Goal: Task Accomplishment & Management: Manage account settings

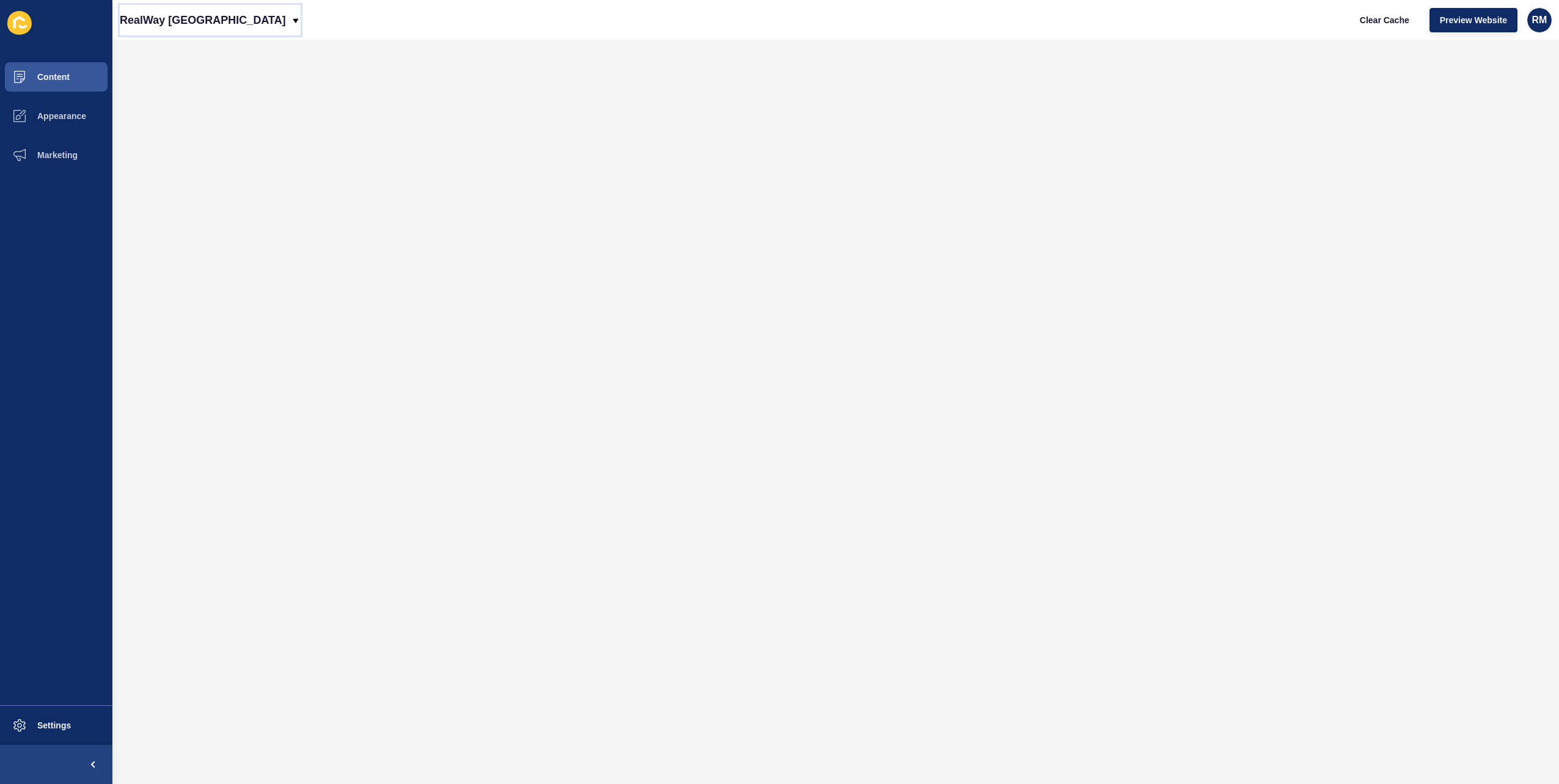
click at [168, 25] on p "RealWay [GEOGRAPHIC_DATA]" at bounding box center [203, 20] width 166 height 31
click at [197, 165] on link "RealWay Iconic Property" at bounding box center [192, 158] width 146 height 27
click at [1470, 14] on span "Preview Website" at bounding box center [1473, 21] width 67 height 13
click at [72, 726] on button "Settings" at bounding box center [56, 725] width 112 height 39
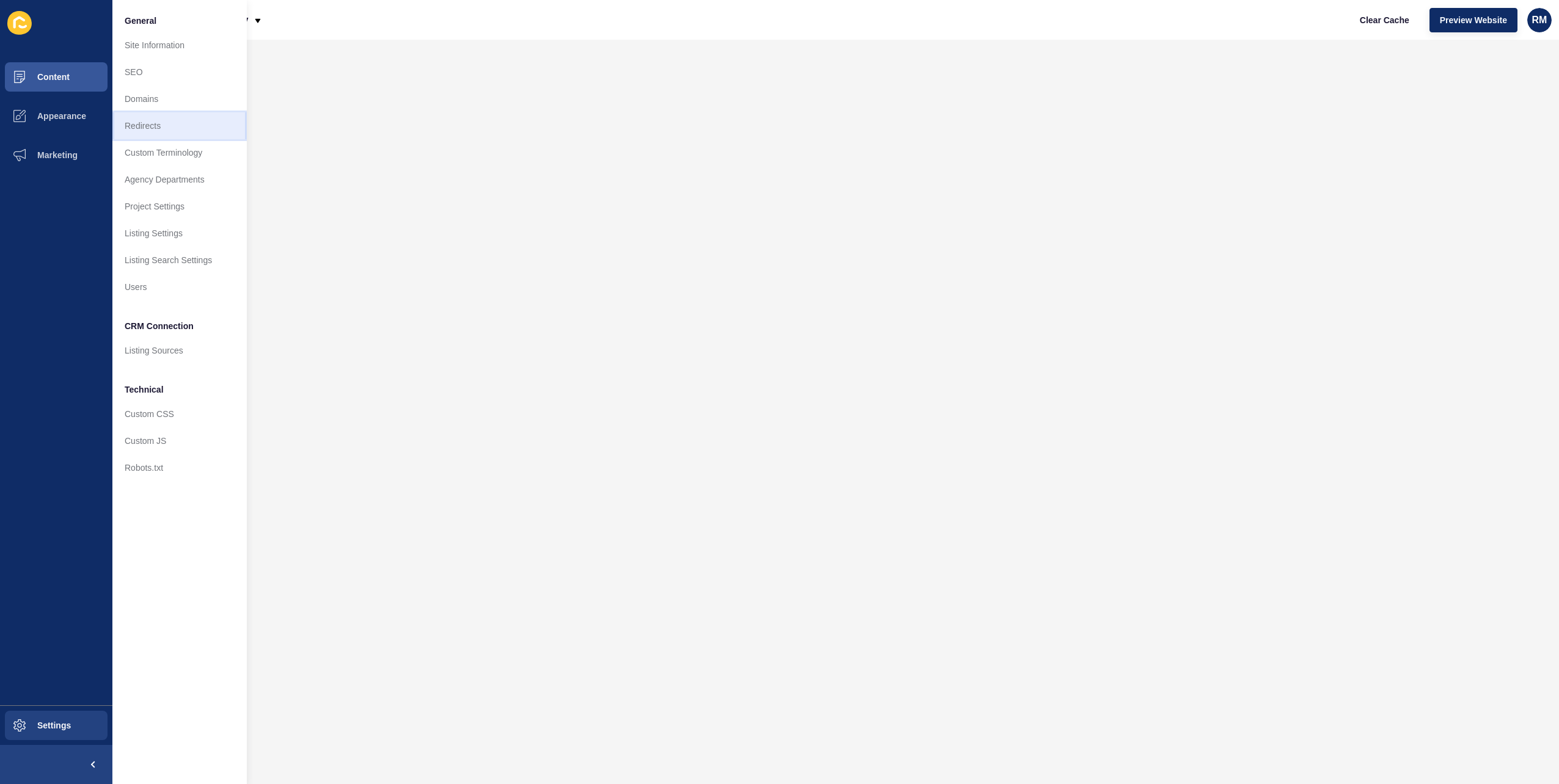
click at [174, 133] on link "Redirects" at bounding box center [179, 126] width 135 height 27
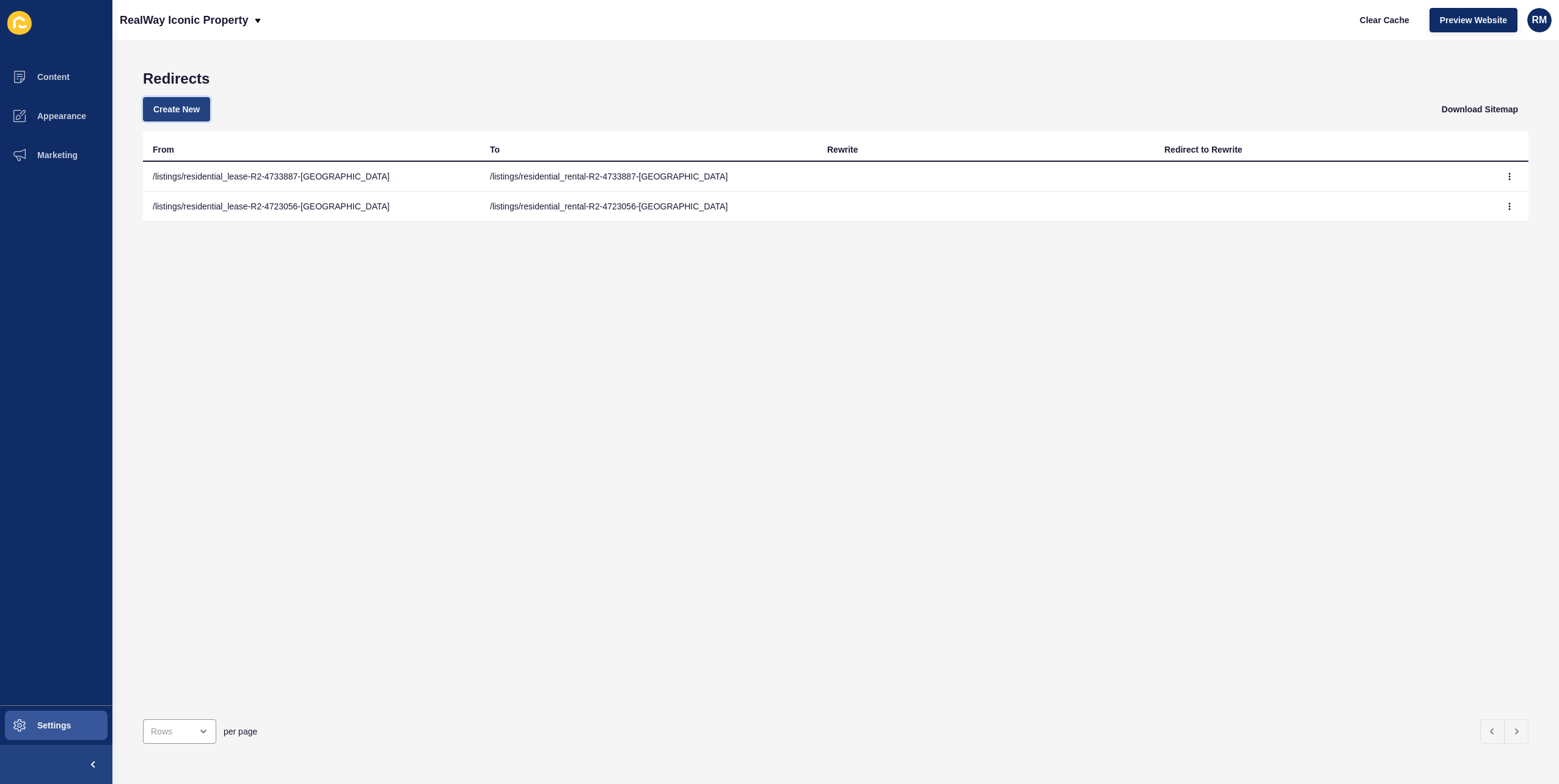
click at [181, 99] on button "Create New" at bounding box center [176, 109] width 67 height 24
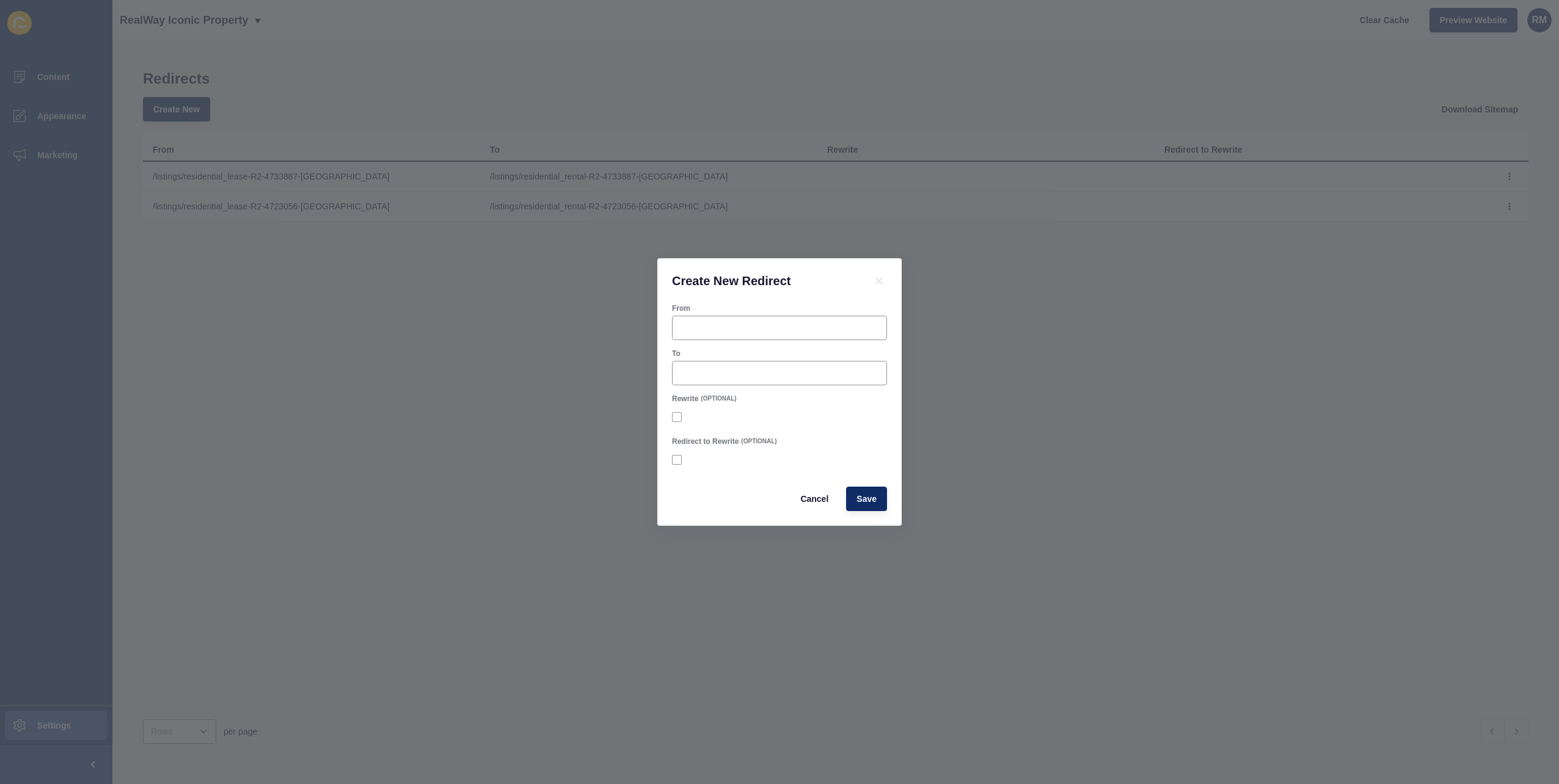
click at [709, 354] on div "To" at bounding box center [780, 354] width 215 height 10
click at [714, 372] on input "To" at bounding box center [780, 373] width 199 height 13
paste input "/listings/residential_rental-R2-4742532-[GEOGRAPHIC_DATA]"
type input "/listings/residential_rental-R2-4742532-[GEOGRAPHIC_DATA]"
click at [726, 323] on input "From" at bounding box center [780, 328] width 199 height 13
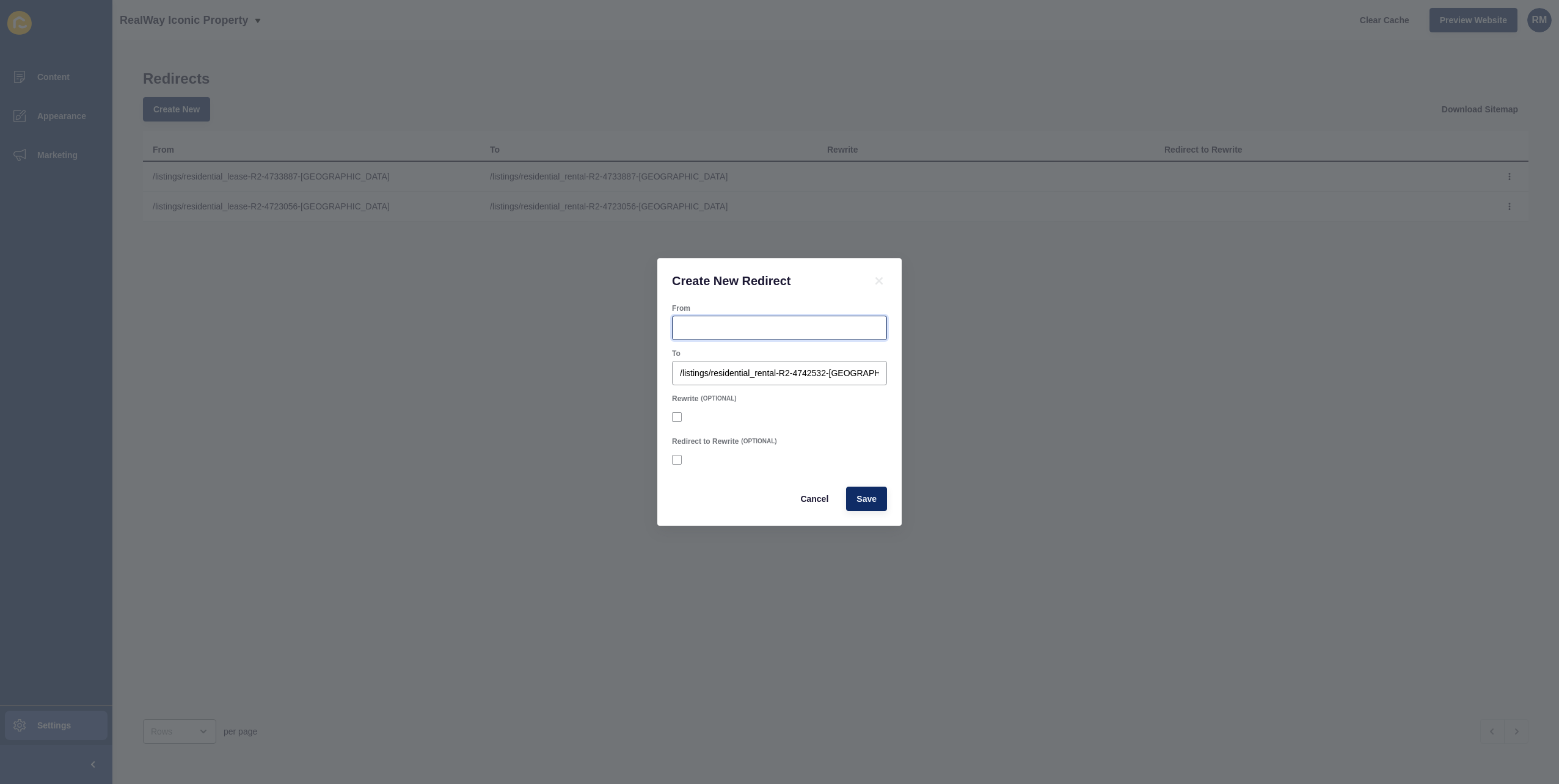
paste input "/listings/residential_rental-R2-4742532-[GEOGRAPHIC_DATA]"
click at [762, 330] on input "/listings/residential_rental-R2-4742532-[GEOGRAPHIC_DATA]" at bounding box center [780, 328] width 199 height 13
click at [763, 330] on input "/listings/residential_rental-R2-4742532-[GEOGRAPHIC_DATA]" at bounding box center [780, 328] width 199 height 13
type input "/listings/residential_lease-R2-4742532-[GEOGRAPHIC_DATA]"
click at [875, 493] on span "Save" at bounding box center [866, 499] width 20 height 13
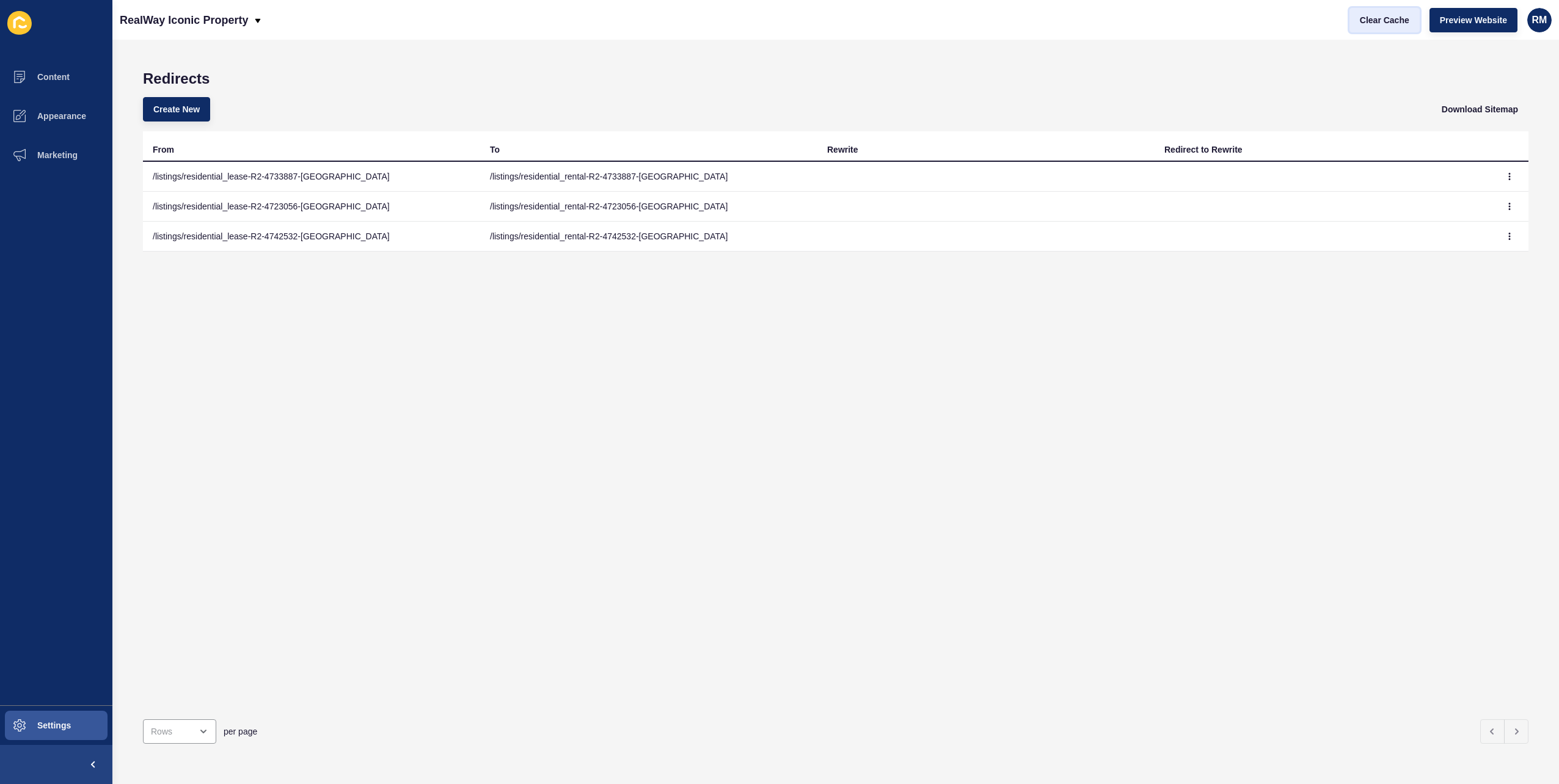
click at [1367, 15] on span "Clear Cache" at bounding box center [1384, 21] width 50 height 13
click at [253, 31] on div "RealWay Iconic Property" at bounding box center [191, 20] width 143 height 31
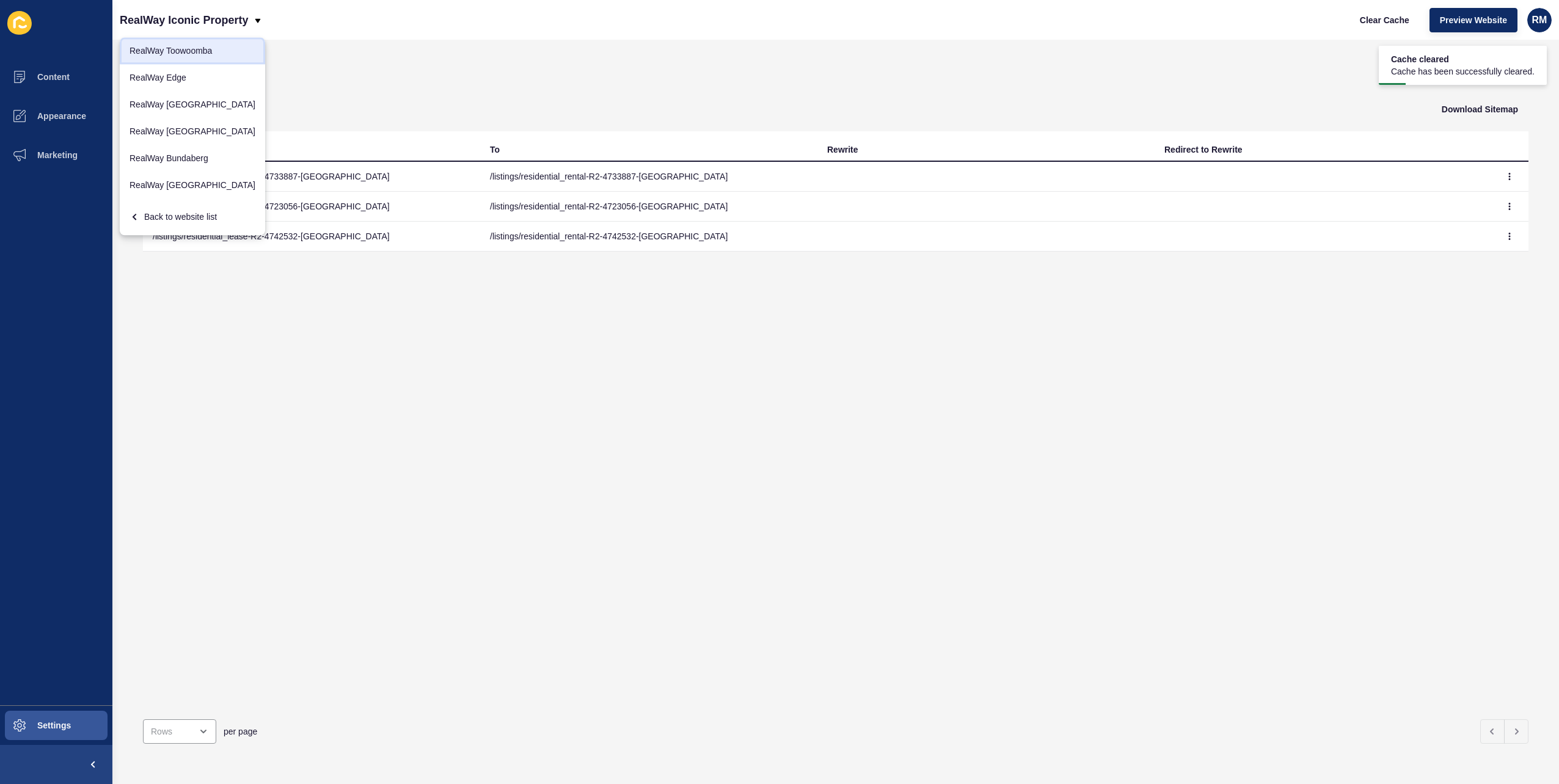
click at [205, 53] on link "RealWay Toowoomba" at bounding box center [192, 51] width 146 height 27
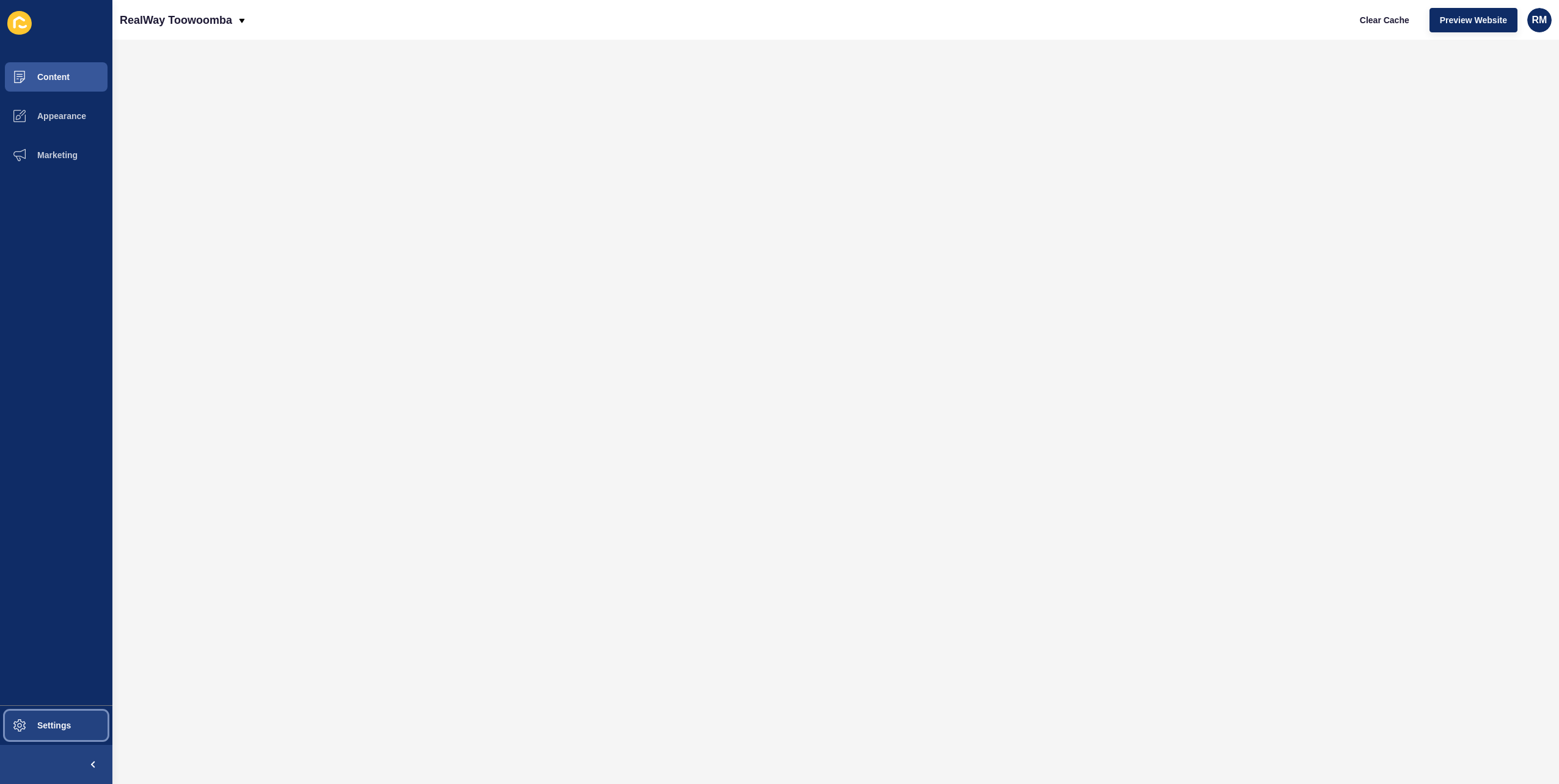
click at [16, 713] on span at bounding box center [19, 725] width 39 height 39
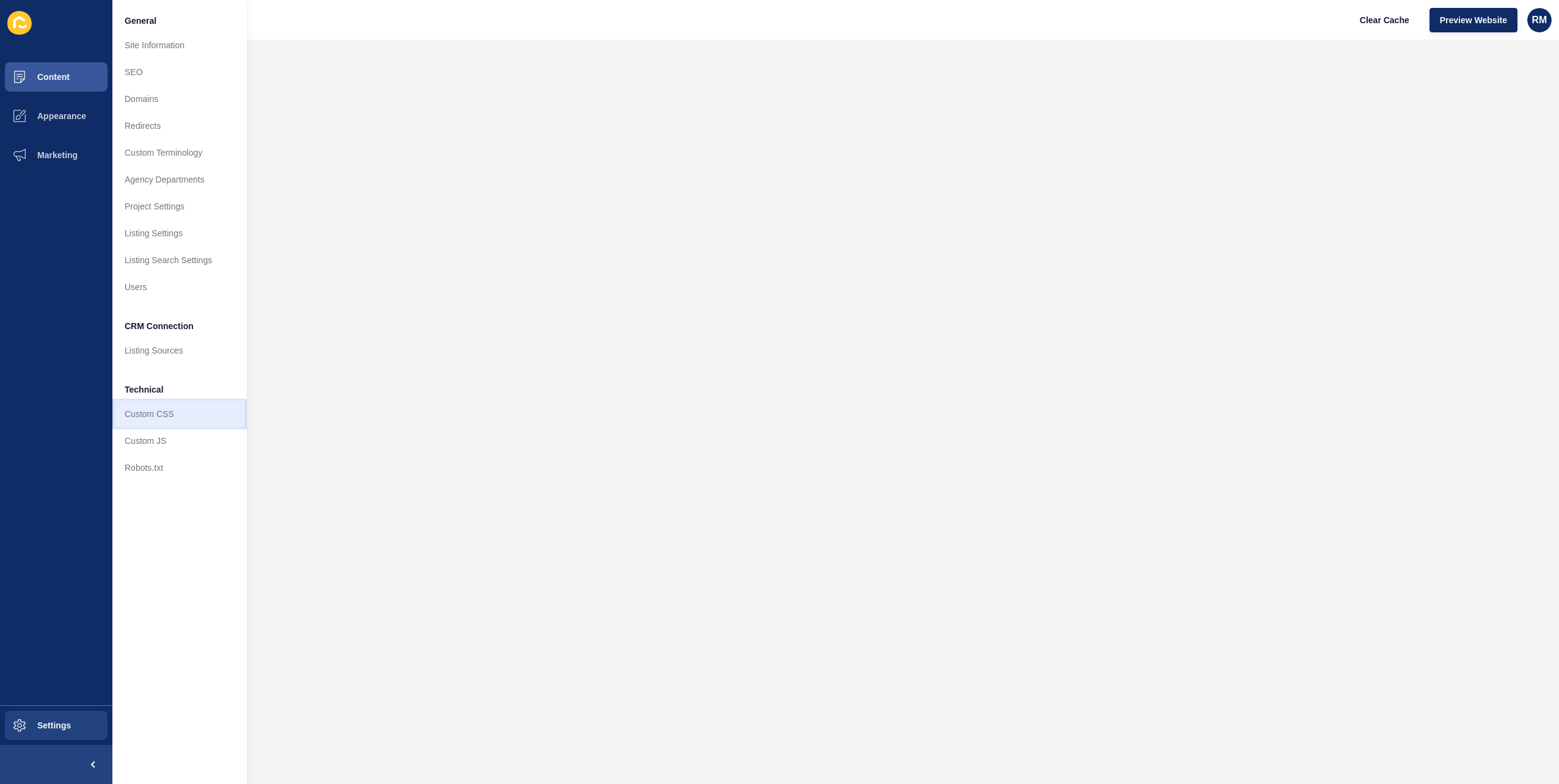
click at [164, 411] on link "Custom CSS" at bounding box center [179, 414] width 135 height 27
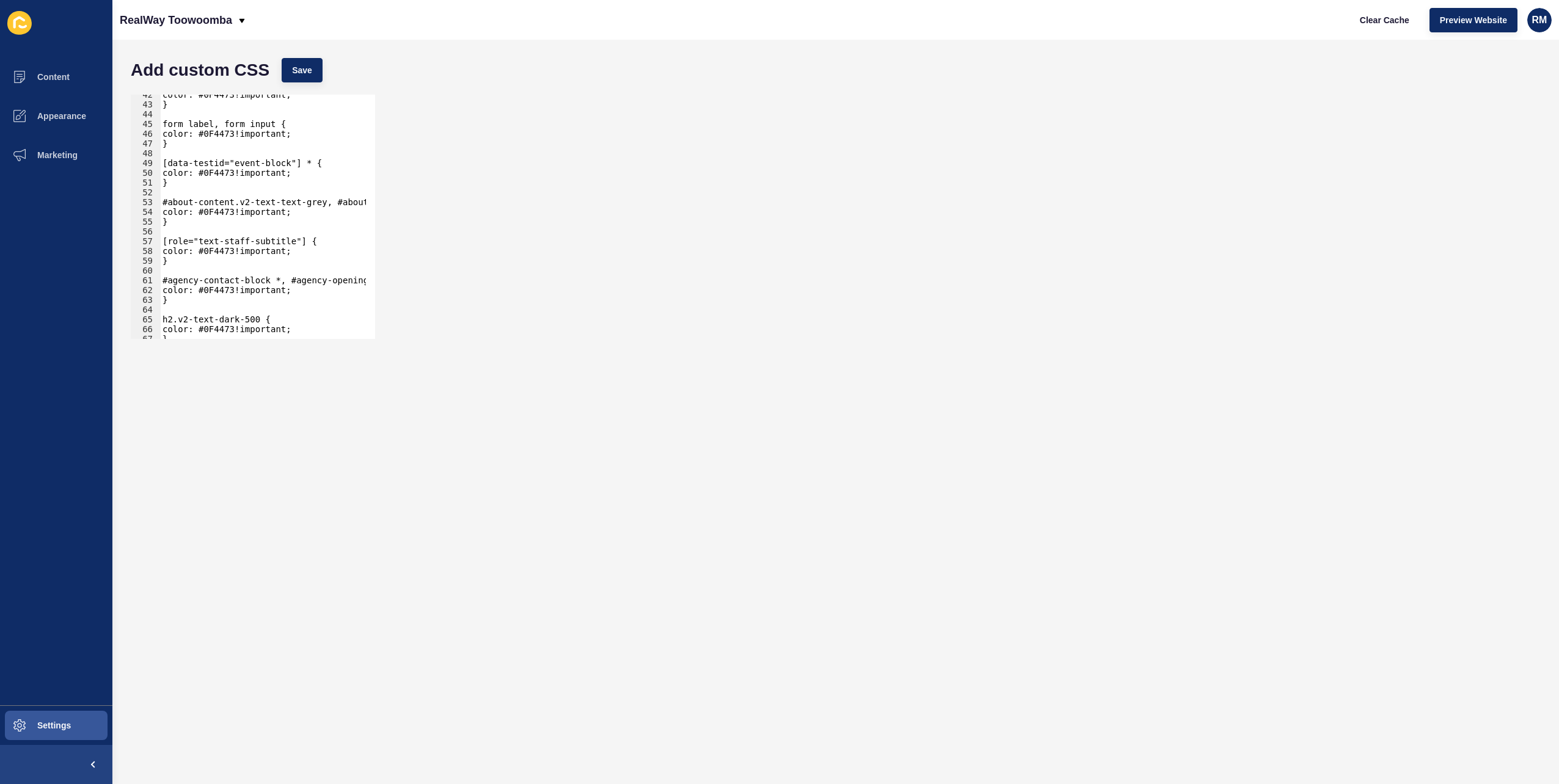
scroll to position [1475, 0]
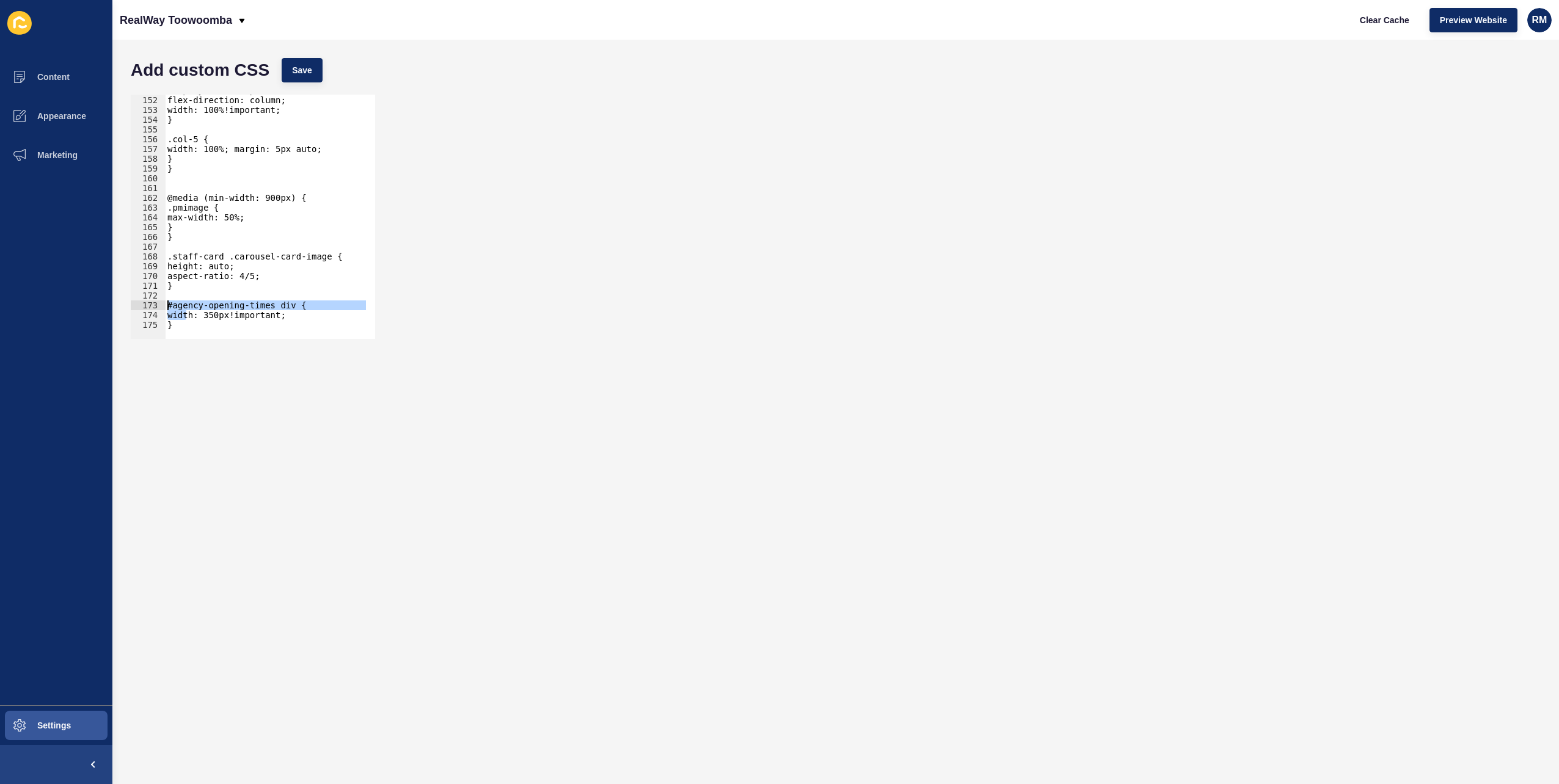
drag, startPoint x: 187, startPoint y: 319, endPoint x: 168, endPoint y: 304, distance: 24.2
click at [168, 304] on div "display: flex!important; flex-direction: column; width: 100%!important; } .col-…" at bounding box center [607, 213] width 884 height 255
click at [168, 307] on div "display: flex!important; flex-direction: column; width: 100%!important; } .col-…" at bounding box center [265, 217] width 201 height 244
type textarea "width: 350px!important; }"
click at [231, 21] on p "RealWay Toowoomba" at bounding box center [175, 20] width 112 height 31
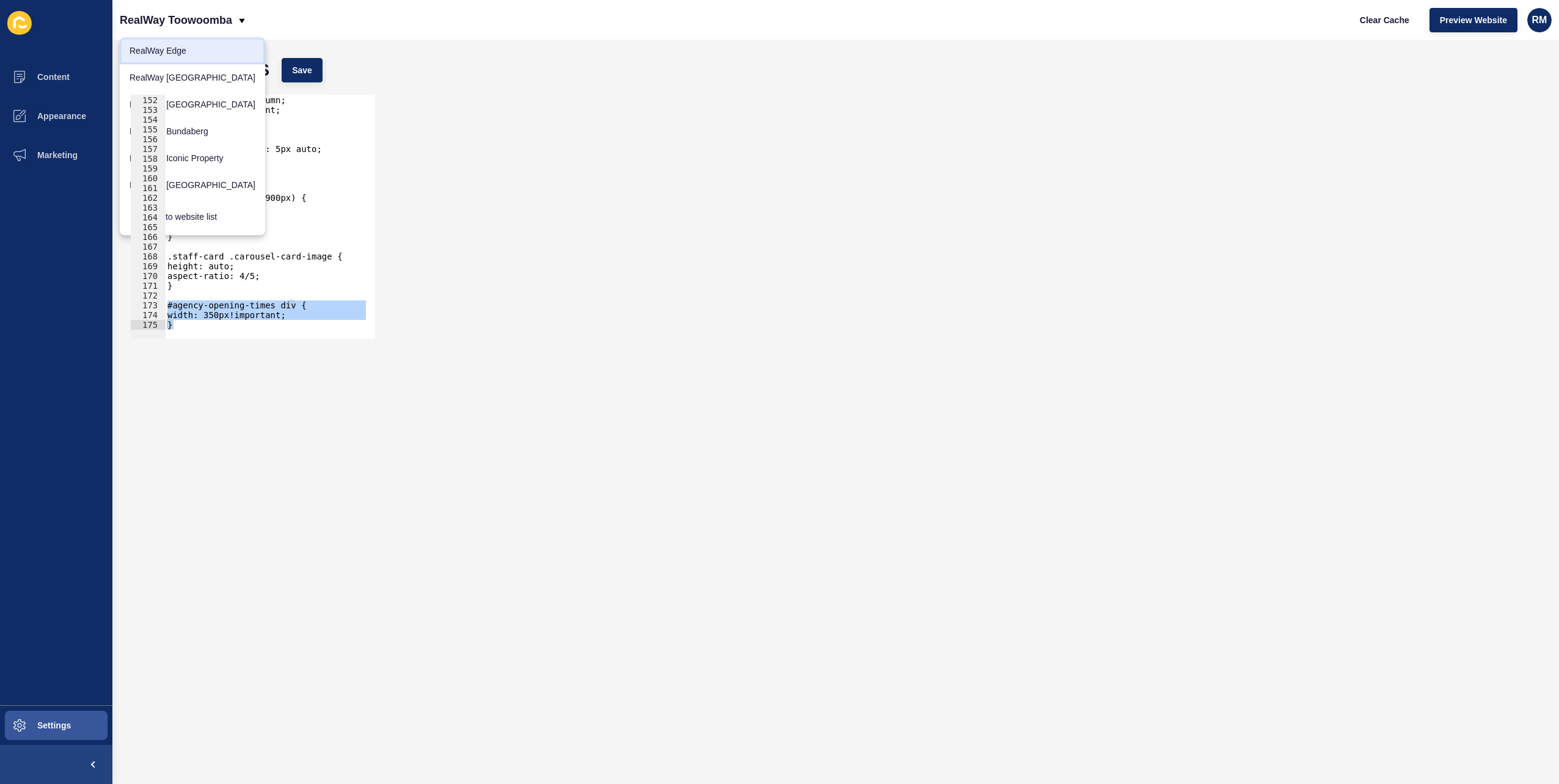
click at [188, 56] on link "RealWay Edge" at bounding box center [192, 51] width 146 height 27
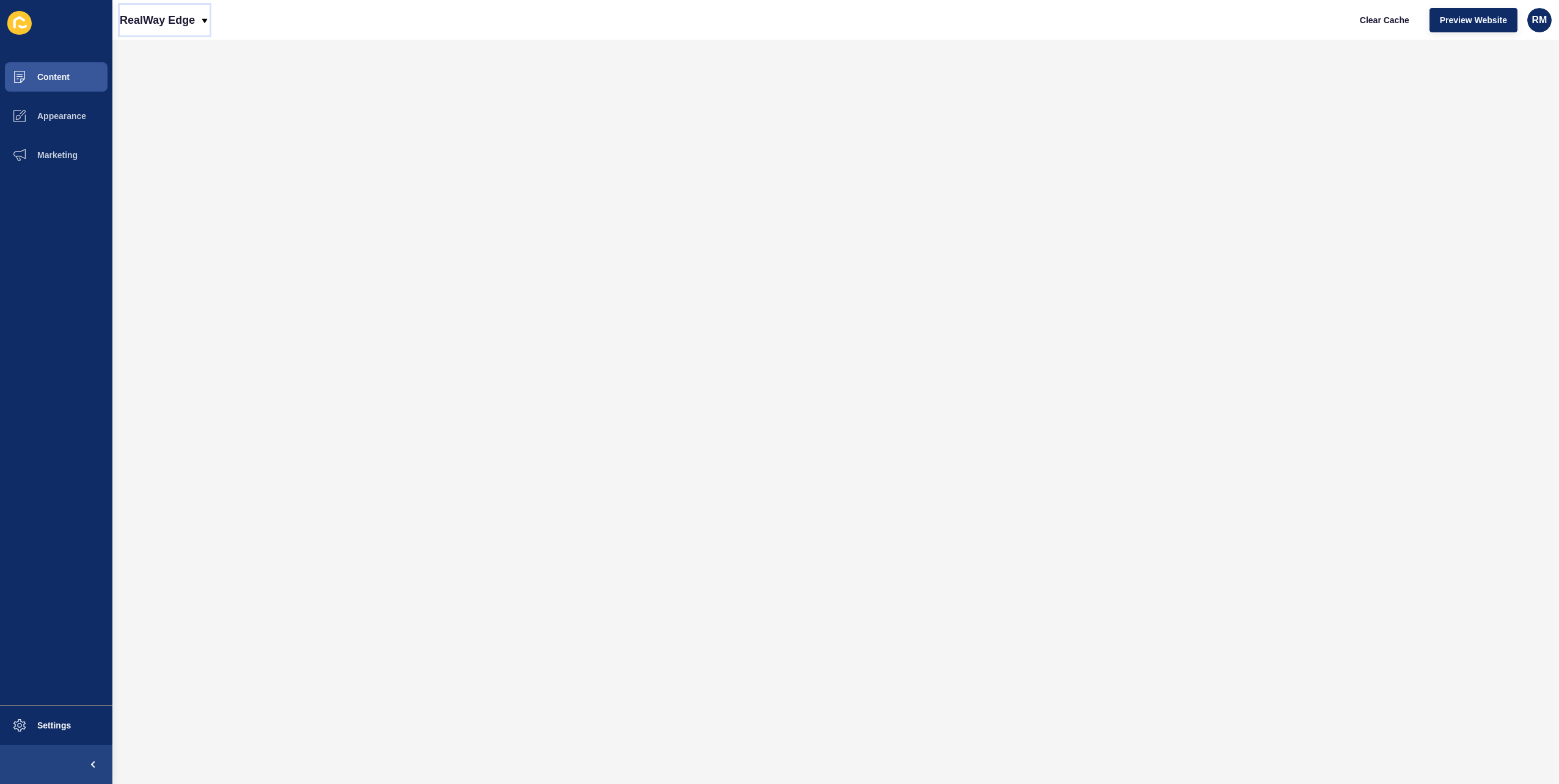
click at [209, 24] on icon at bounding box center [204, 21] width 10 height 10
click at [203, 73] on link "RealWay [GEOGRAPHIC_DATA]" at bounding box center [192, 78] width 146 height 27
click at [74, 736] on button "Settings" at bounding box center [56, 725] width 112 height 39
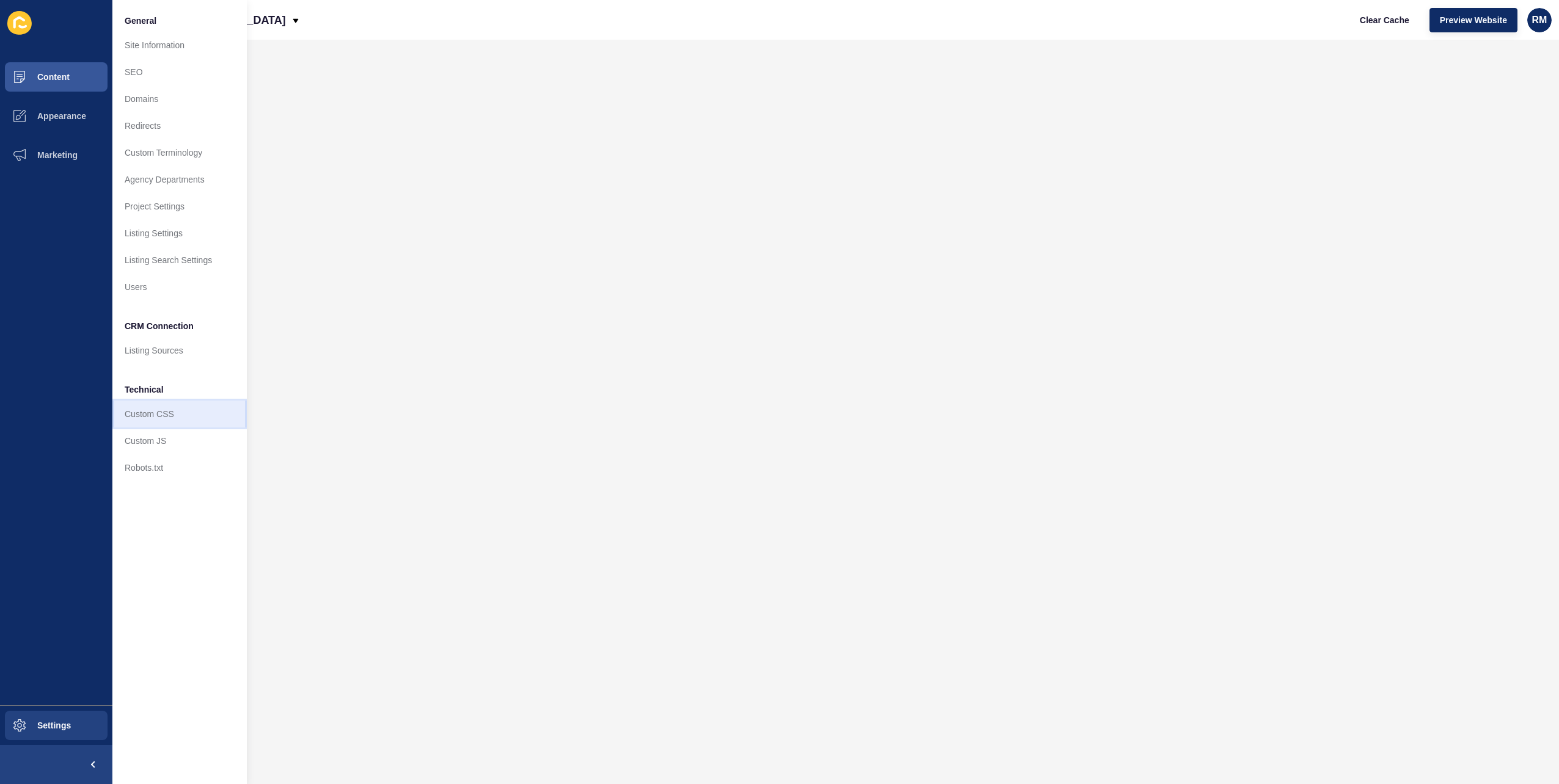
click at [233, 404] on link "Custom CSS" at bounding box center [179, 414] width 135 height 27
click at [233, 404] on div "Content Appearance Marketing Settings General Site Information SEO Domains Redi…" at bounding box center [780, 392] width 1559 height 784
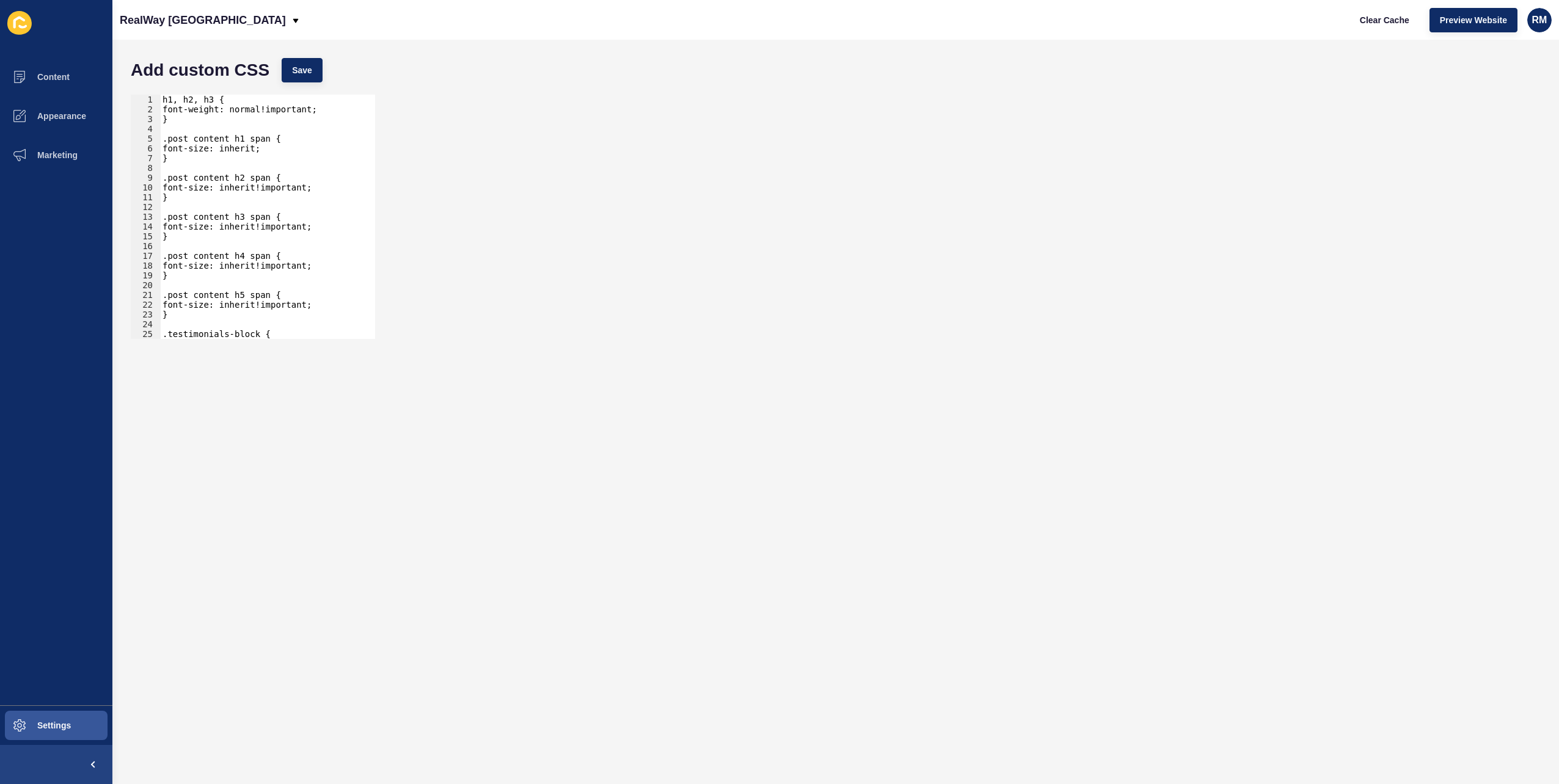
click at [594, 286] on div "1 2 3 4 5 6 7 8 9 10 11 12 13 14 15 16 17 18 19 20 21 22 23 24 25 26 27 h1, h2,…" at bounding box center [836, 217] width 1422 height 257
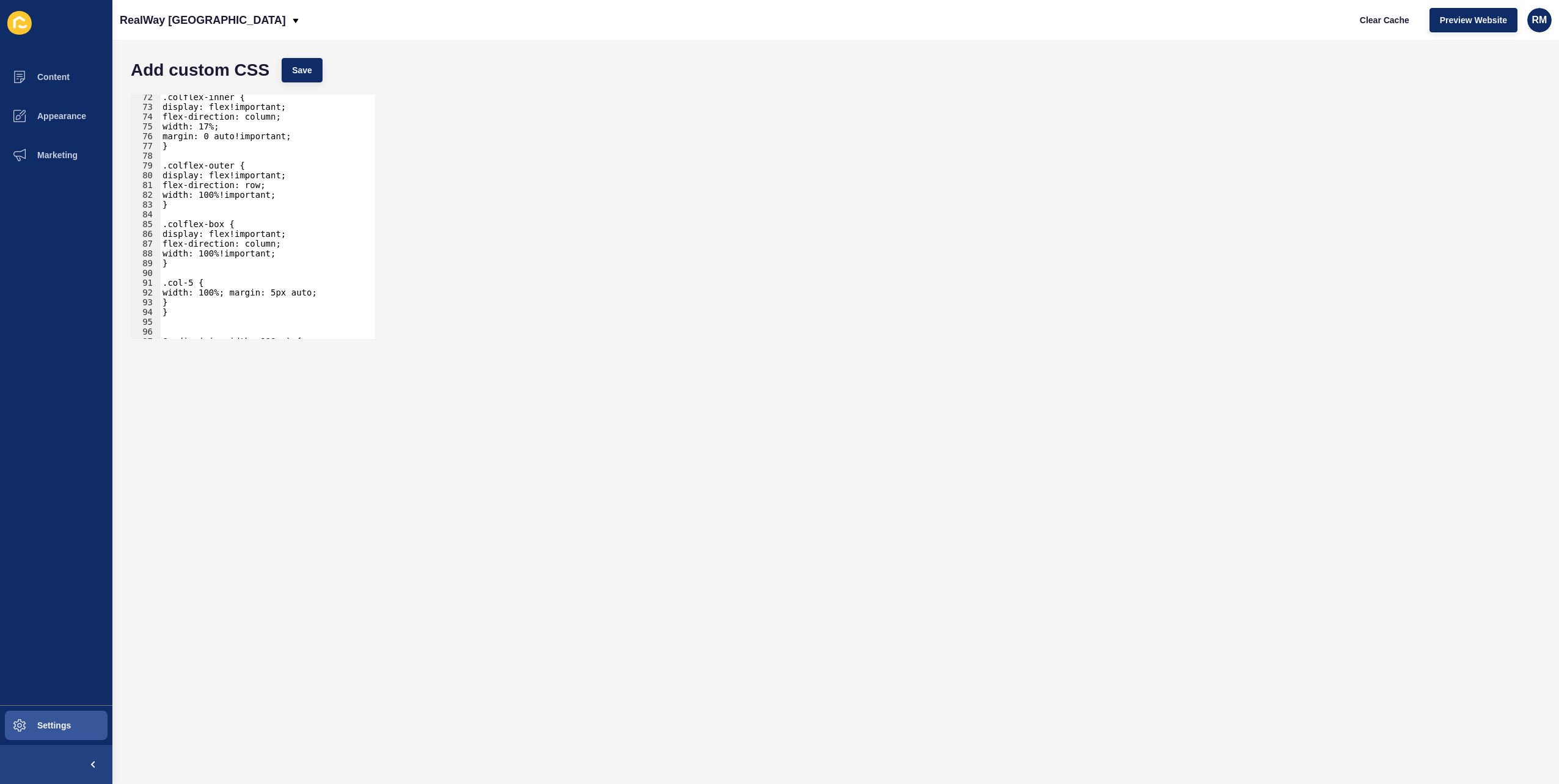
scroll to position [790, 0]
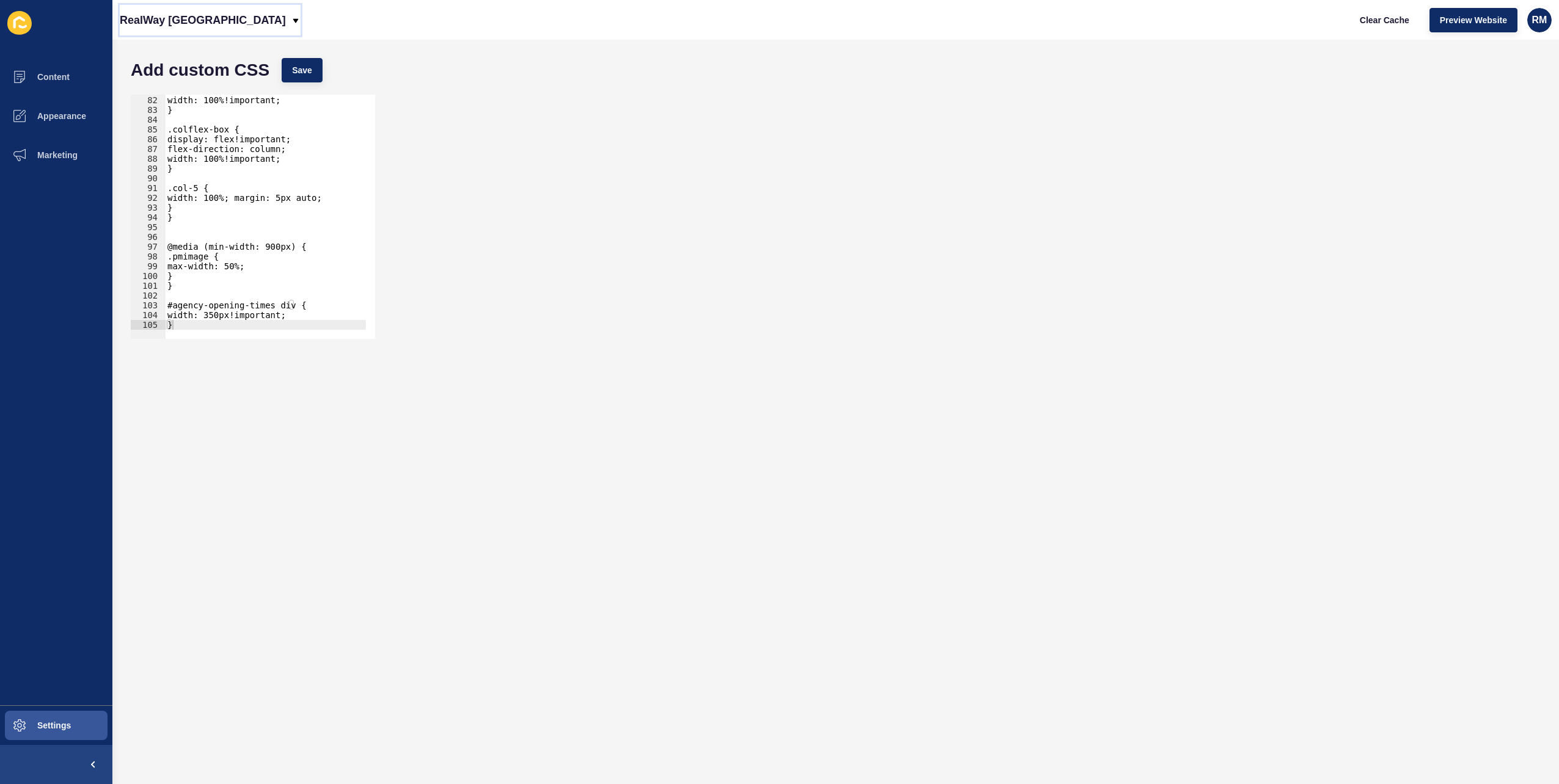
click at [225, 34] on p "RealWay [GEOGRAPHIC_DATA]" at bounding box center [203, 20] width 166 height 31
click at [206, 111] on link "RealWay [GEOGRAPHIC_DATA]" at bounding box center [192, 105] width 146 height 27
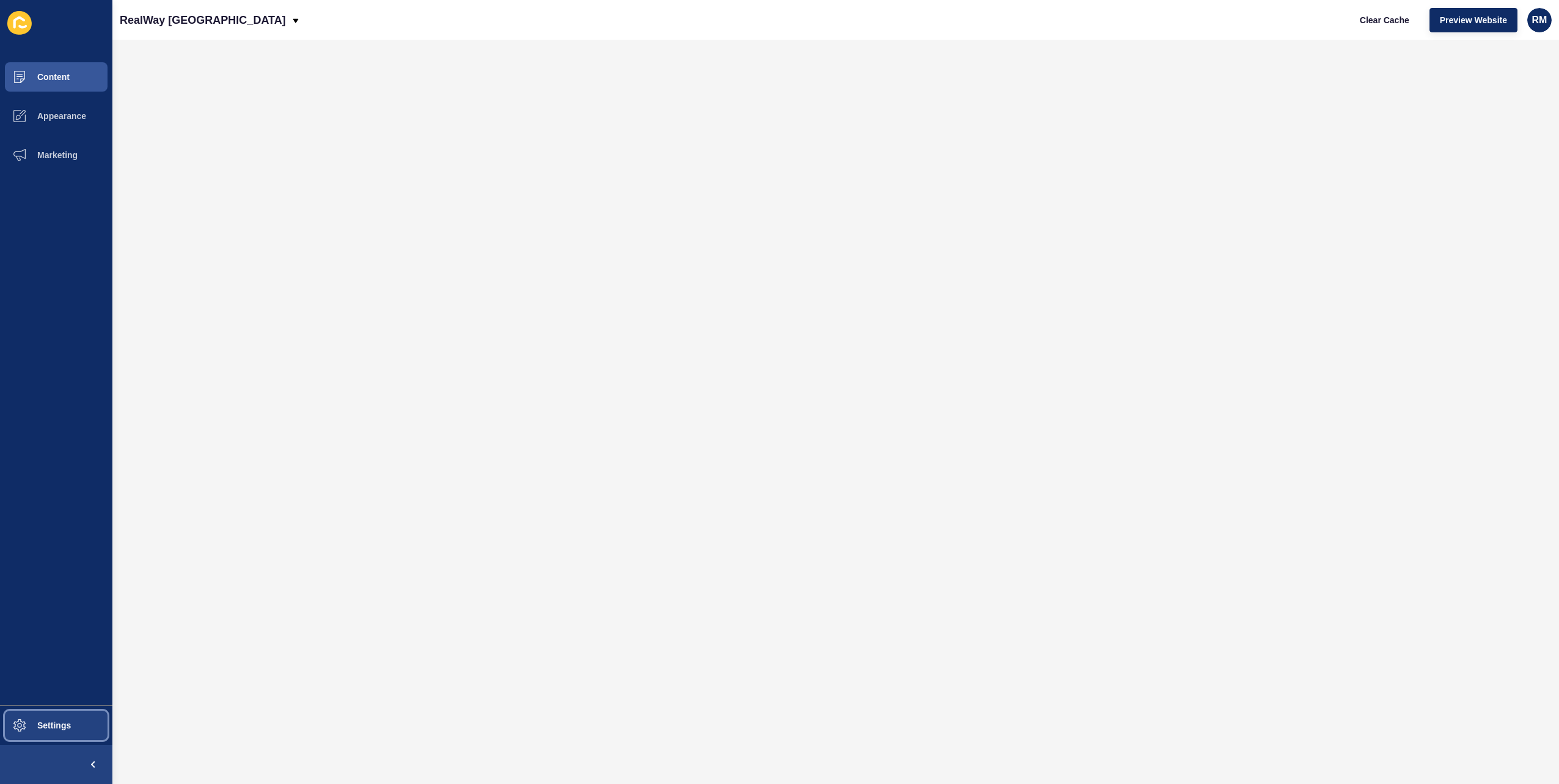
click at [26, 716] on span at bounding box center [19, 725] width 39 height 39
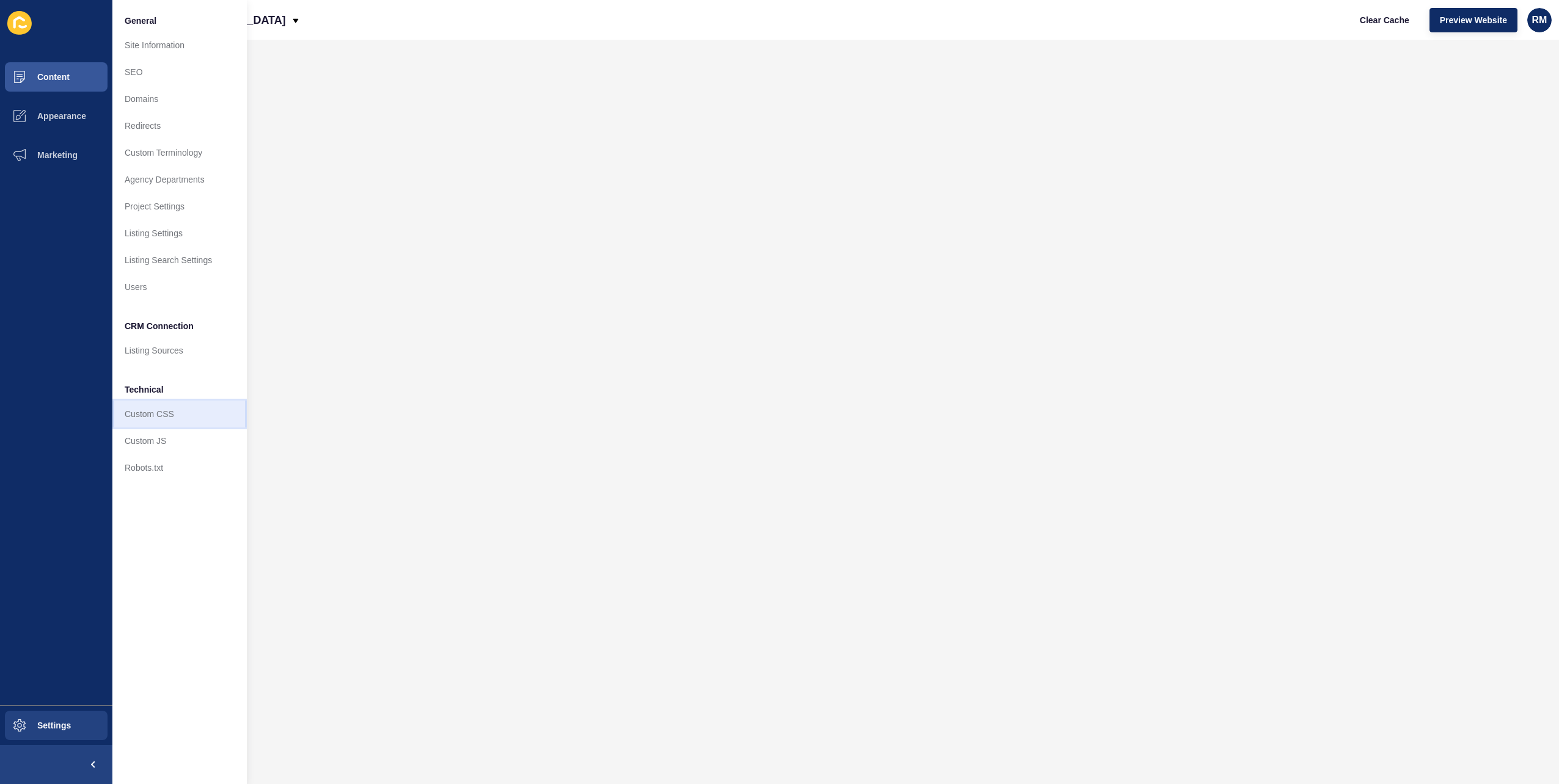
click at [184, 412] on link "Custom CSS" at bounding box center [179, 414] width 135 height 27
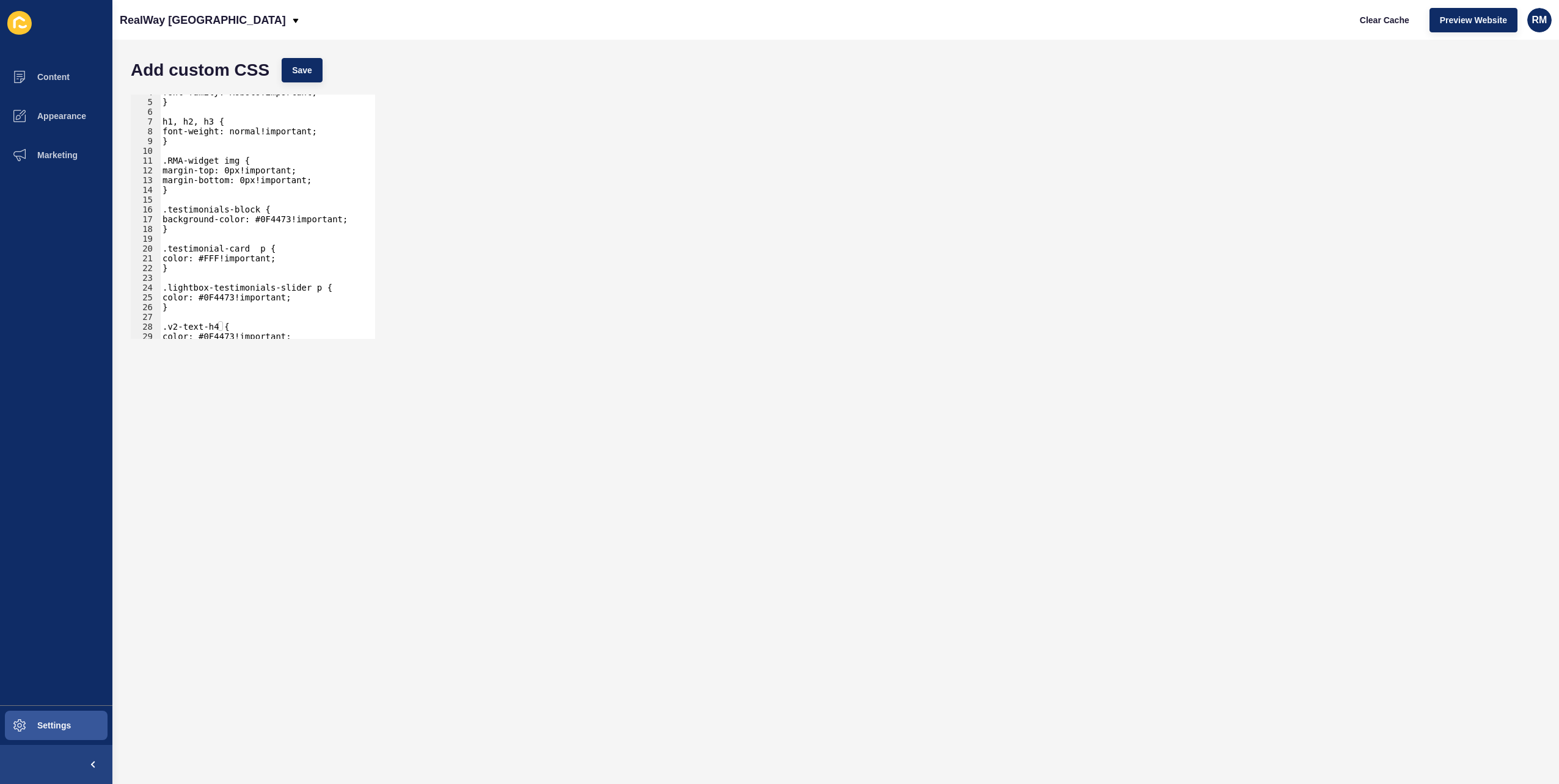
scroll to position [57, 0]
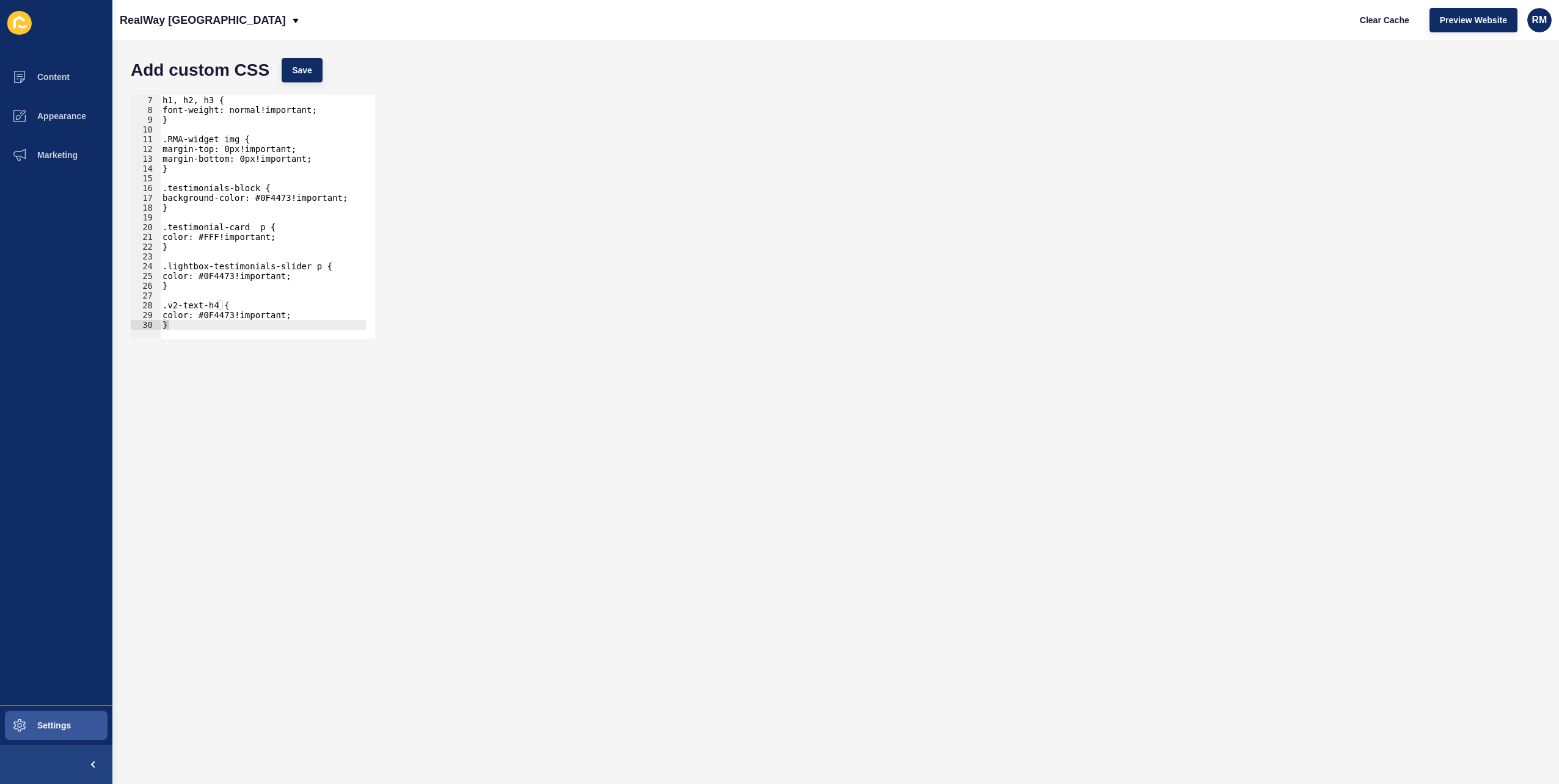
click at [240, 328] on div at bounding box center [419, 333] width 517 height 13
click at [224, 300] on div "h1, h2, h3 { font-weight: normal!important; } .RMA-widget img { margin-top: 0px…" at bounding box center [419, 213] width 517 height 255
type textarea "}"
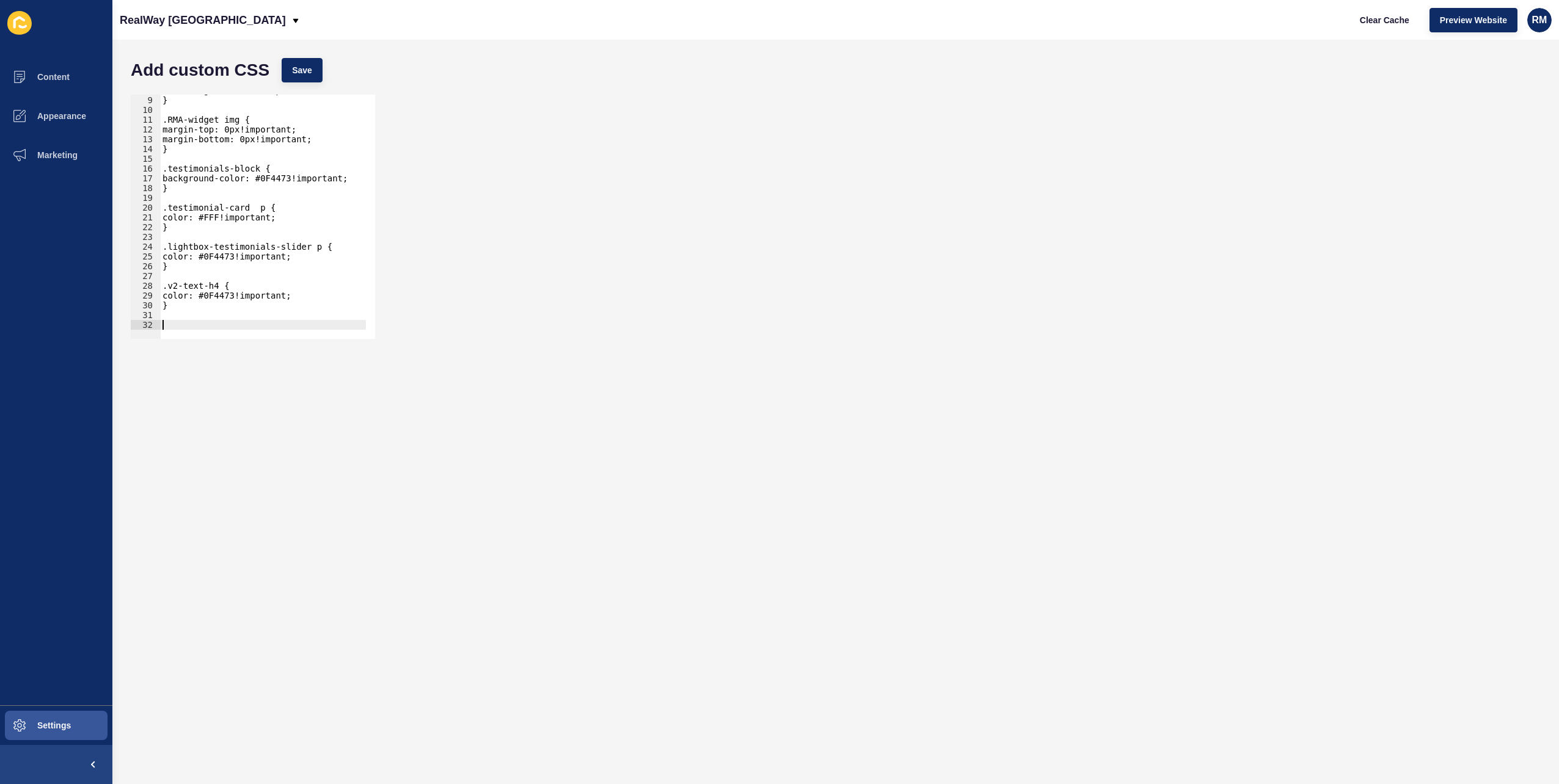
paste textarea "}"
type textarea "}"
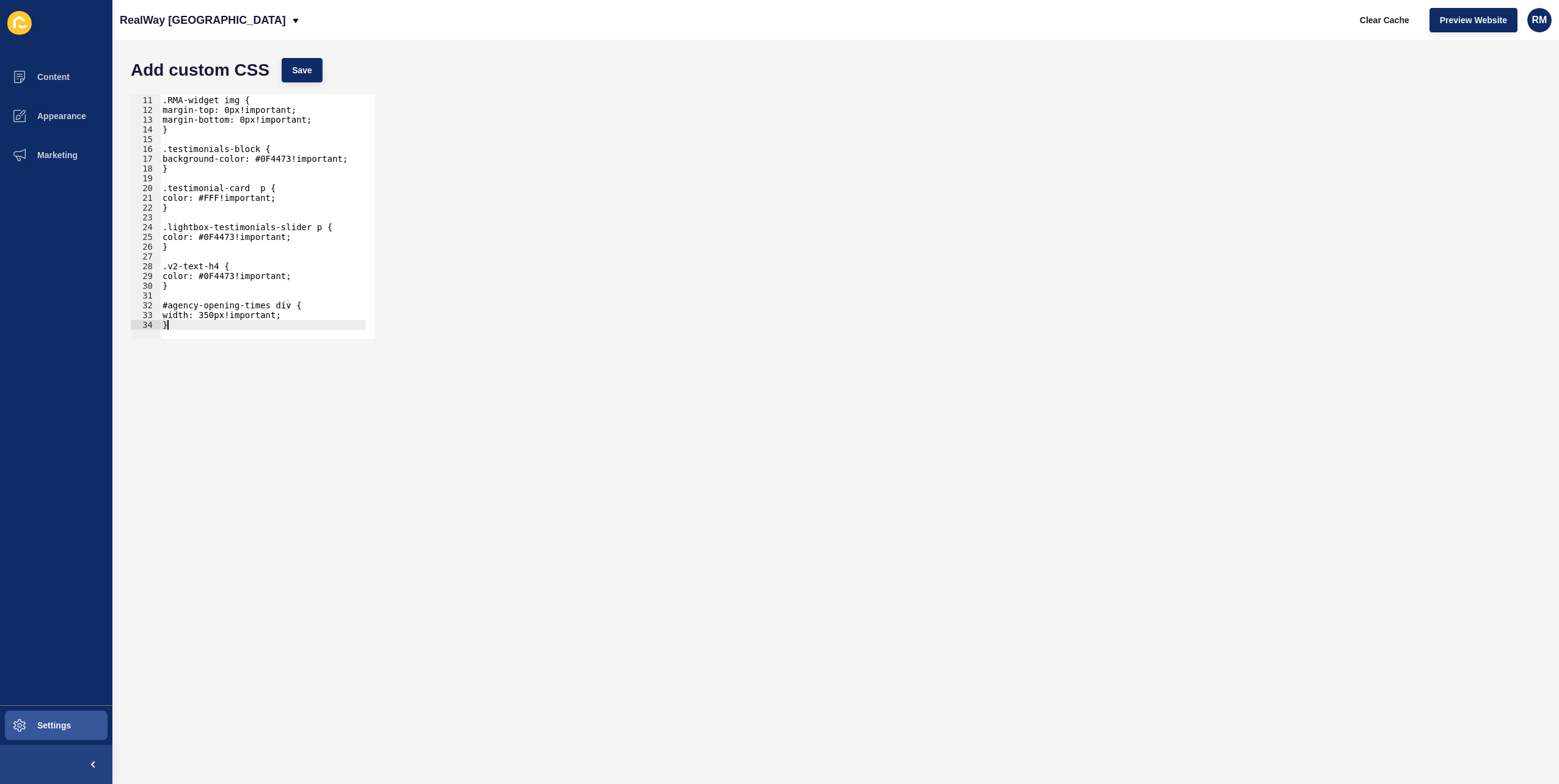
scroll to position [97, 0]
click at [317, 72] on button "Save" at bounding box center [301, 70] width 41 height 24
click at [215, 14] on div "RealWay [GEOGRAPHIC_DATA]" at bounding box center [210, 20] width 181 height 31
click at [210, 128] on link "RealWay Bundaberg" at bounding box center [192, 131] width 146 height 27
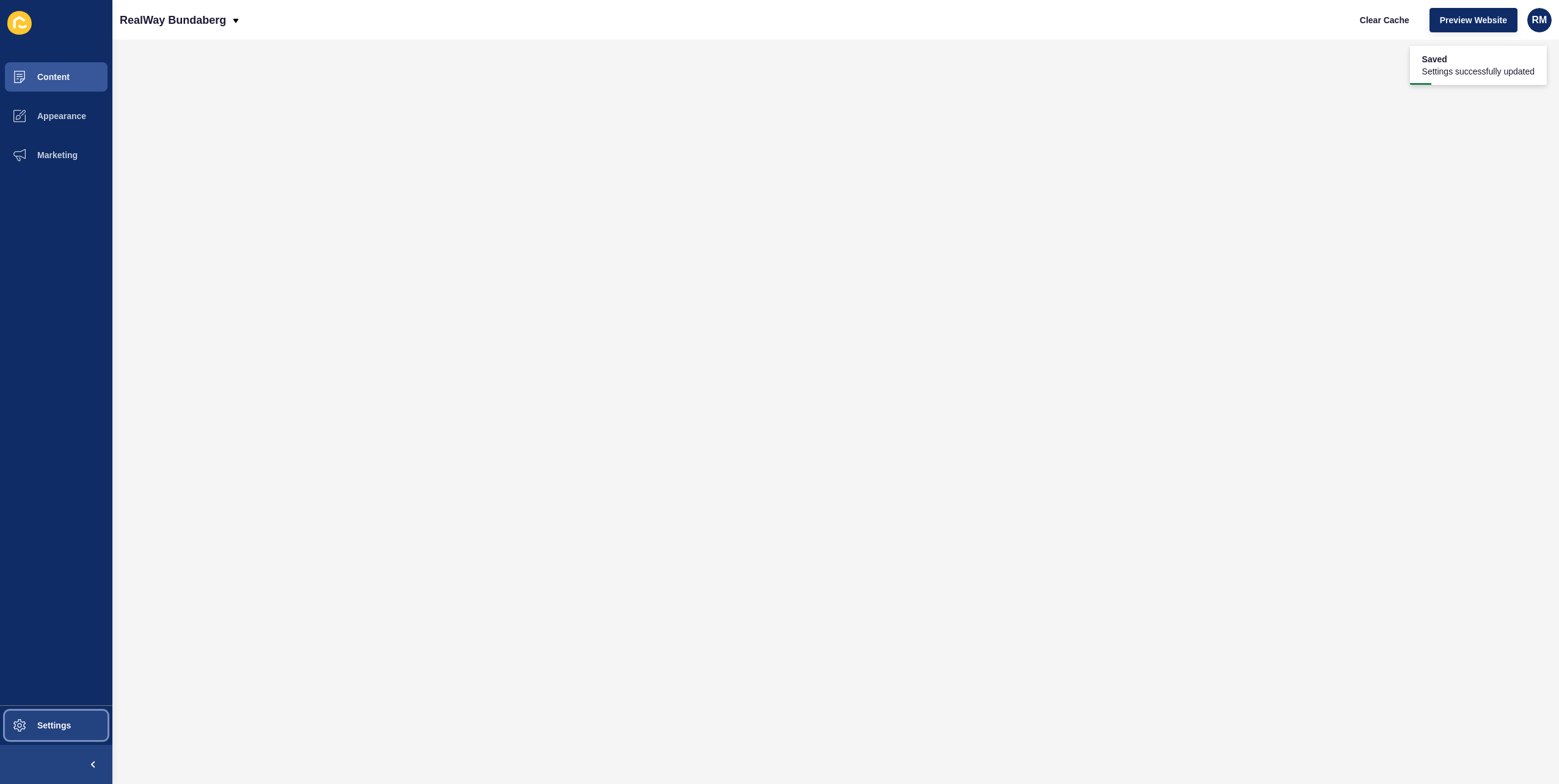
click at [32, 716] on span at bounding box center [19, 725] width 39 height 39
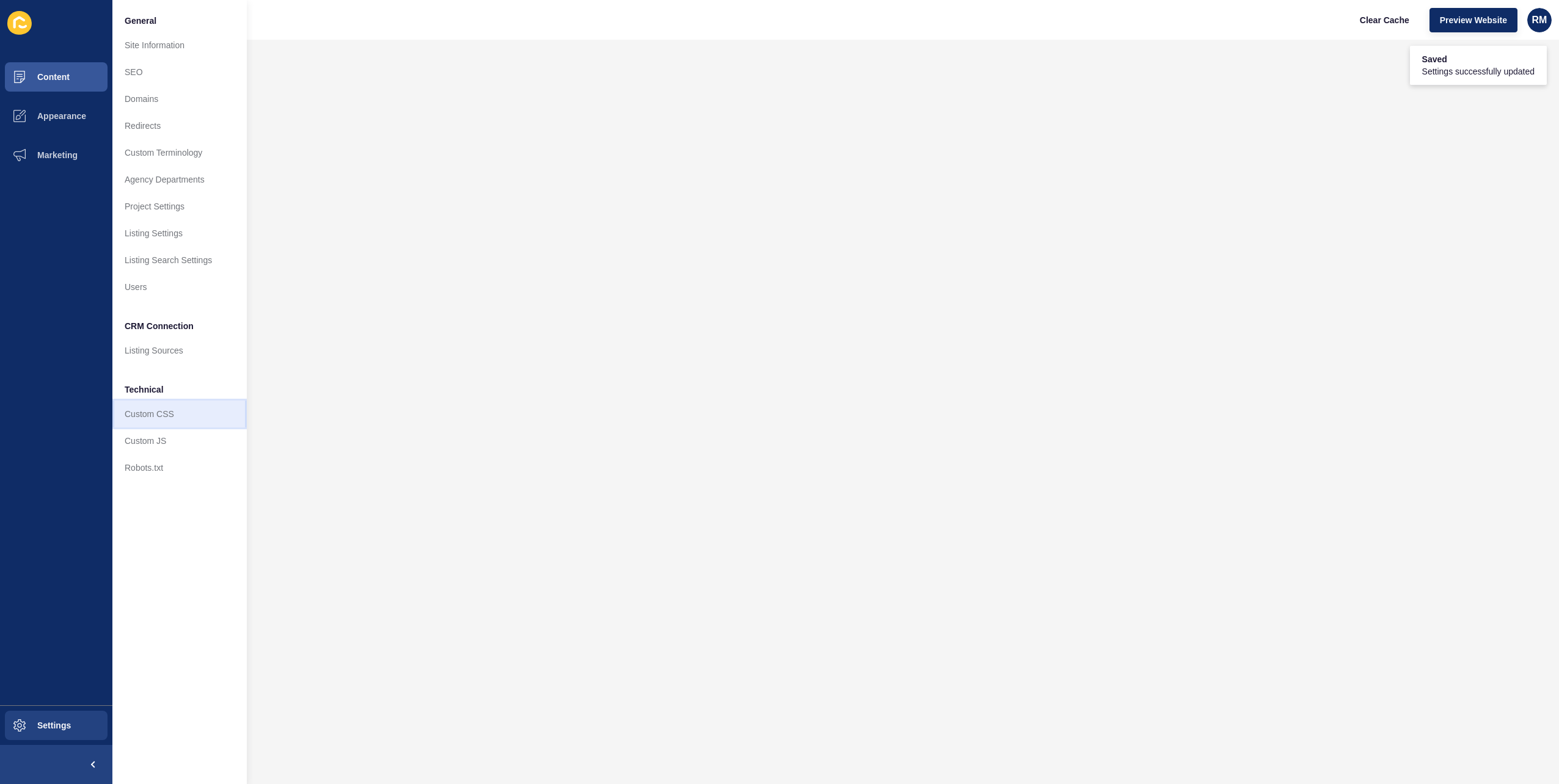
click at [167, 413] on link "Custom CSS" at bounding box center [179, 414] width 135 height 27
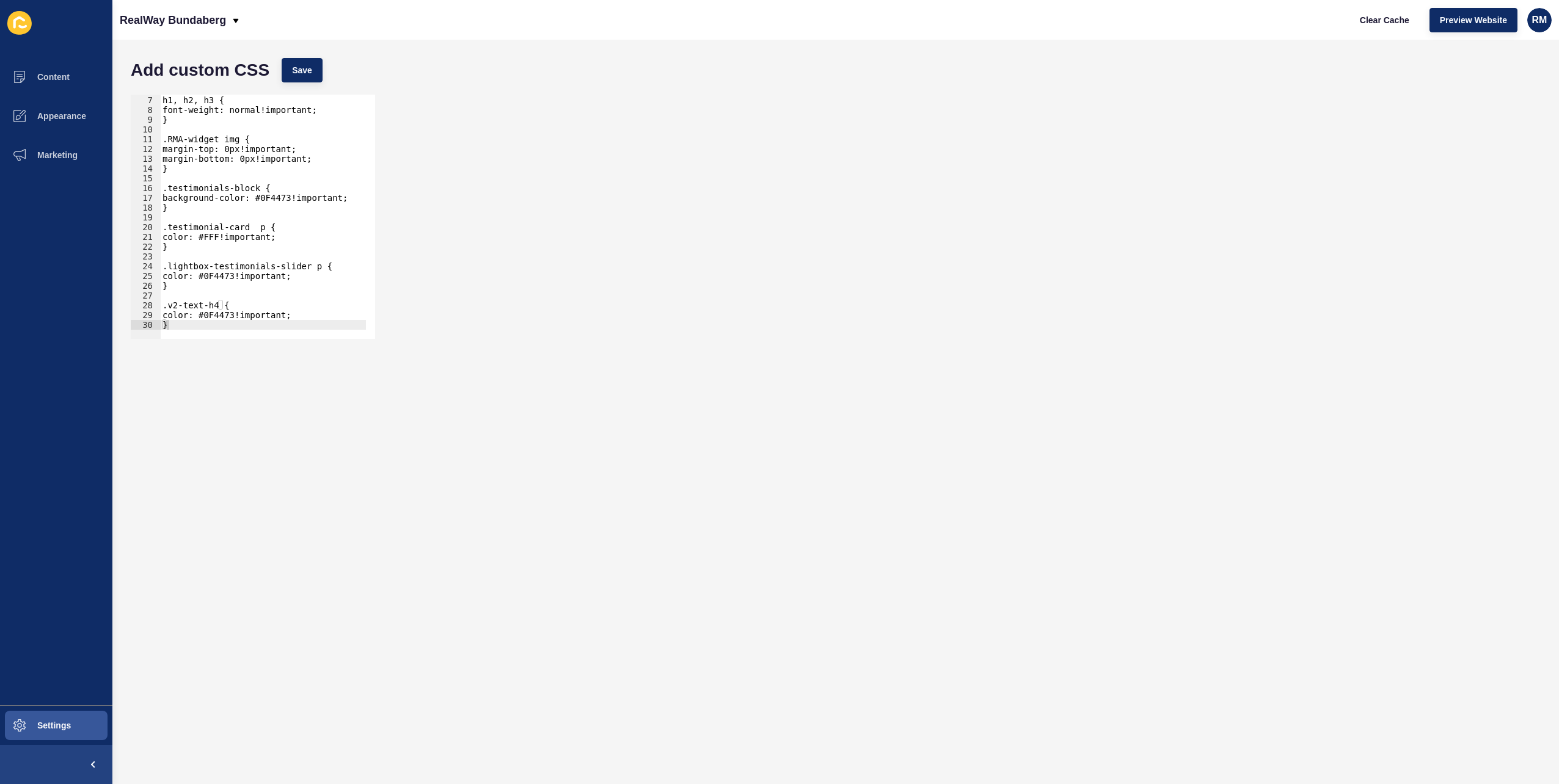
scroll to position [57, 0]
click at [189, 327] on div at bounding box center [419, 333] width 517 height 13
type textarea "}"
click at [187, 321] on div "h1, h2, h3 { font-weight: normal!important; } .RMA-widget img { margin-top: 0px…" at bounding box center [419, 213] width 517 height 255
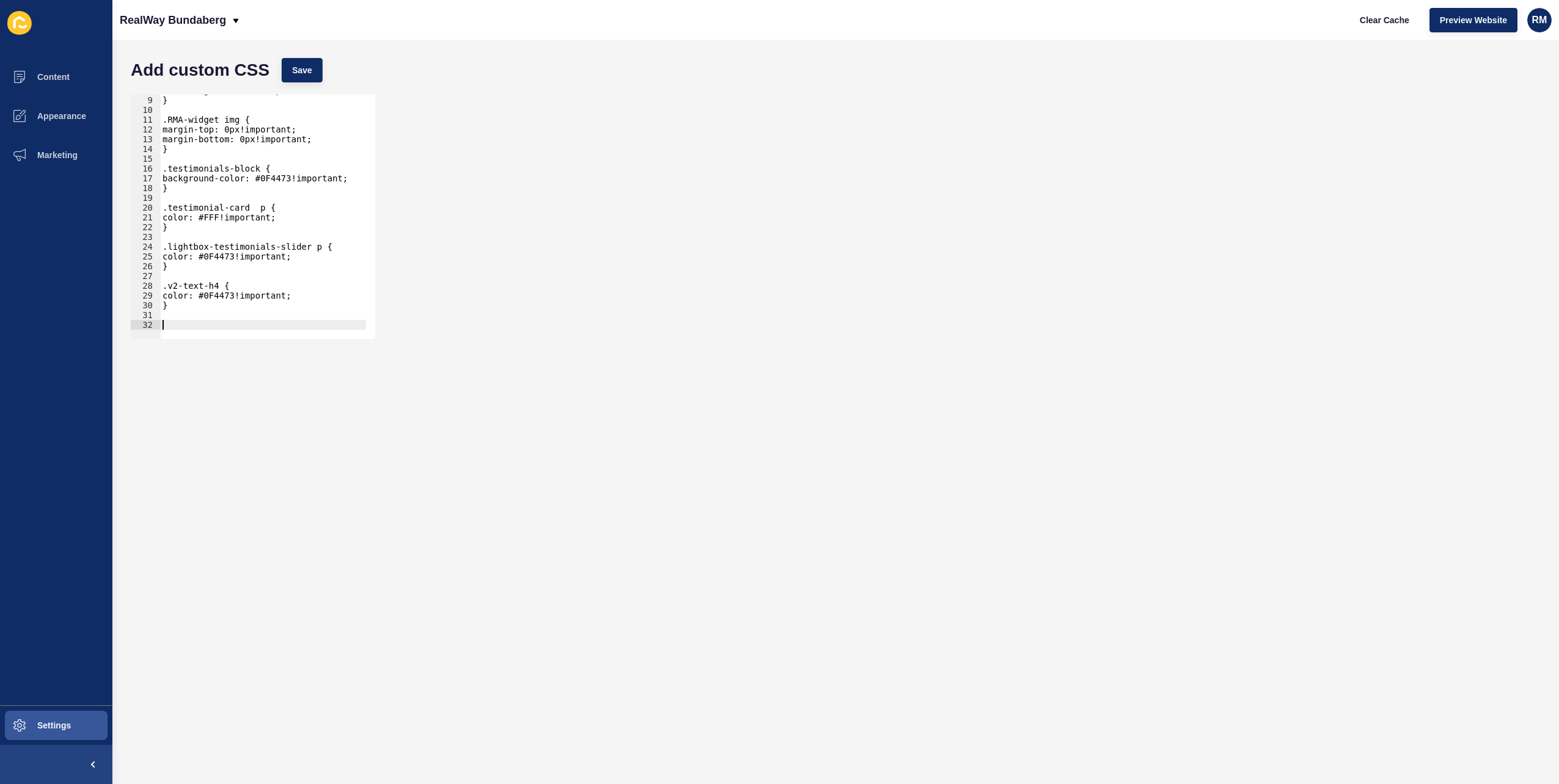
paste textarea "}"
type textarea "}"
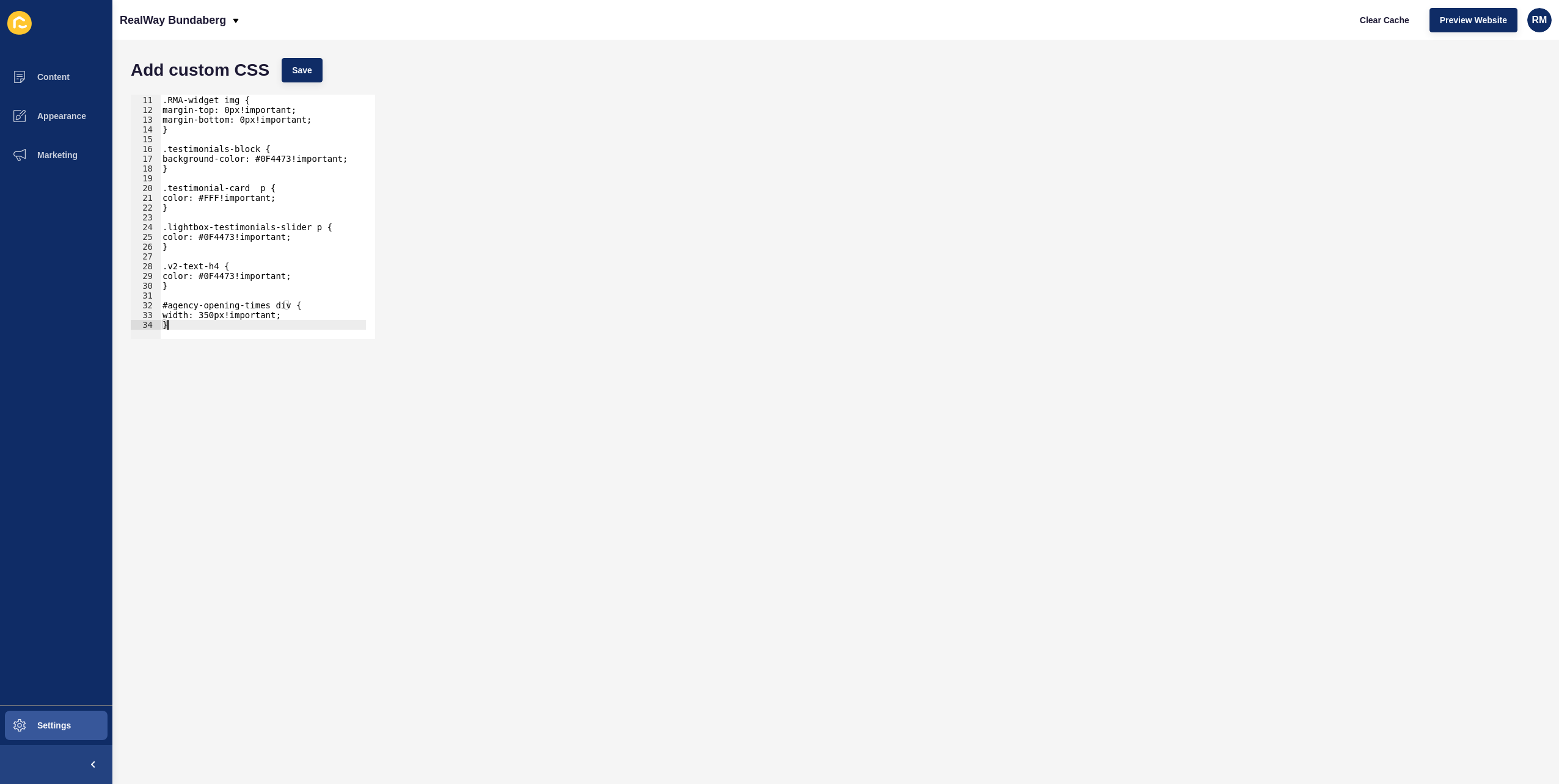
scroll to position [97, 0]
click at [314, 64] on button "Save" at bounding box center [301, 70] width 41 height 24
click at [226, 22] on div "RealWay Bundaberg" at bounding box center [180, 20] width 121 height 31
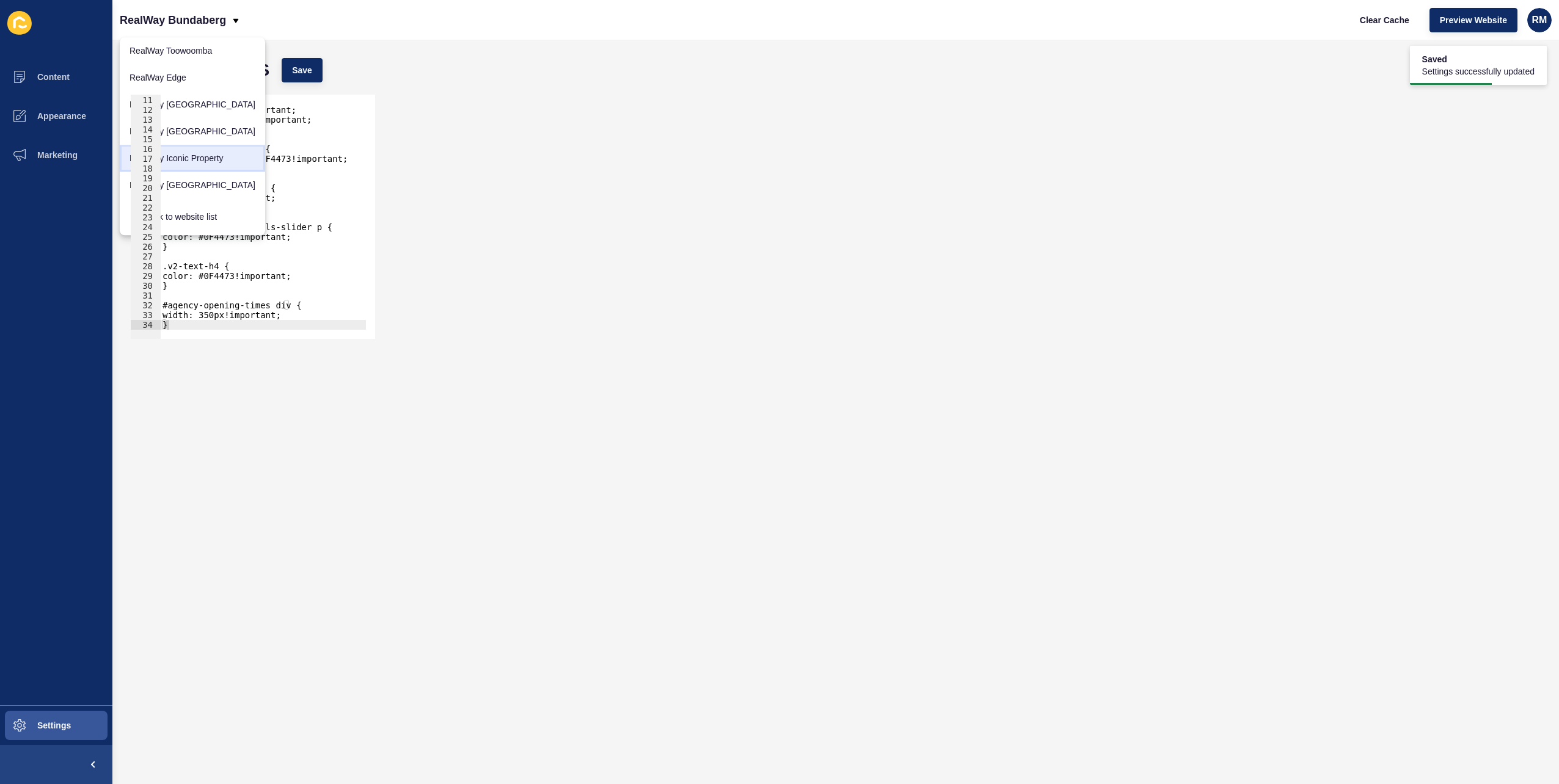
click at [215, 161] on link "RealWay Iconic Property" at bounding box center [192, 158] width 146 height 27
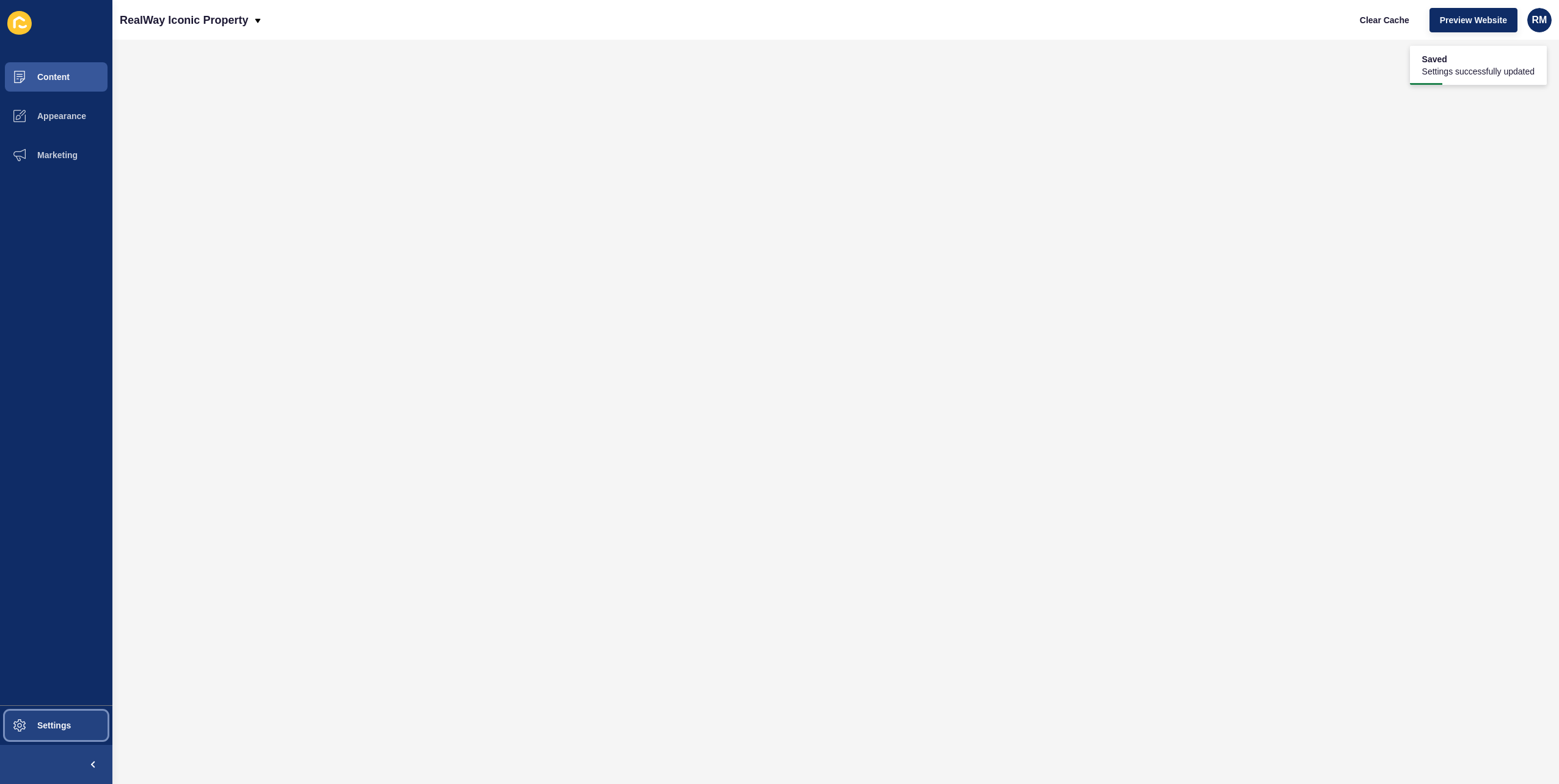
click at [44, 714] on button "Settings" at bounding box center [56, 725] width 112 height 39
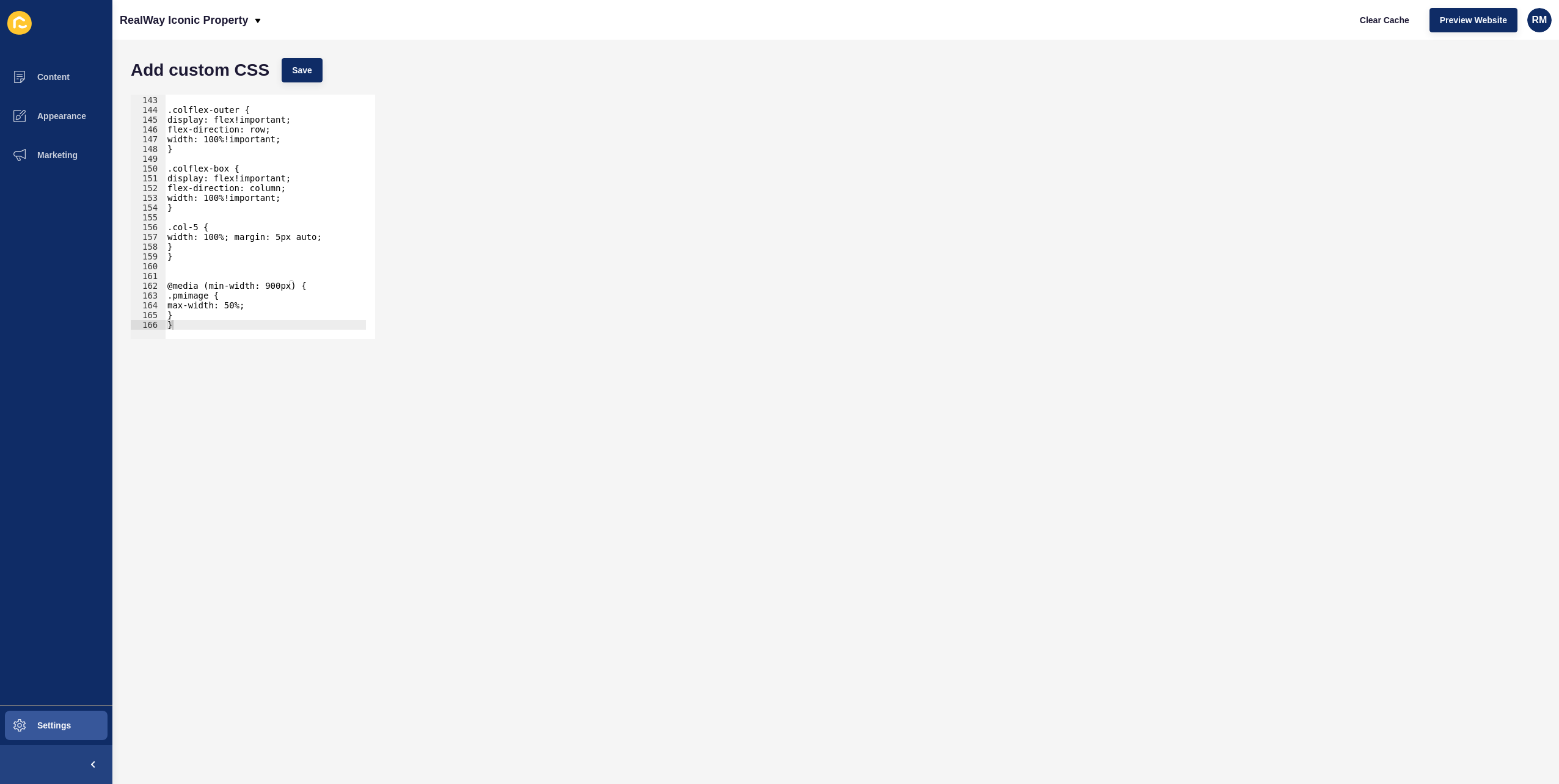
scroll to position [1386, 0]
type textarea "}"
click at [195, 323] on div "} .colflex-outer { display: flex!important; flex-direction: row; width: 100%!im…" at bounding box center [607, 213] width 884 height 255
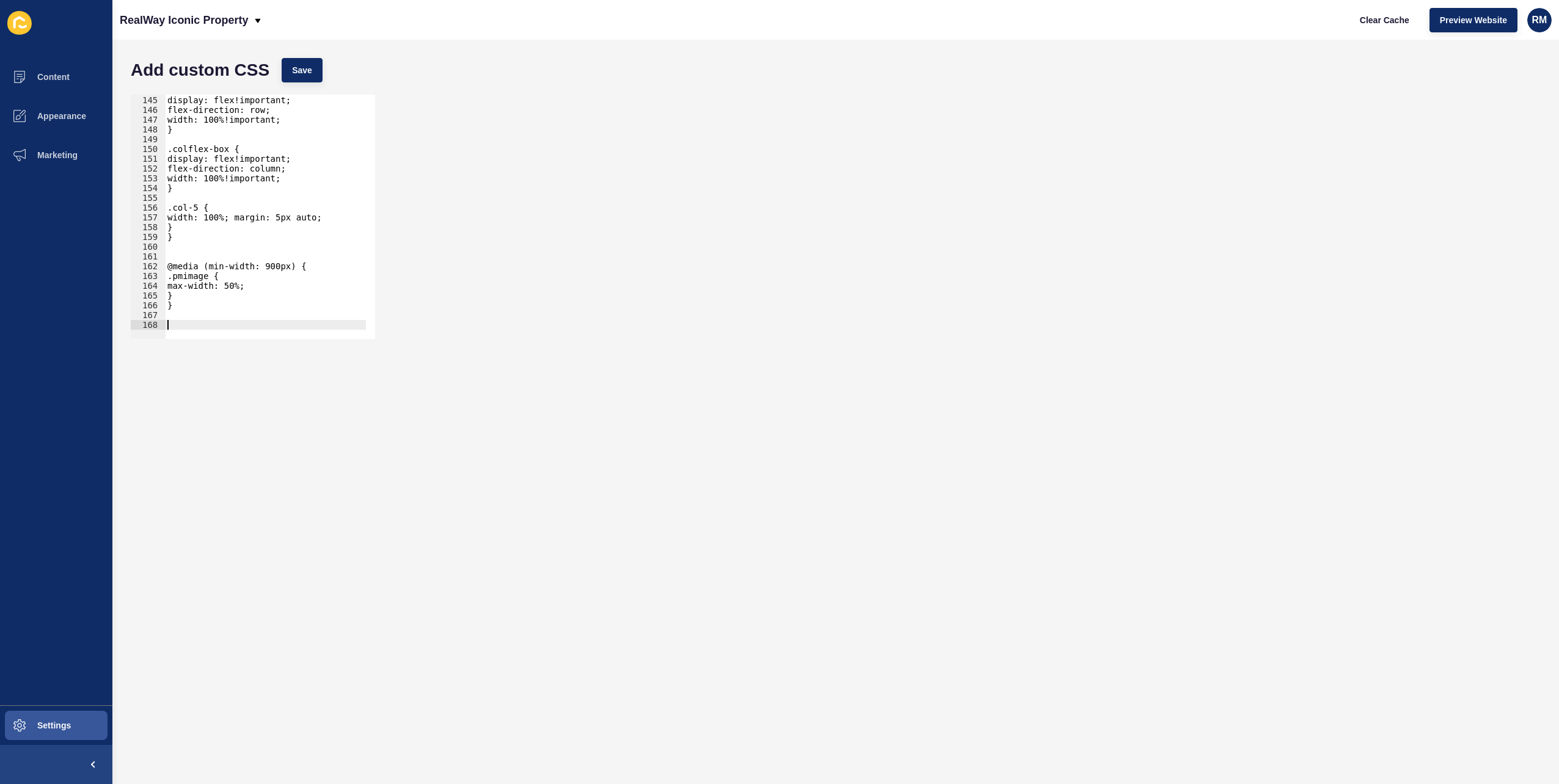
paste textarea "}"
type textarea "}"
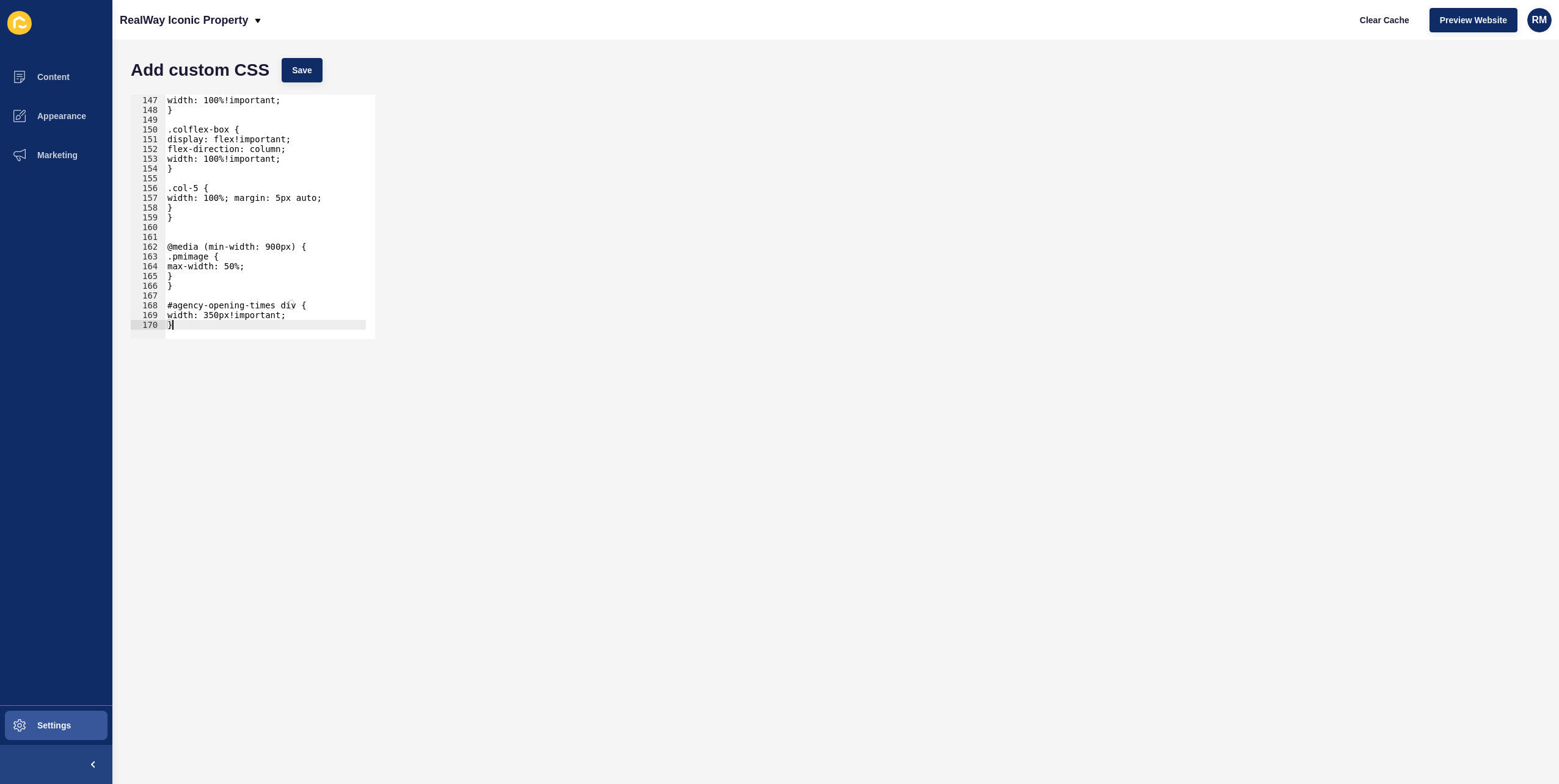
scroll to position [1425, 0]
click at [287, 90] on div "} 146 147 148 149 150 151 152 153 154 155 156 157 158 159 160 161 162 163 164 1…" at bounding box center [836, 217] width 1422 height 257
click at [304, 73] on span "Save" at bounding box center [302, 71] width 20 height 13
click at [244, 24] on p "RealWay Iconic Property" at bounding box center [184, 20] width 128 height 31
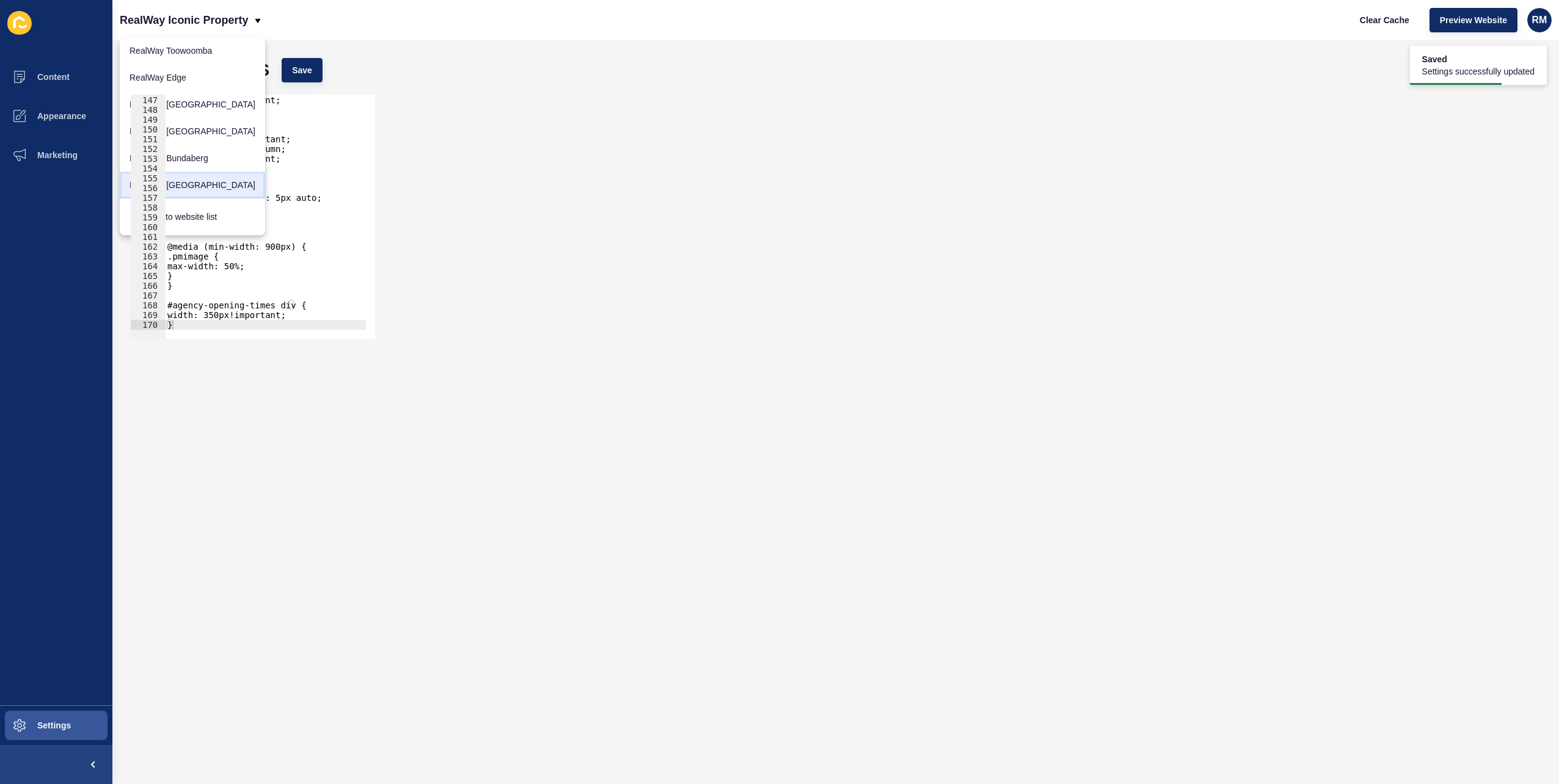
click at [213, 181] on link "RealWay [GEOGRAPHIC_DATA]" at bounding box center [192, 185] width 146 height 27
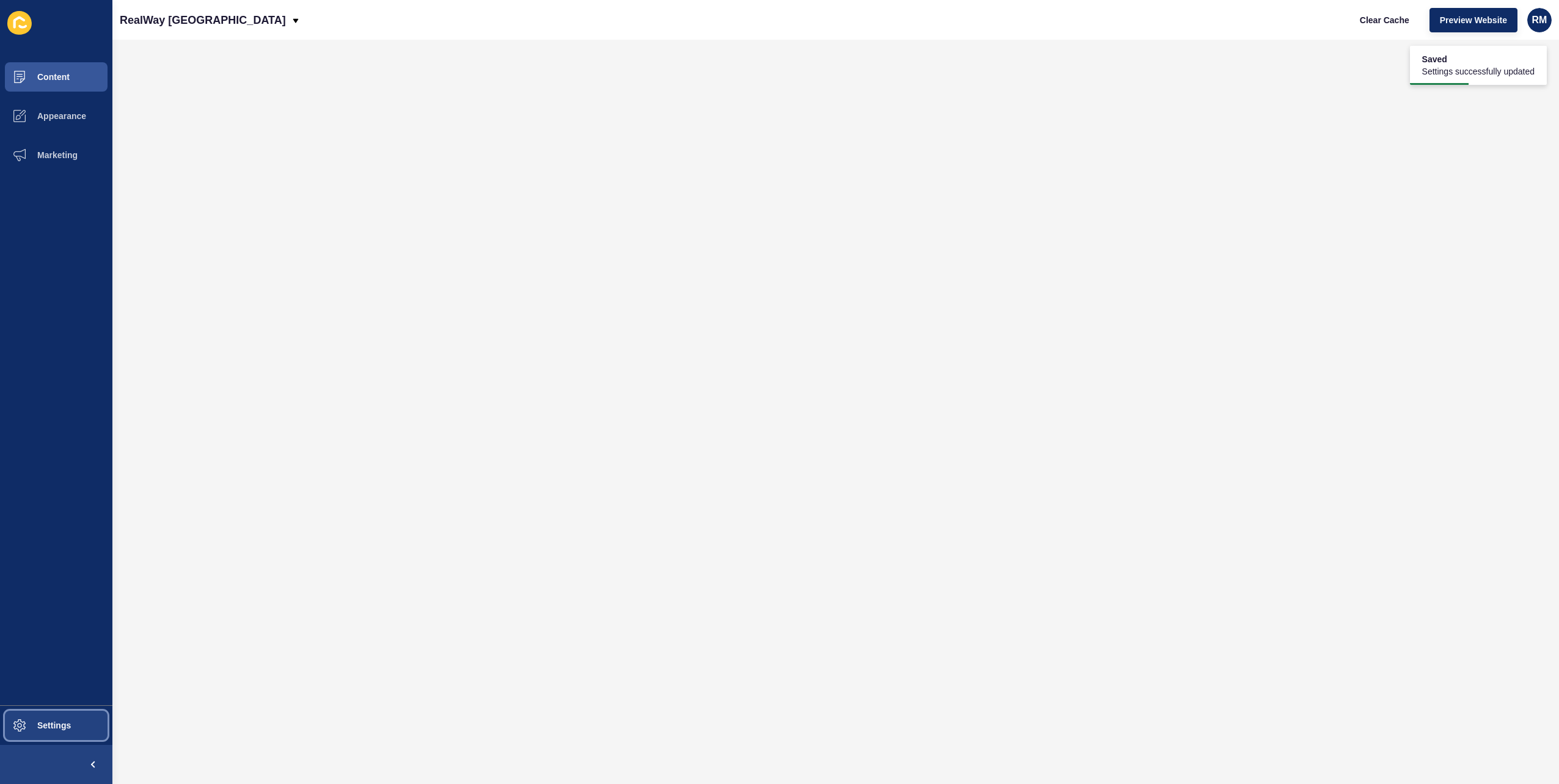
drag, startPoint x: 46, startPoint y: 716, endPoint x: 53, endPoint y: 711, distance: 8.6
click at [48, 716] on button "Settings" at bounding box center [56, 725] width 112 height 39
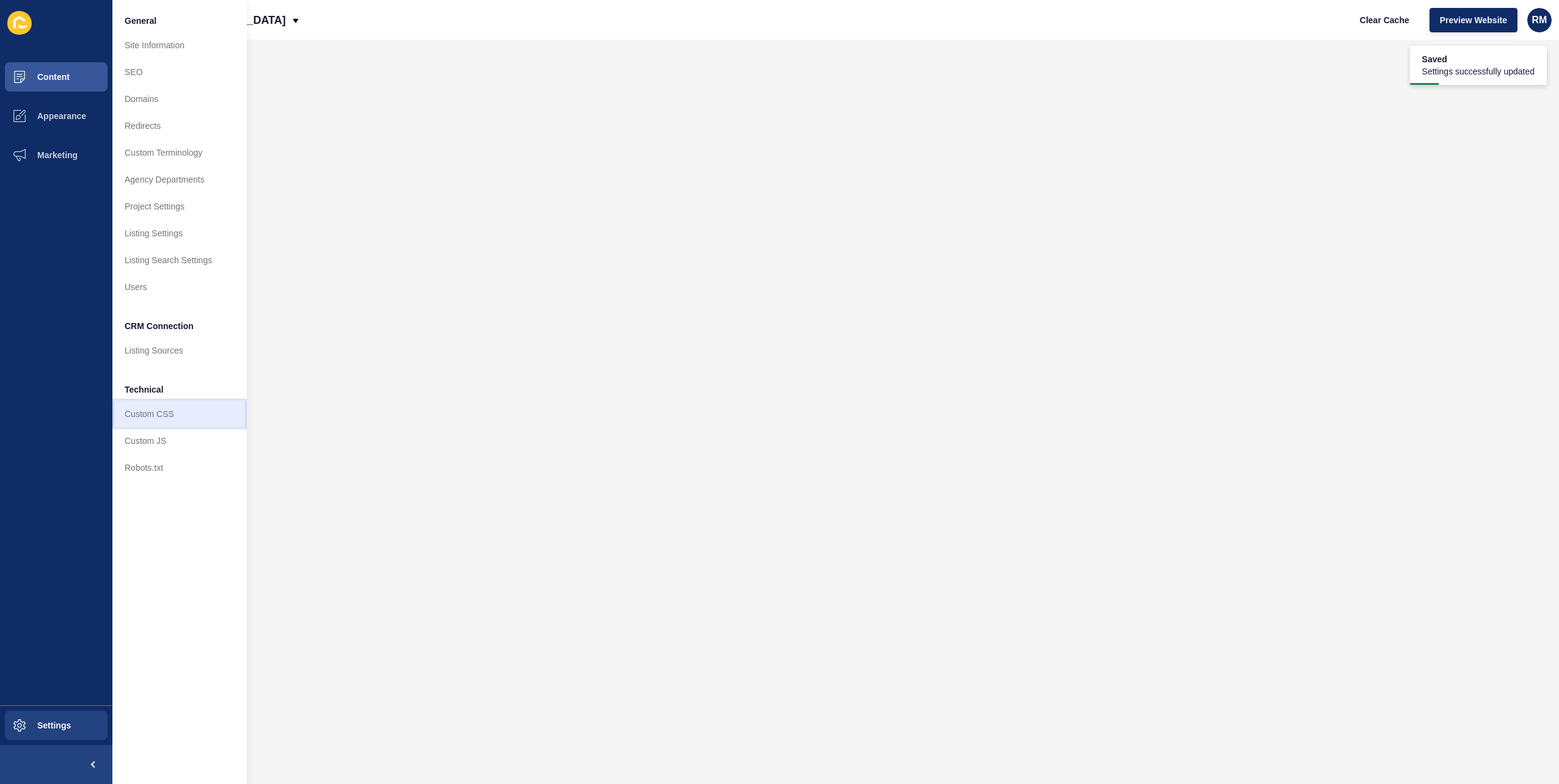
click at [196, 404] on link "Custom CSS" at bounding box center [179, 414] width 135 height 27
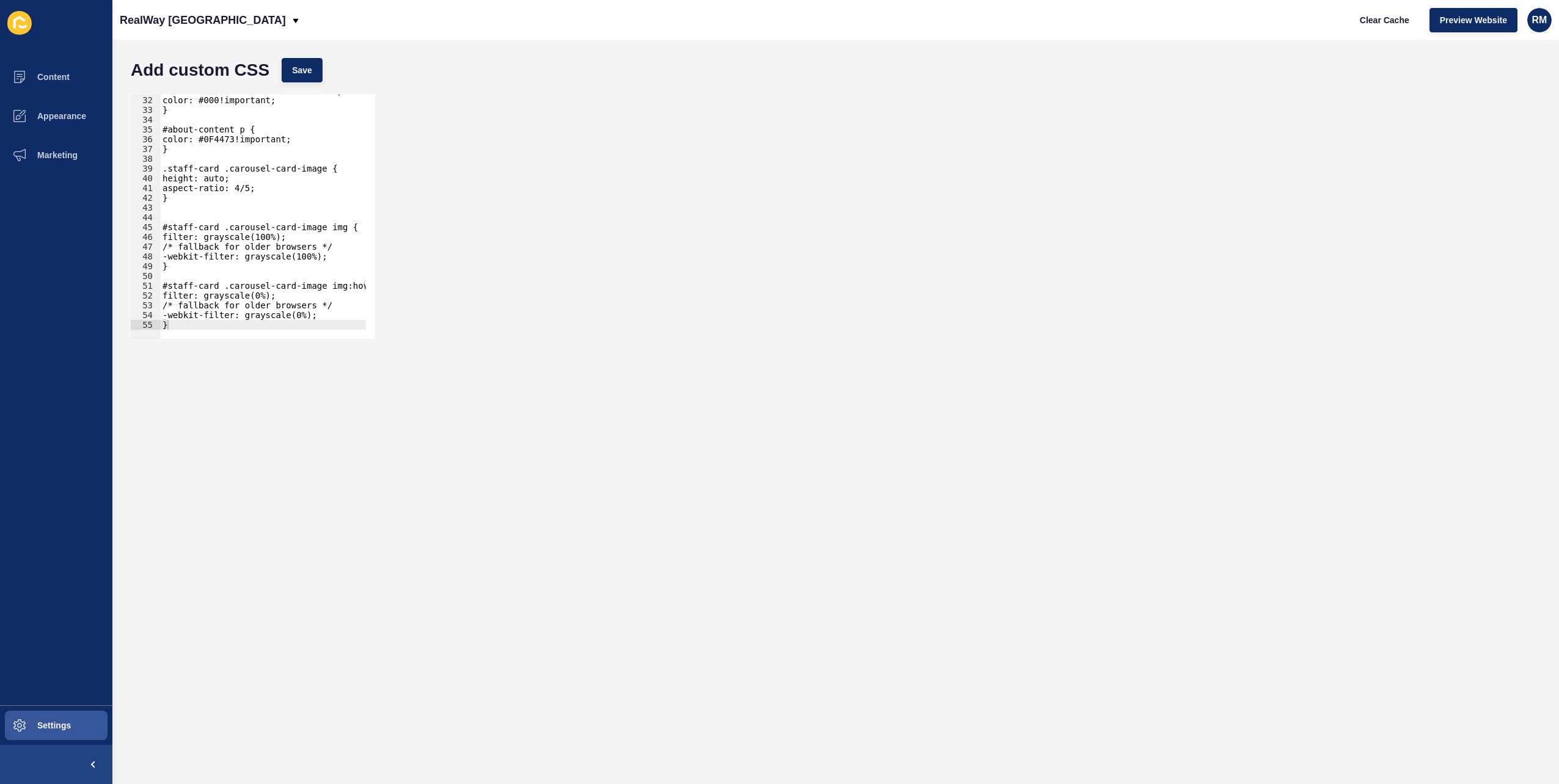
scroll to position [302, 0]
type textarea "}"
click at [227, 326] on div "#v2-content-container .v2-text-body { color: #000!important; } #about-content p…" at bounding box center [419, 213] width 517 height 255
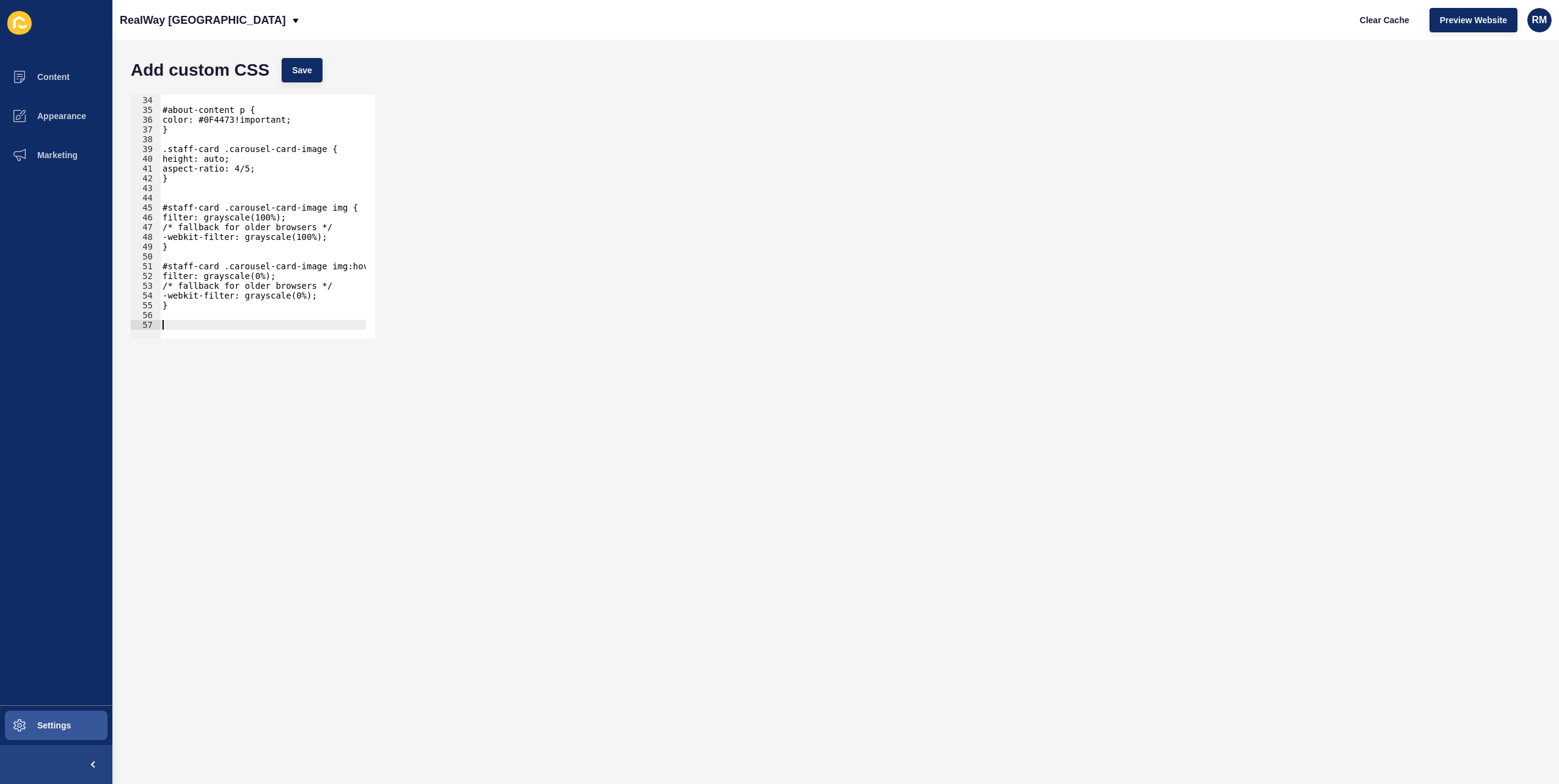
paste textarea "}"
type textarea "}"
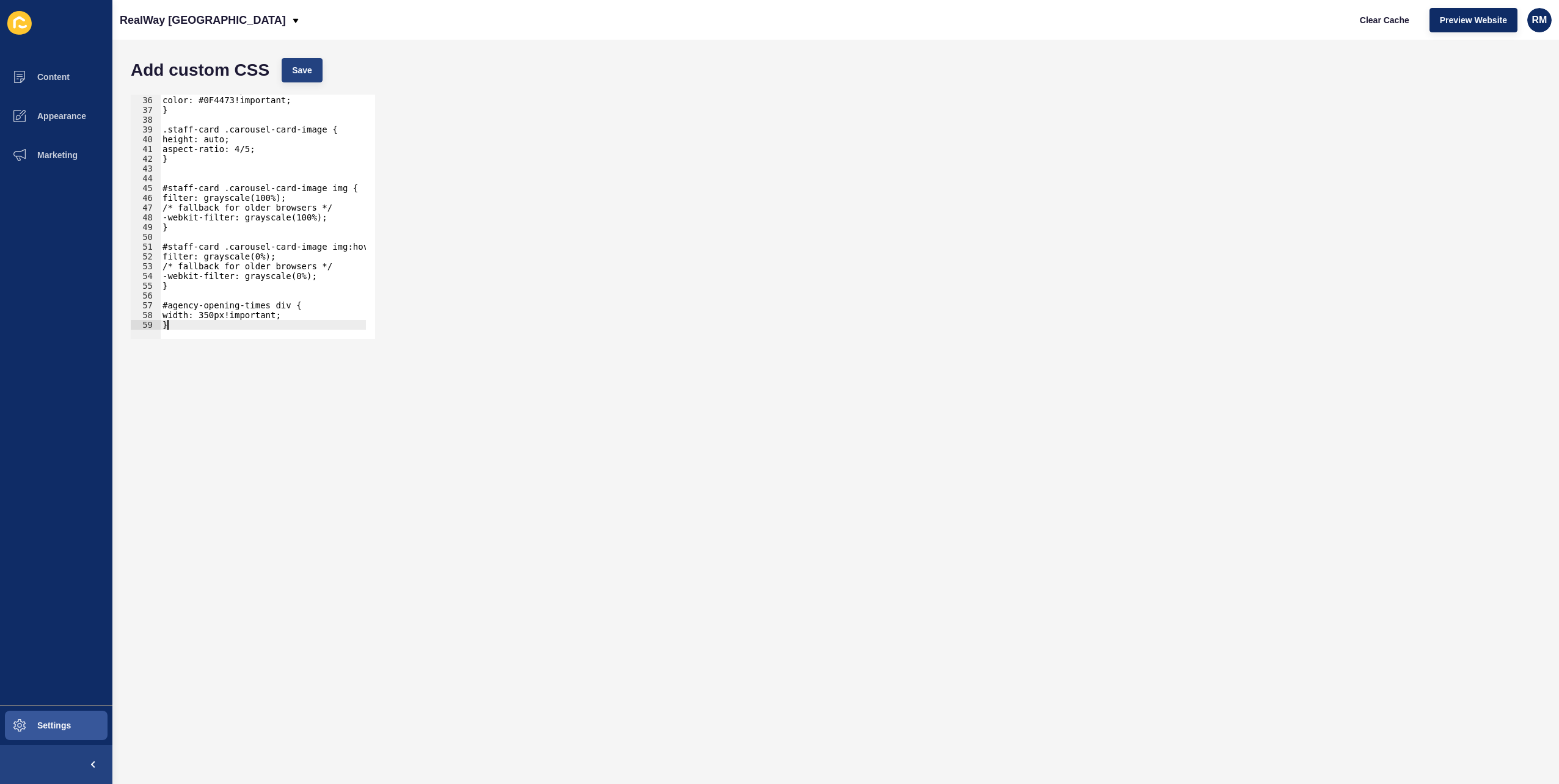
scroll to position [341, 0]
click at [302, 64] on span "Save" at bounding box center [302, 71] width 20 height 13
click at [208, 28] on p "RealWay [GEOGRAPHIC_DATA]" at bounding box center [203, 20] width 166 height 31
click at [601, 74] on div "Add custom CSS Save" at bounding box center [836, 70] width 1422 height 37
click at [205, 55] on link "RealWay Toowoomba" at bounding box center [192, 51] width 146 height 27
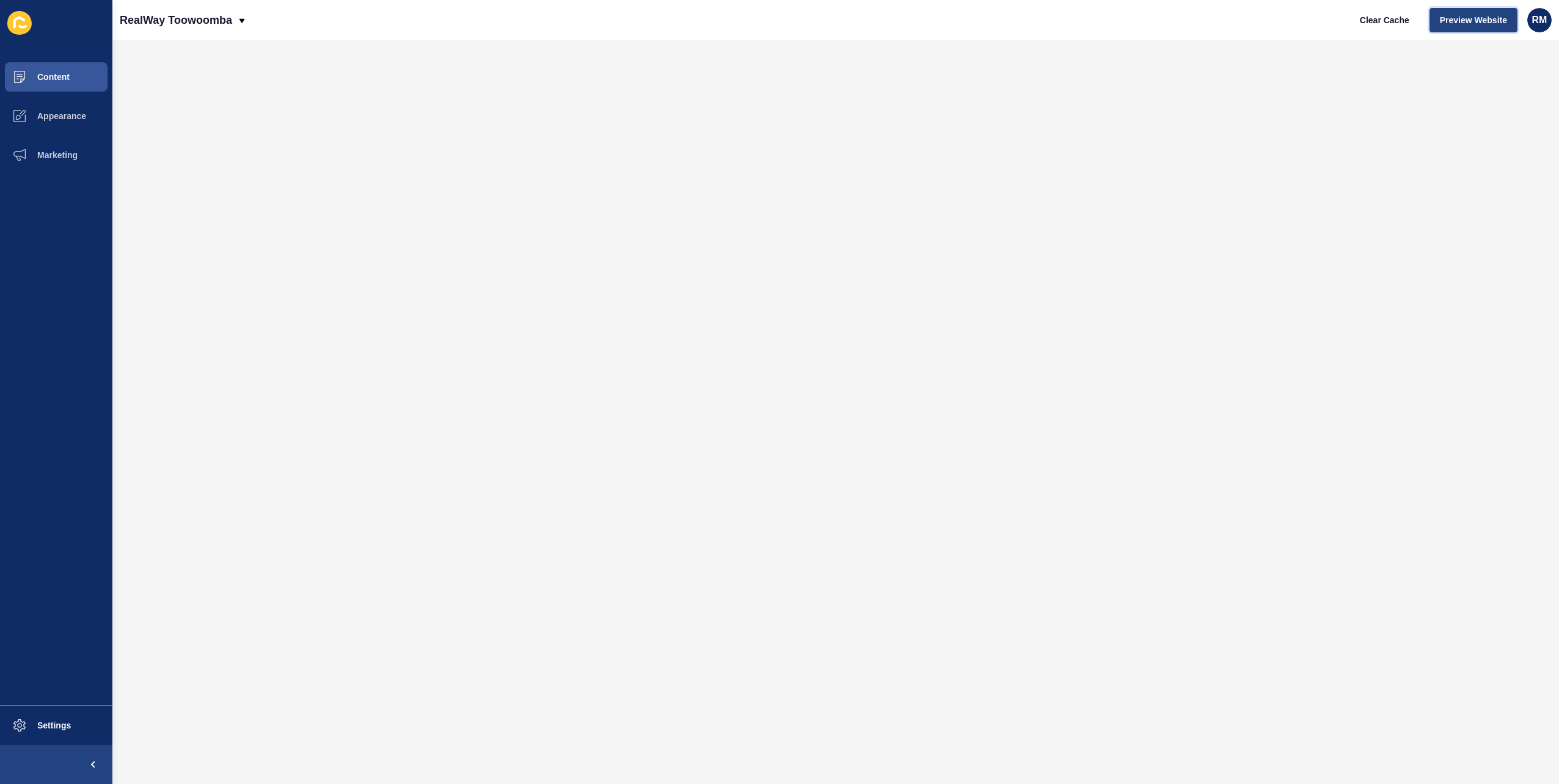
click at [1453, 21] on span "Preview Website" at bounding box center [1473, 21] width 67 height 13
click at [152, 10] on p "RealWay Toowoomba" at bounding box center [175, 20] width 112 height 31
click at [191, 192] on link "RealWay [GEOGRAPHIC_DATA]" at bounding box center [192, 185] width 146 height 27
click at [1456, 18] on span "Preview Website" at bounding box center [1473, 21] width 67 height 13
click at [45, 119] on span "Appearance" at bounding box center [42, 116] width 88 height 10
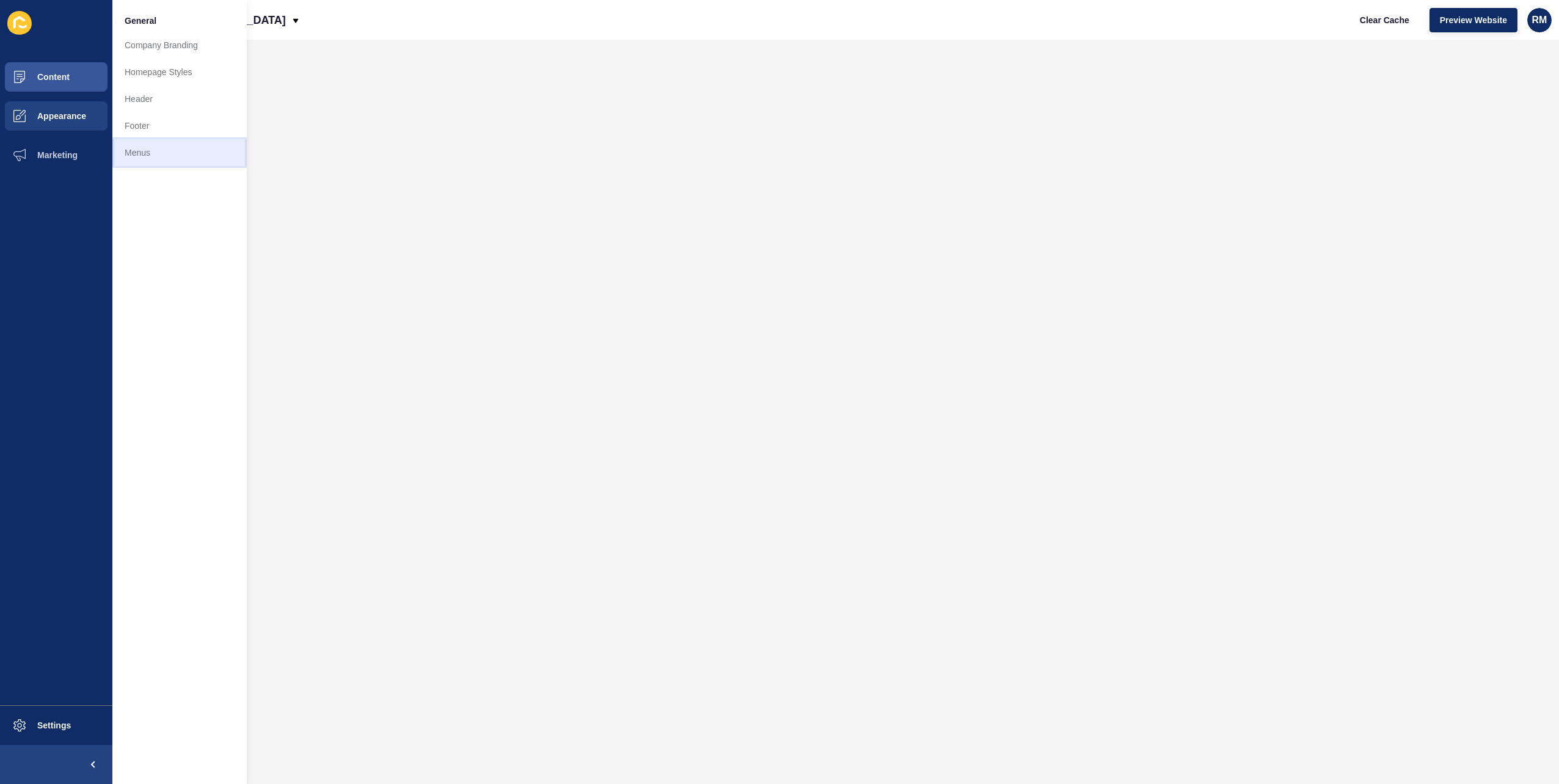
click at [134, 156] on link "Menus" at bounding box center [179, 153] width 135 height 27
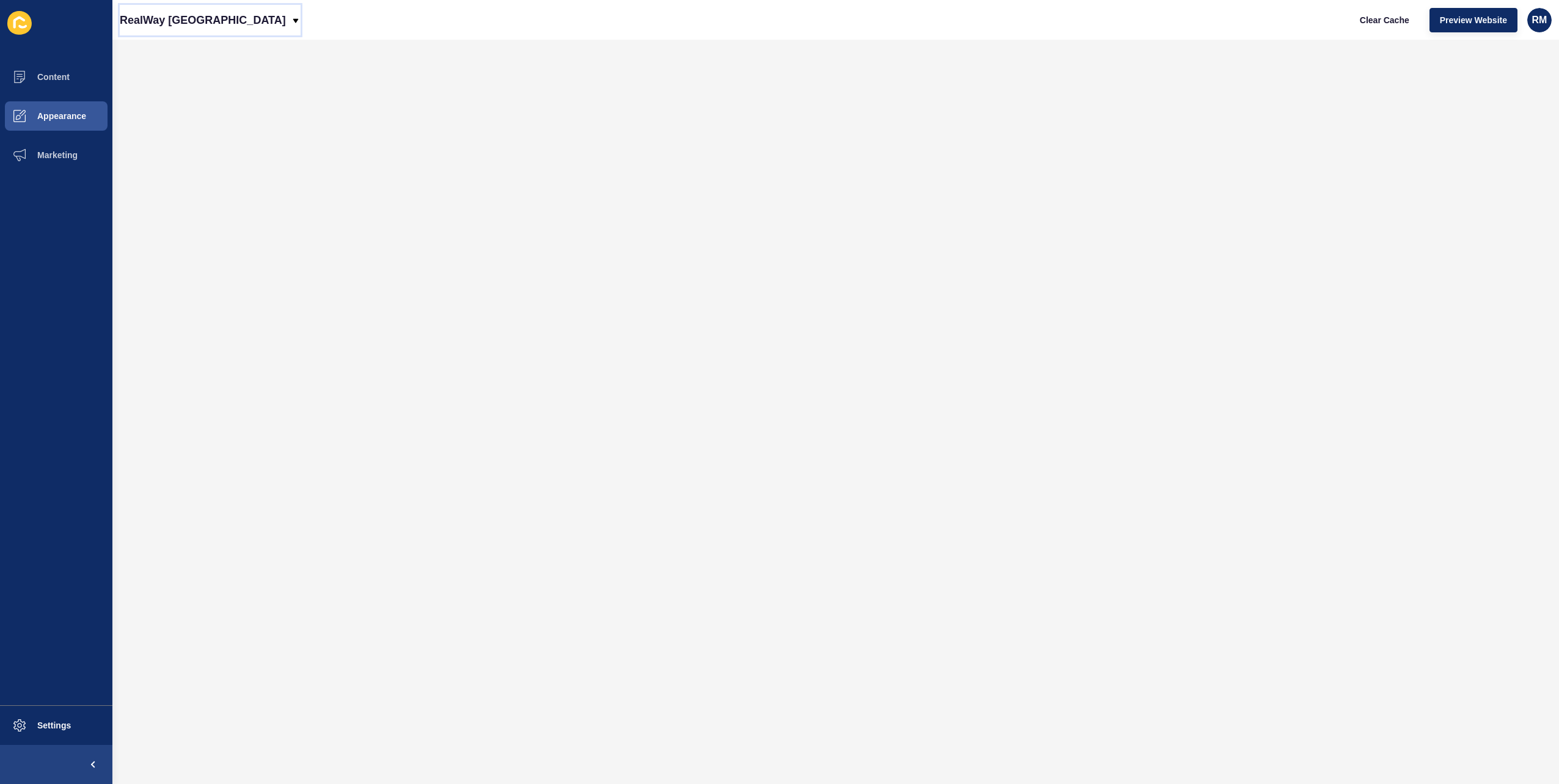
click at [291, 24] on icon at bounding box center [296, 21] width 10 height 10
click at [203, 55] on link "RealWay Toowoomba" at bounding box center [192, 51] width 146 height 27
click at [87, 124] on button "Appearance" at bounding box center [56, 116] width 112 height 39
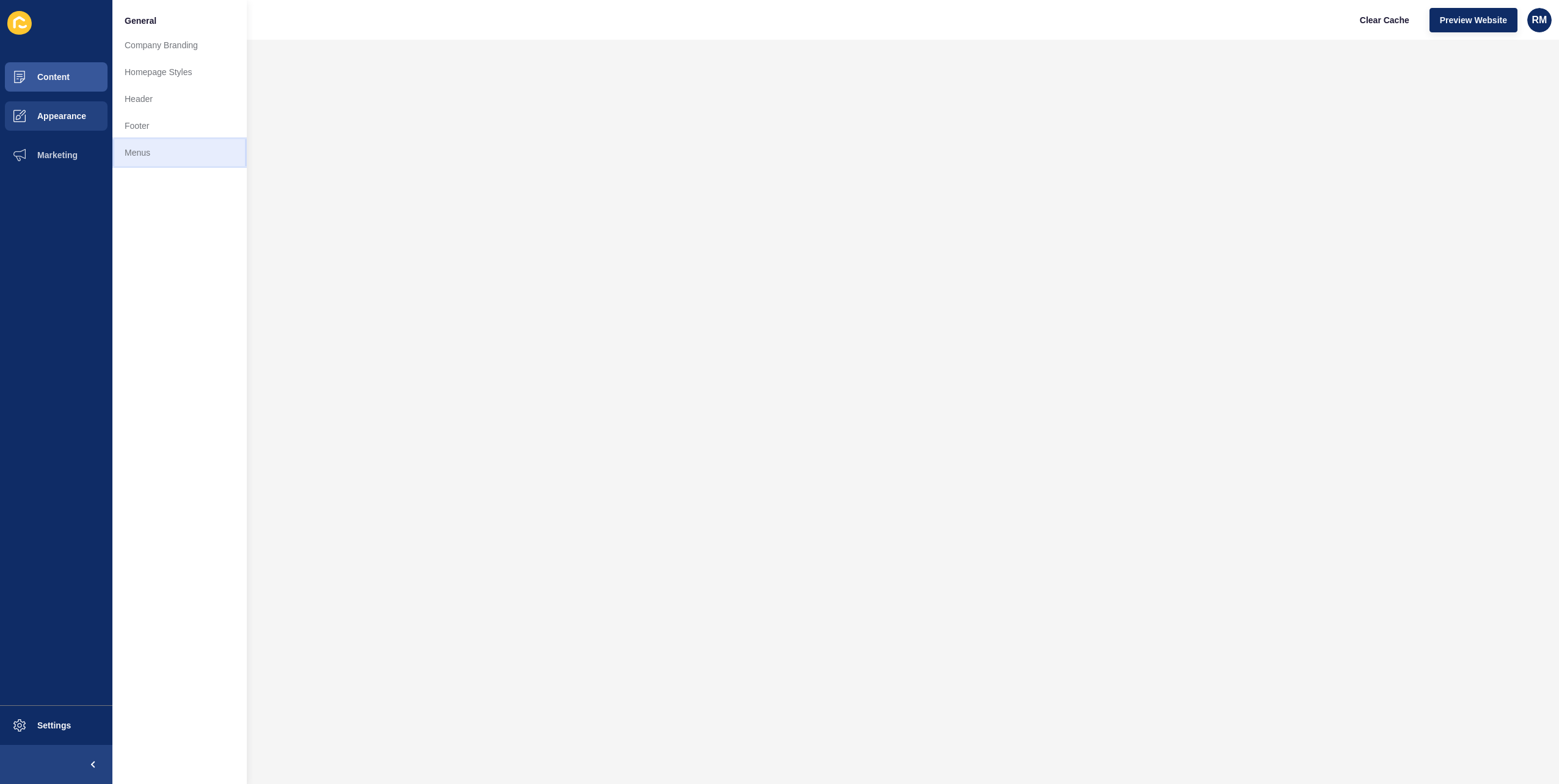
click at [175, 149] on link "Menus" at bounding box center [179, 153] width 135 height 27
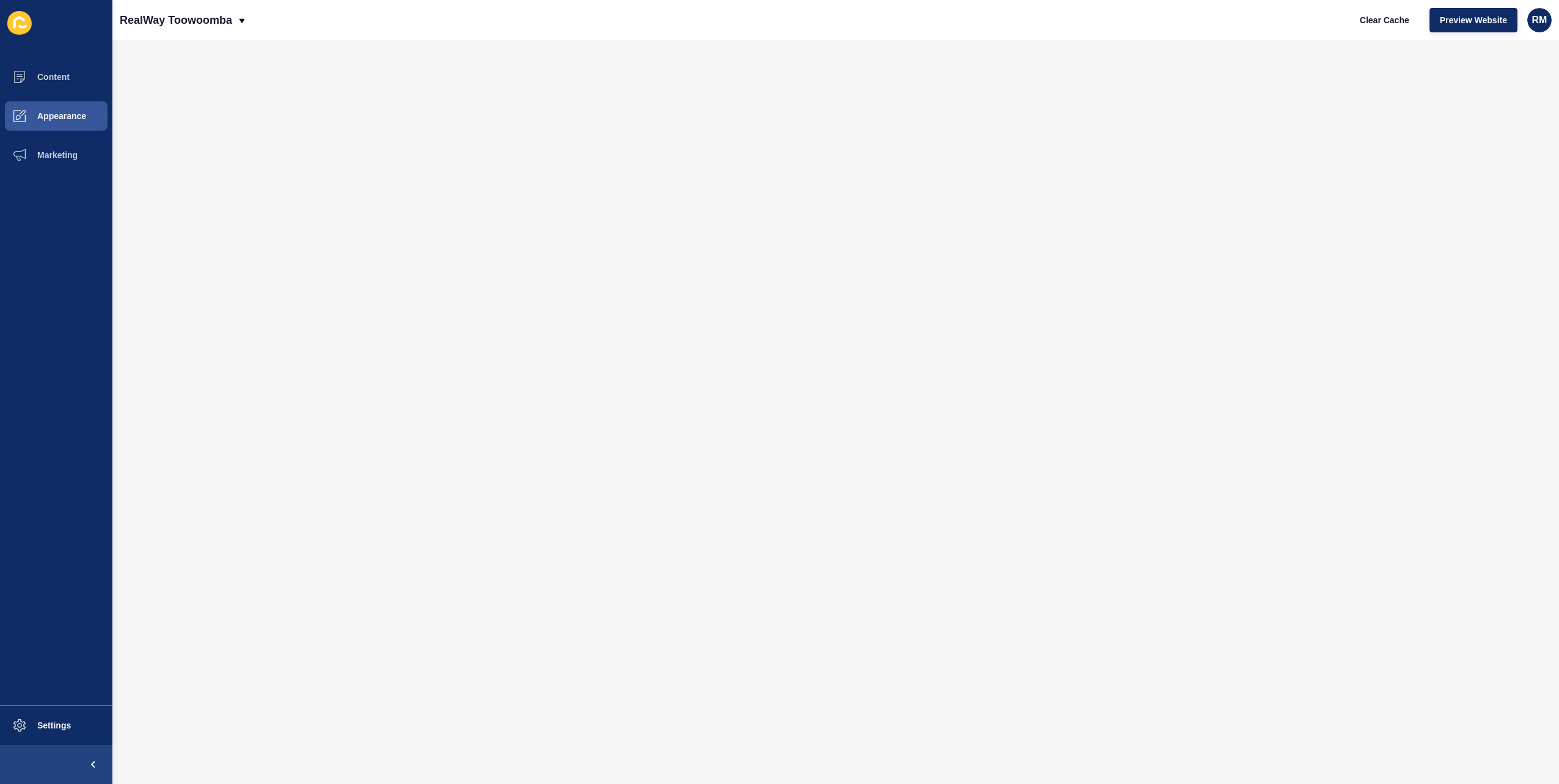
click at [171, 37] on div "RealWay Toowoomba Clear Cache Preview Website RM" at bounding box center [835, 20] width 1446 height 40
click at [172, 34] on p "RealWay Toowoomba" at bounding box center [175, 20] width 112 height 31
click at [181, 50] on link "RealWay Edge" at bounding box center [192, 51] width 146 height 27
click at [55, 100] on button "Appearance" at bounding box center [56, 116] width 112 height 39
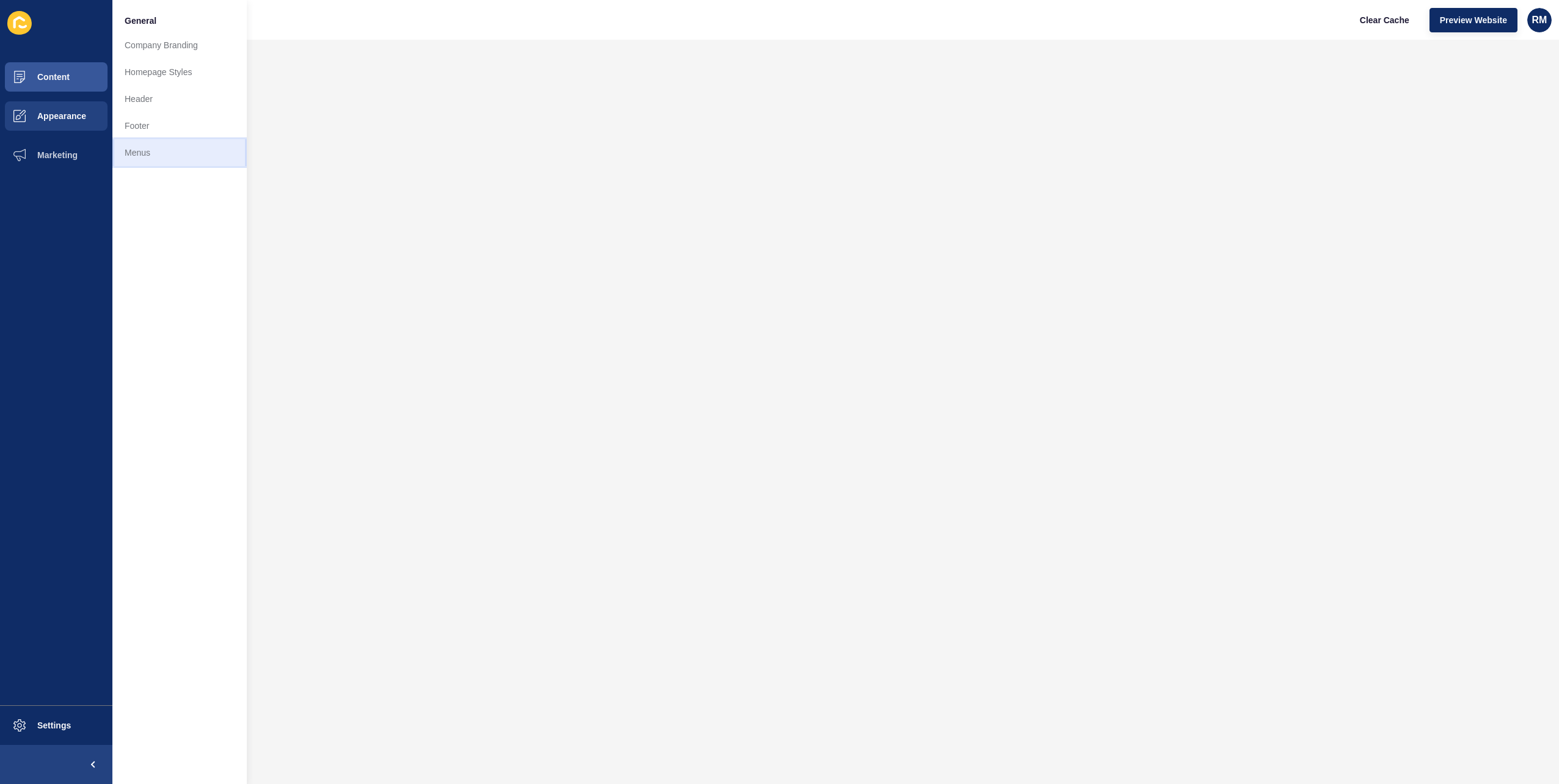
click at [163, 149] on link "Menus" at bounding box center [179, 153] width 135 height 27
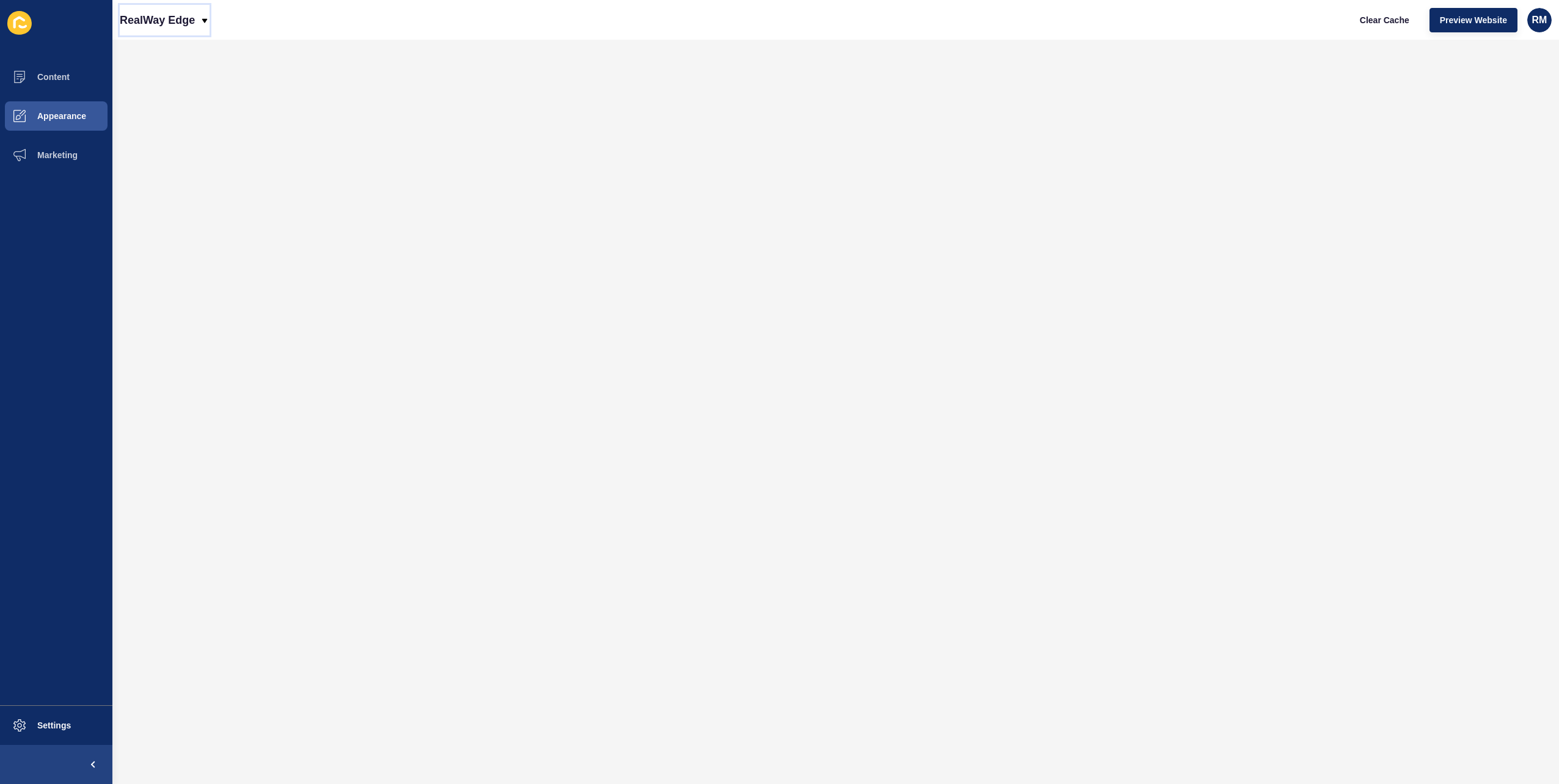
click at [194, 14] on p "RealWay Edge" at bounding box center [156, 20] width 75 height 31
click at [204, 76] on link "RealWay [GEOGRAPHIC_DATA]" at bounding box center [192, 78] width 146 height 27
click at [28, 131] on span at bounding box center [19, 116] width 39 height 39
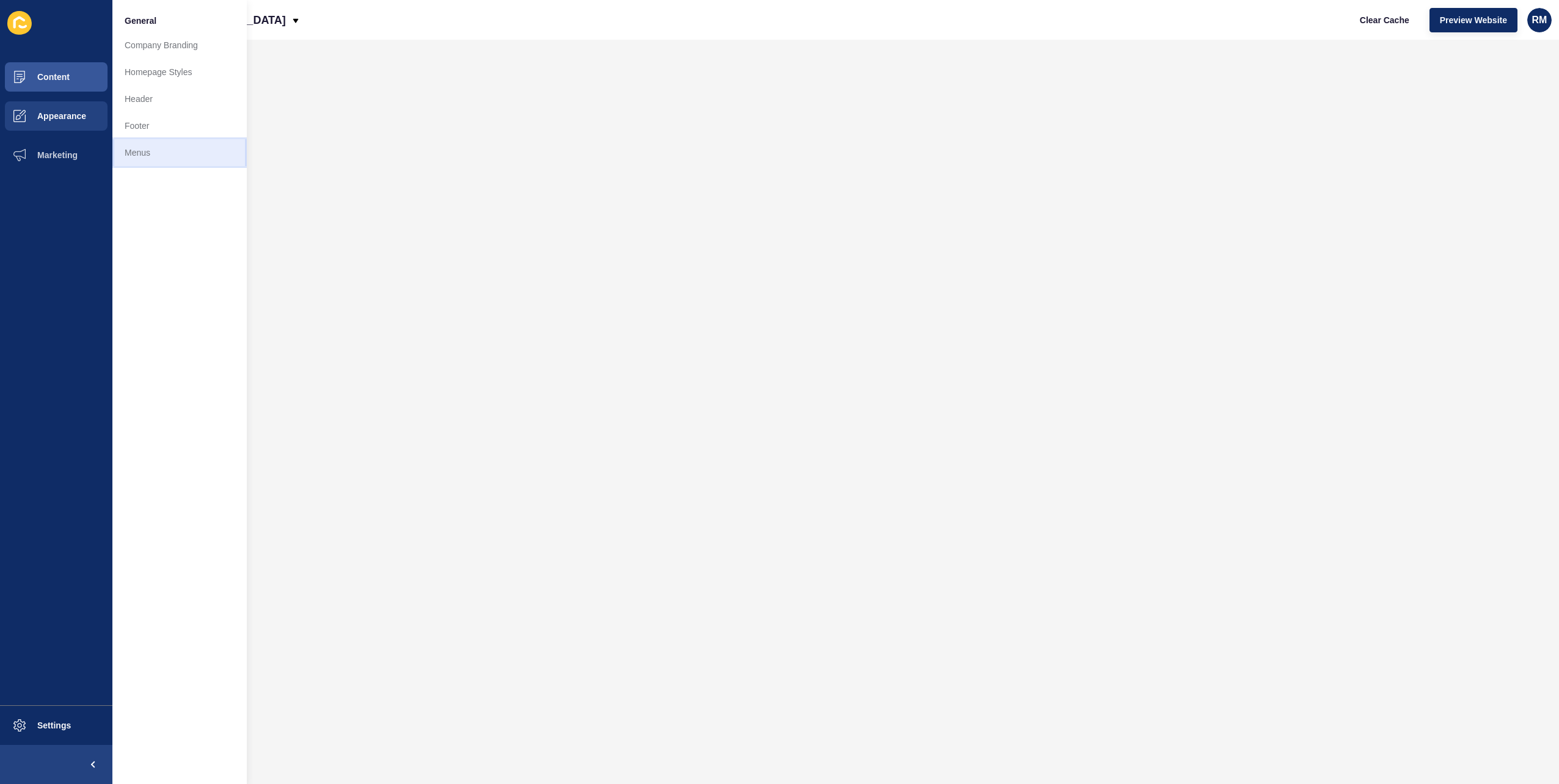
click at [122, 156] on link "Menus" at bounding box center [179, 153] width 135 height 27
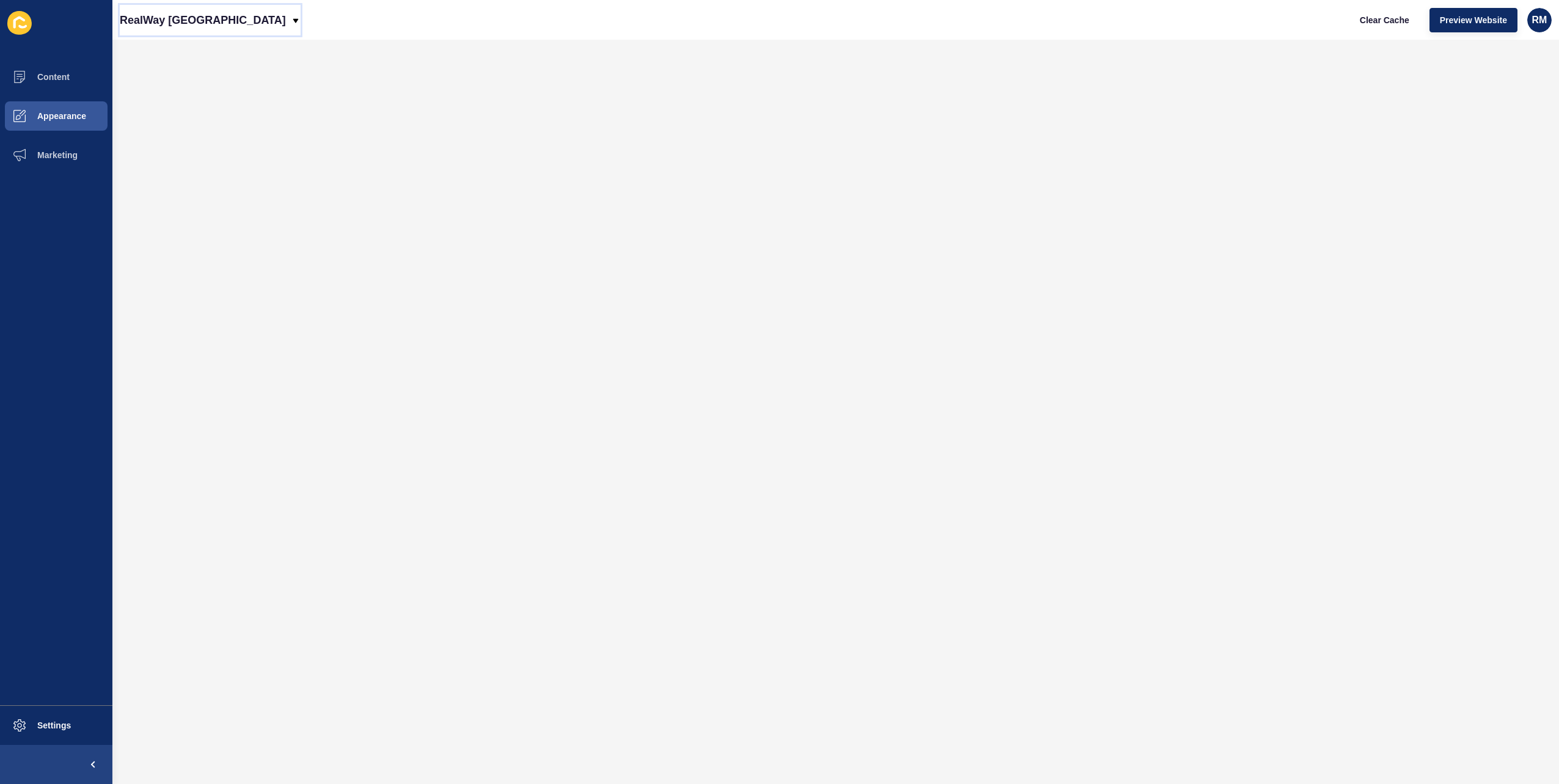
click at [227, 27] on p "RealWay [GEOGRAPHIC_DATA]" at bounding box center [203, 20] width 166 height 31
click at [198, 102] on link "RealWay [GEOGRAPHIC_DATA]" at bounding box center [192, 105] width 146 height 27
click at [71, 112] on span "Appearance" at bounding box center [42, 116] width 88 height 10
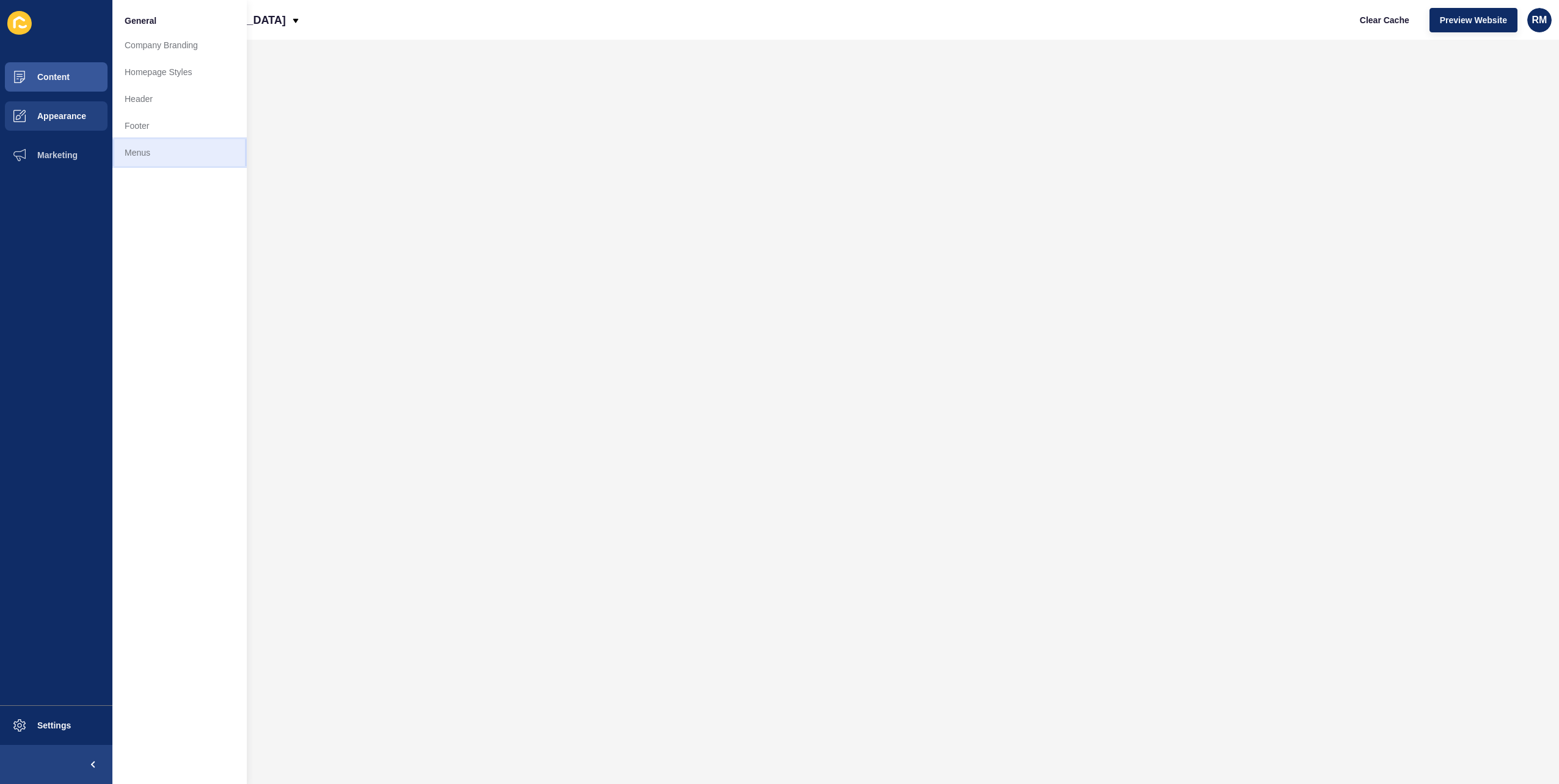
click at [166, 159] on link "Menus" at bounding box center [179, 153] width 135 height 27
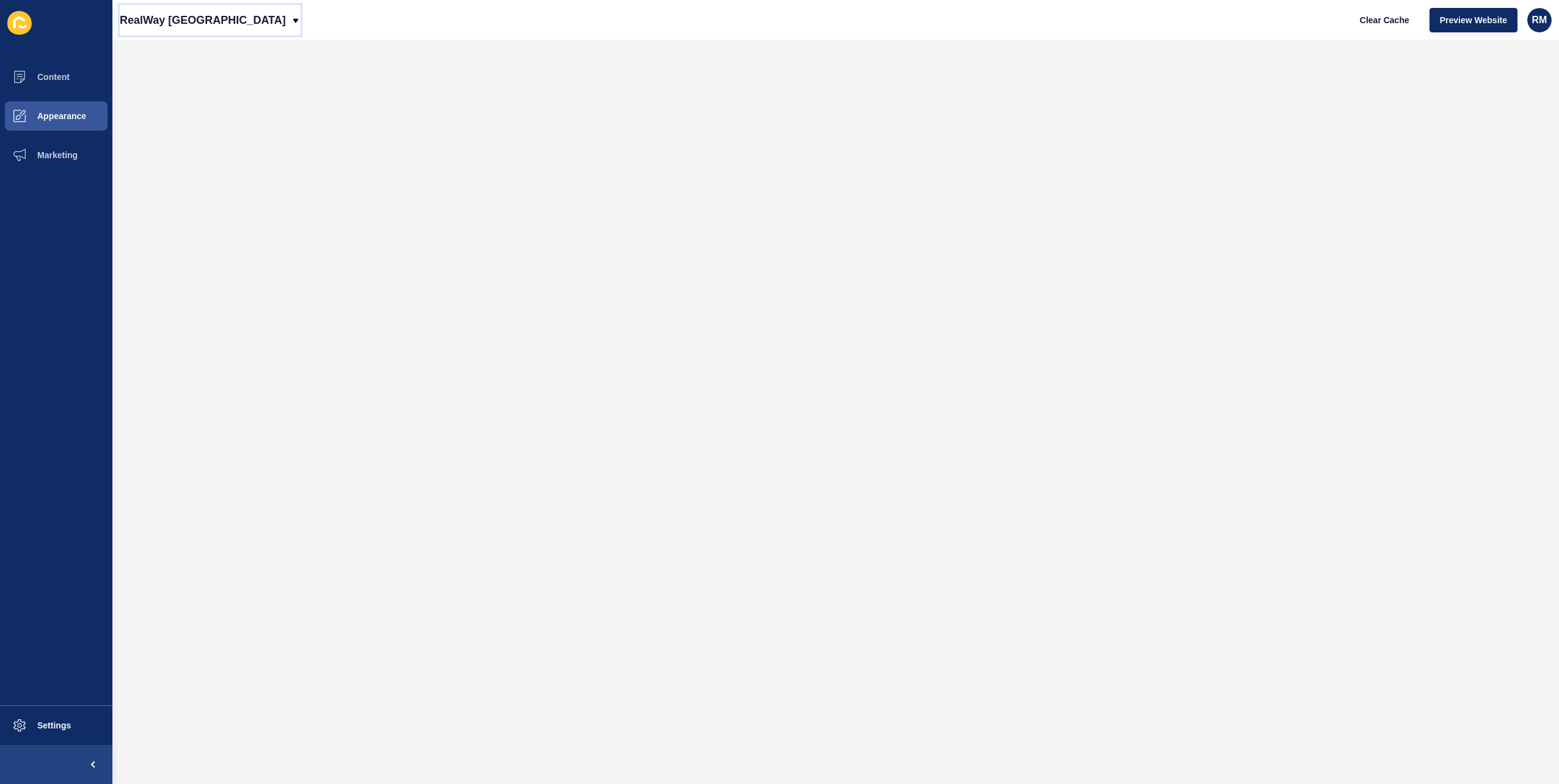
click at [190, 27] on p "RealWay [GEOGRAPHIC_DATA]" at bounding box center [203, 20] width 166 height 31
click at [194, 127] on link "RealWay Bundaberg" at bounding box center [192, 131] width 146 height 27
click at [86, 116] on span "Appearance" at bounding box center [42, 116] width 88 height 10
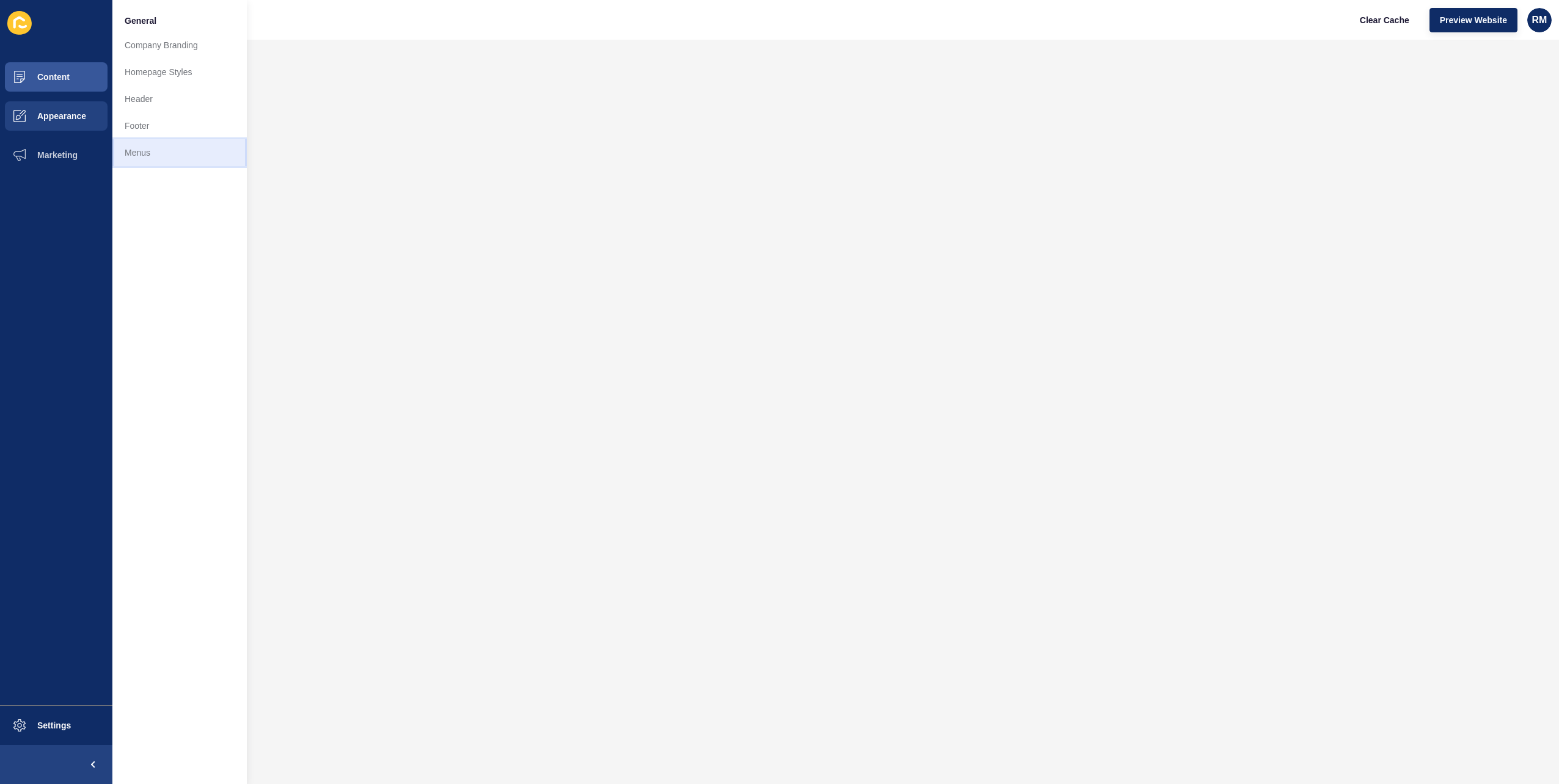
click at [184, 145] on link "Menus" at bounding box center [179, 153] width 135 height 27
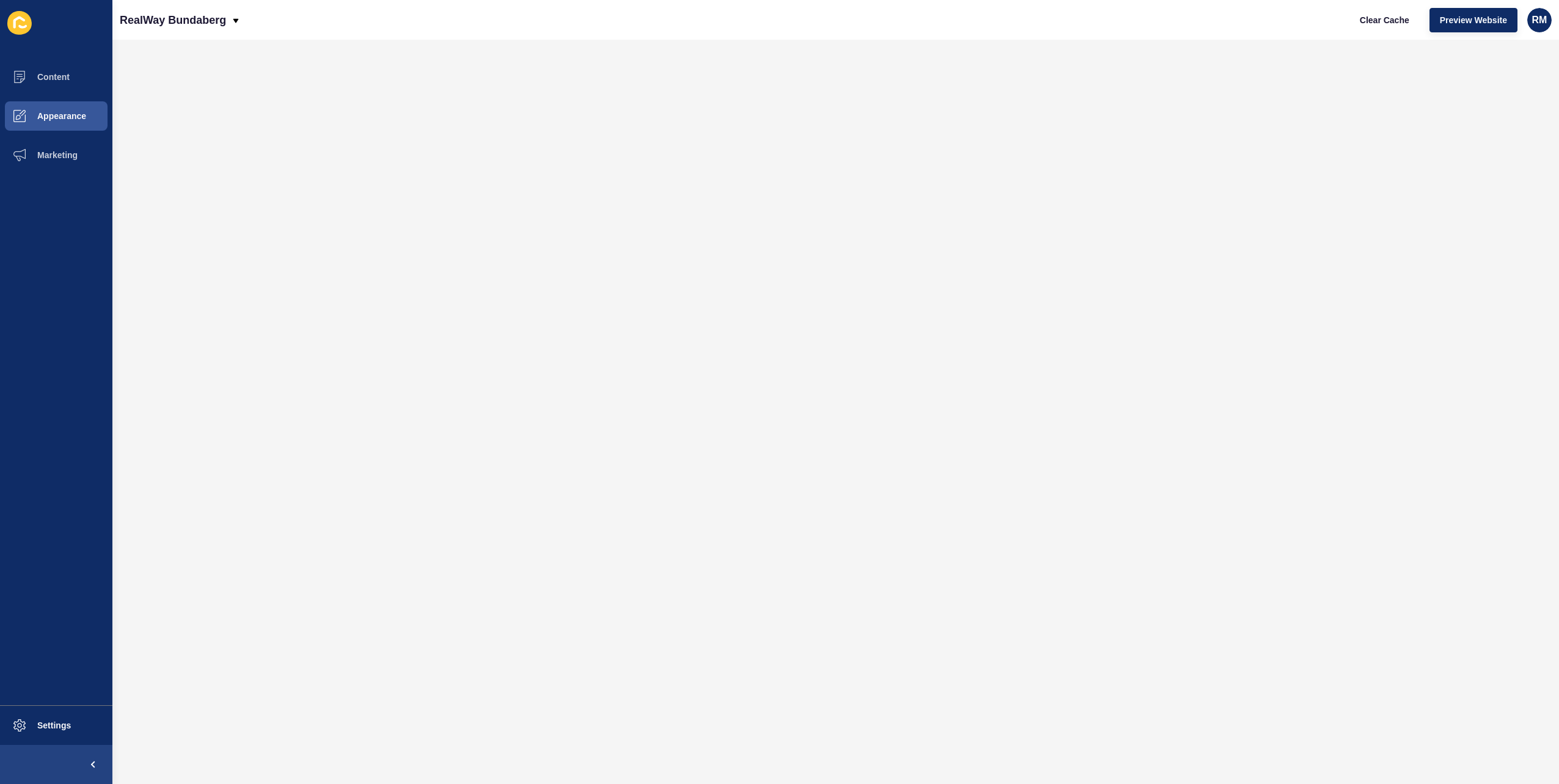
click at [177, 37] on div "RealWay Bundaberg Clear Cache Preview Website RM" at bounding box center [835, 20] width 1446 height 40
click at [187, 13] on p "RealWay Bundaberg" at bounding box center [173, 20] width 107 height 31
click at [199, 165] on link "RealWay Iconic Property" at bounding box center [192, 158] width 146 height 27
click at [14, 119] on span "Appearance" at bounding box center [42, 116] width 88 height 10
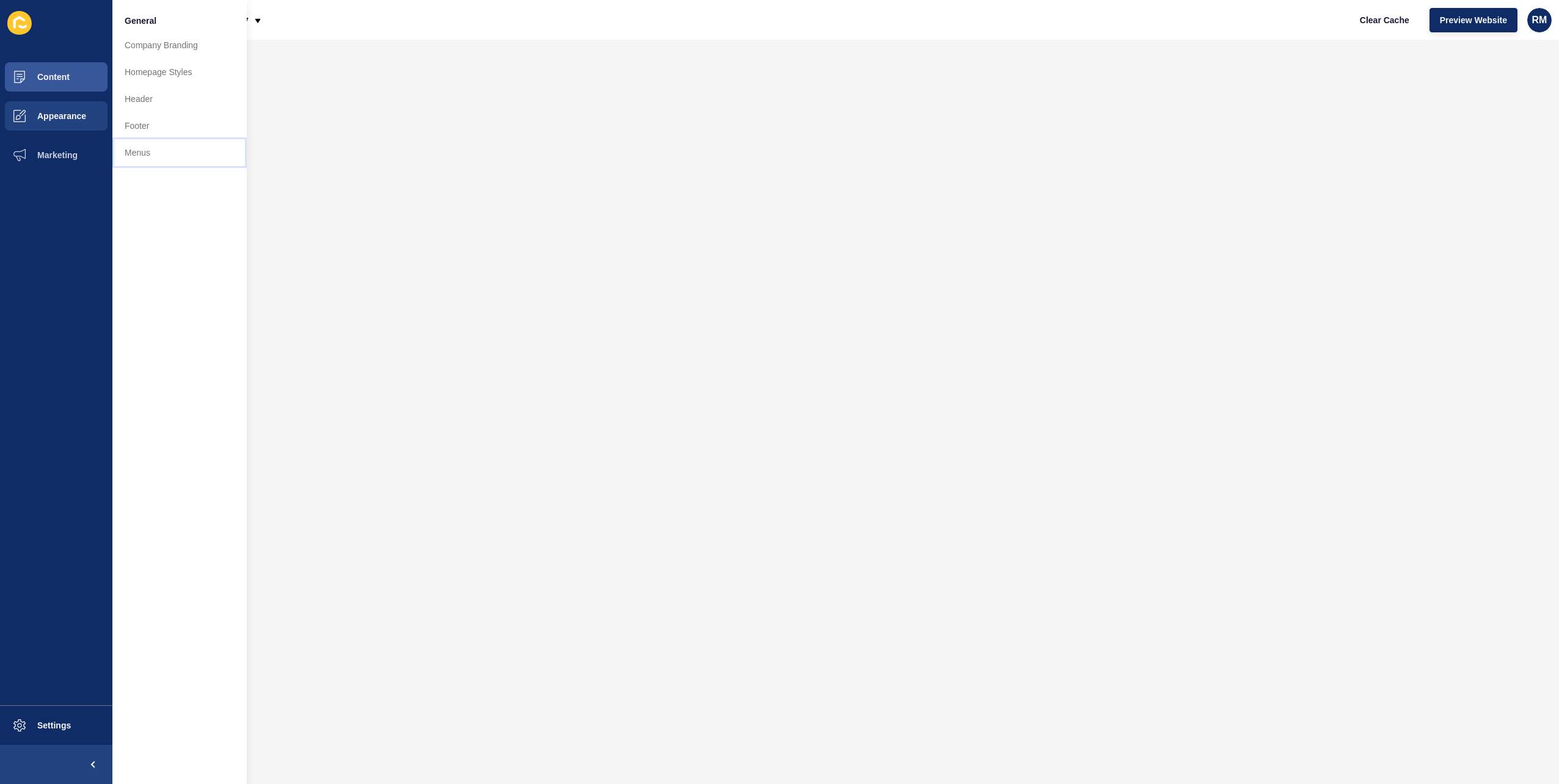
click at [116, 153] on link "Menus" at bounding box center [179, 153] width 135 height 27
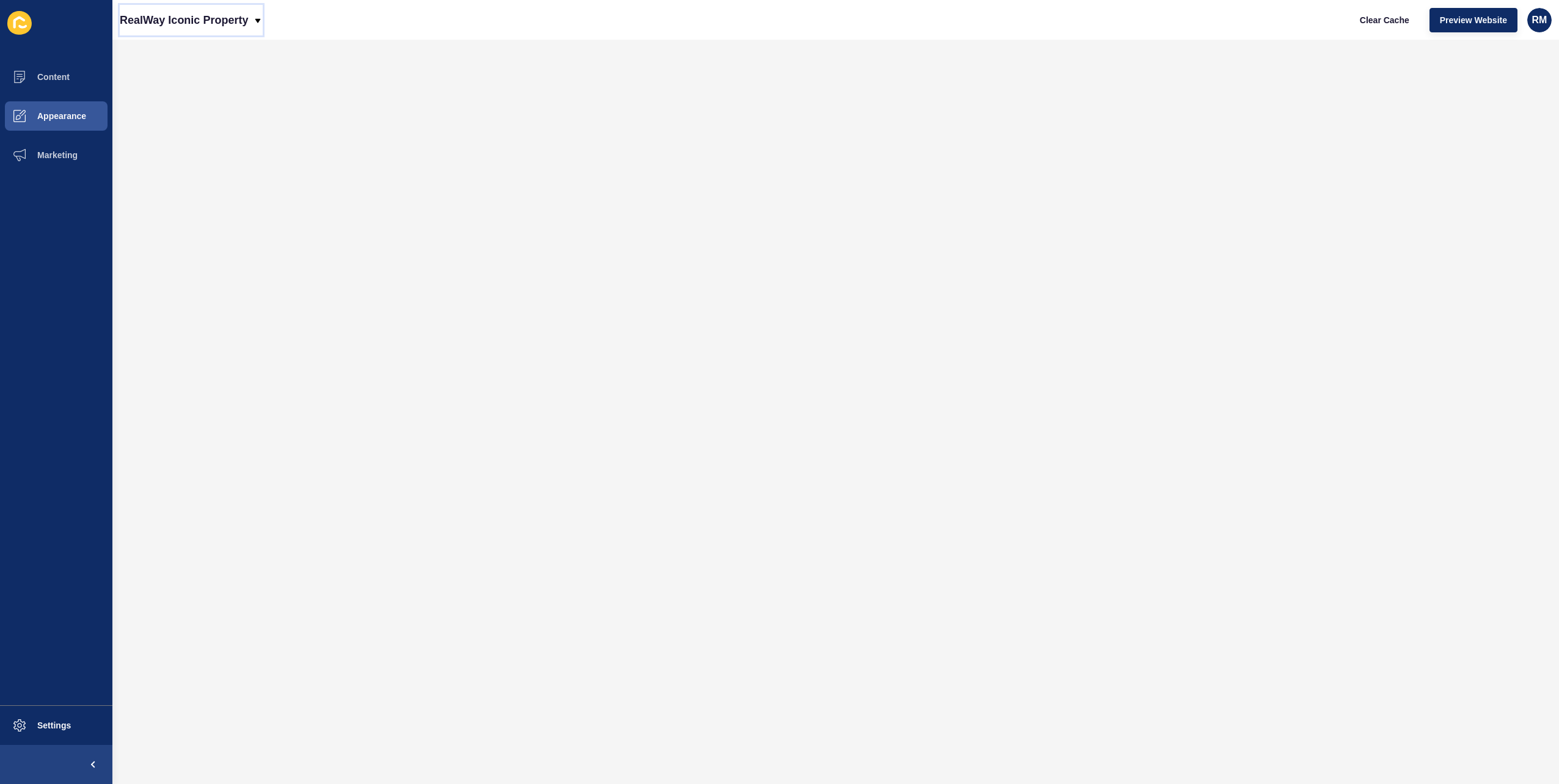
click at [185, 28] on p "RealWay Iconic Property" at bounding box center [184, 20] width 128 height 31
click at [168, 43] on link "RealWay Toowoomba" at bounding box center [192, 51] width 146 height 27
click at [189, 26] on p "RealWay Toowoomba" at bounding box center [175, 20] width 112 height 31
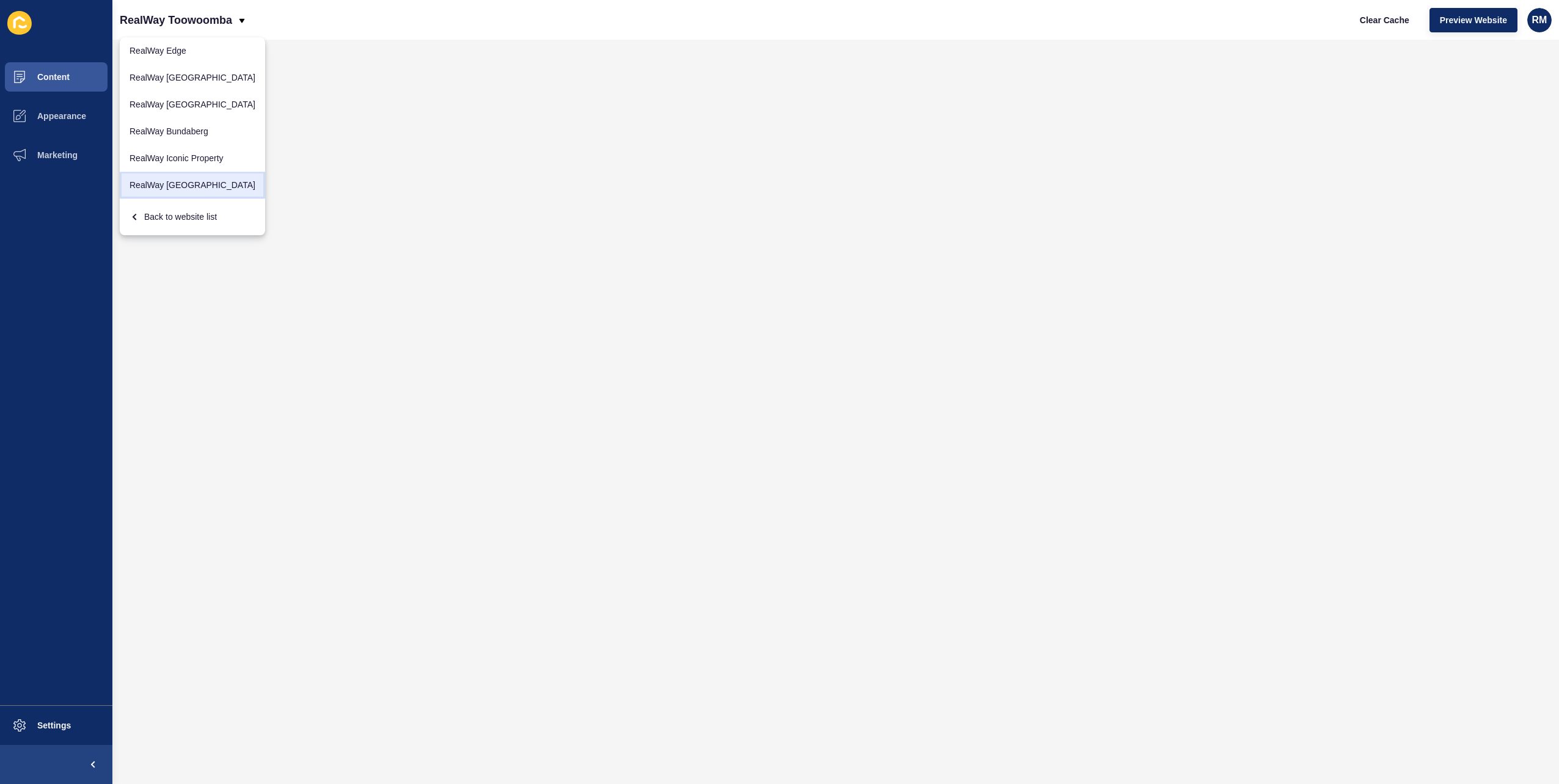
click at [202, 175] on link "RealWay [GEOGRAPHIC_DATA]" at bounding box center [192, 185] width 146 height 27
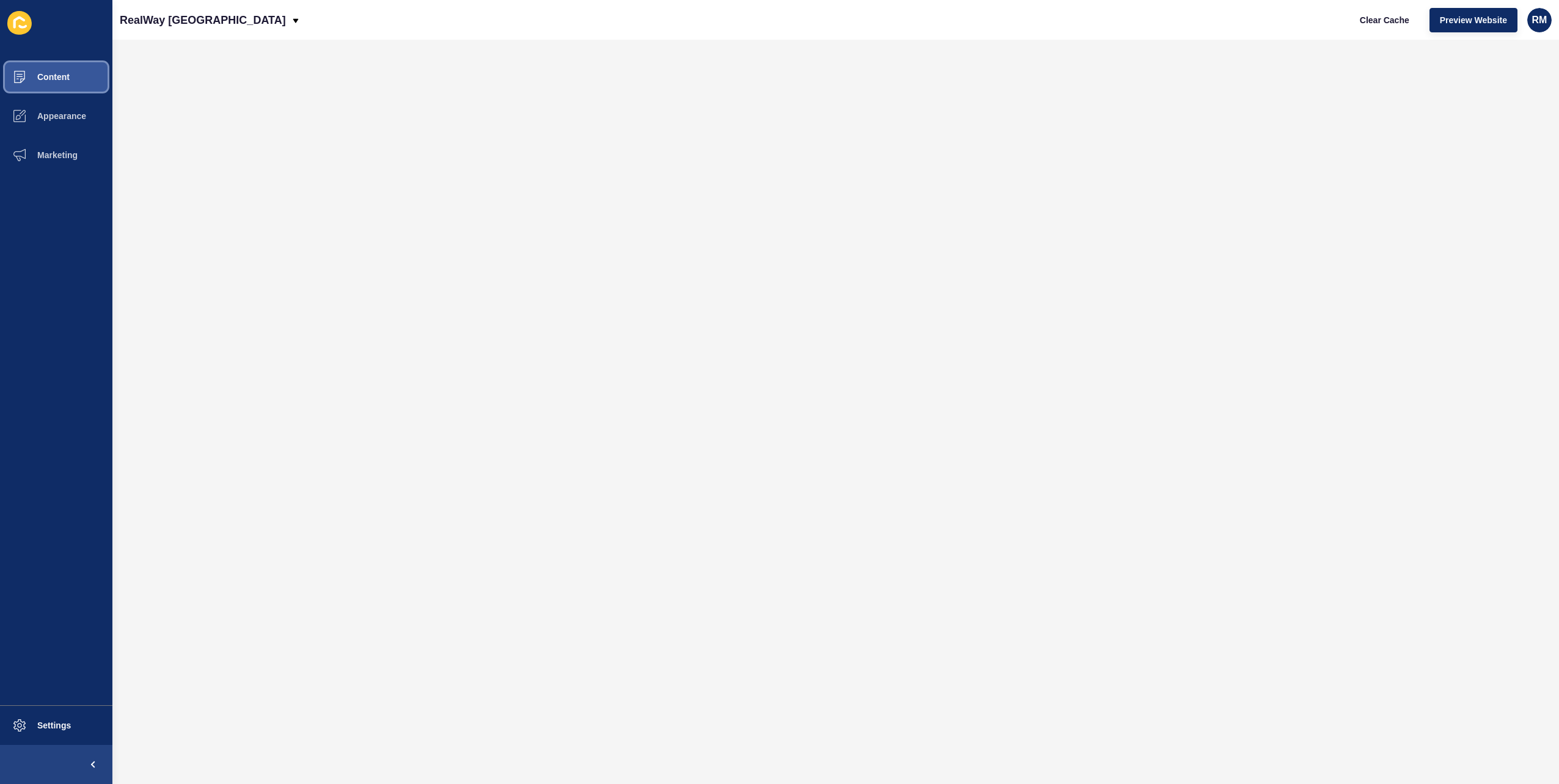
click at [18, 60] on span at bounding box center [19, 76] width 39 height 39
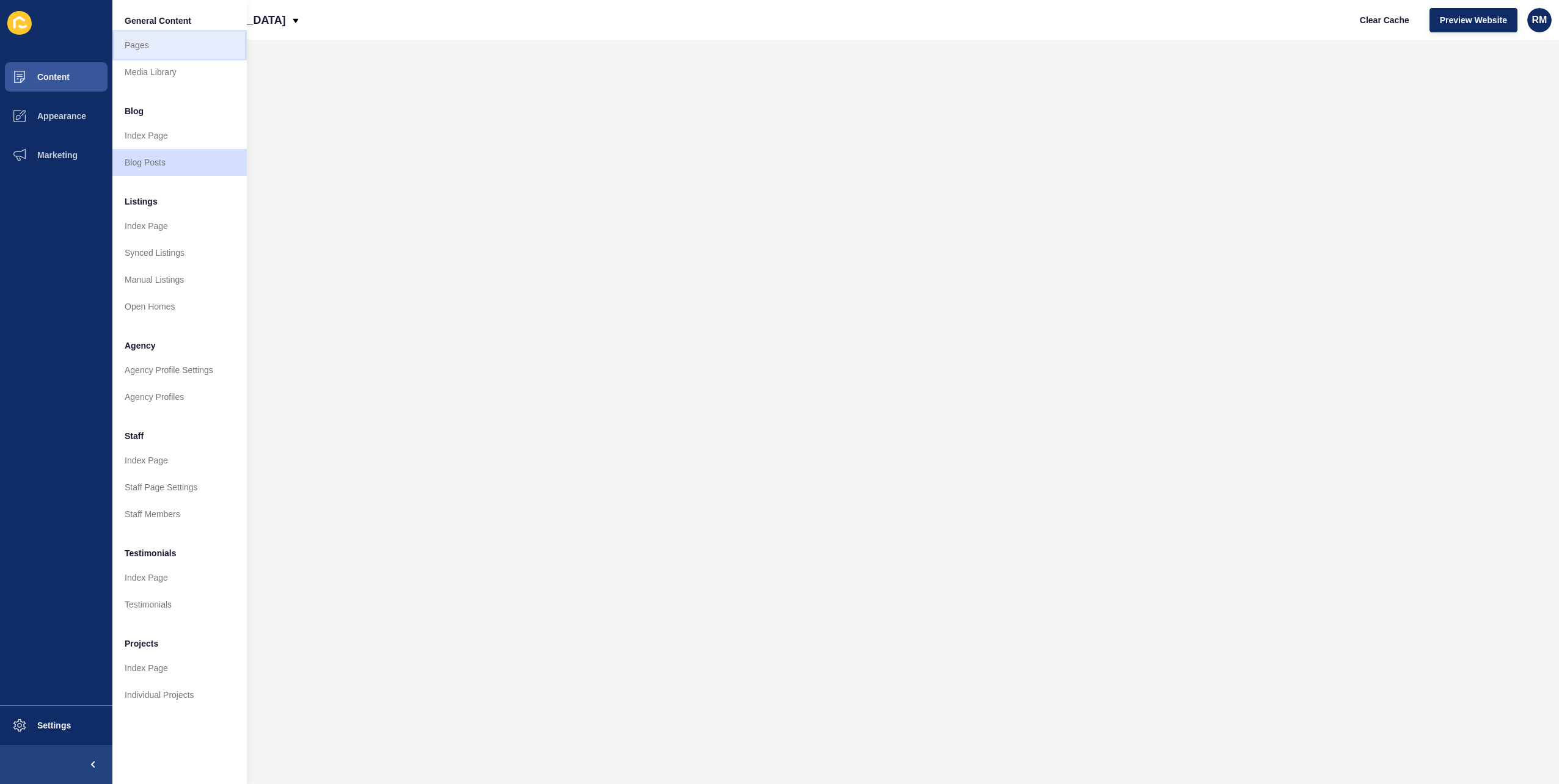
click at [168, 39] on link "Pages" at bounding box center [179, 45] width 135 height 27
